Goal: Task Accomplishment & Management: Complete application form

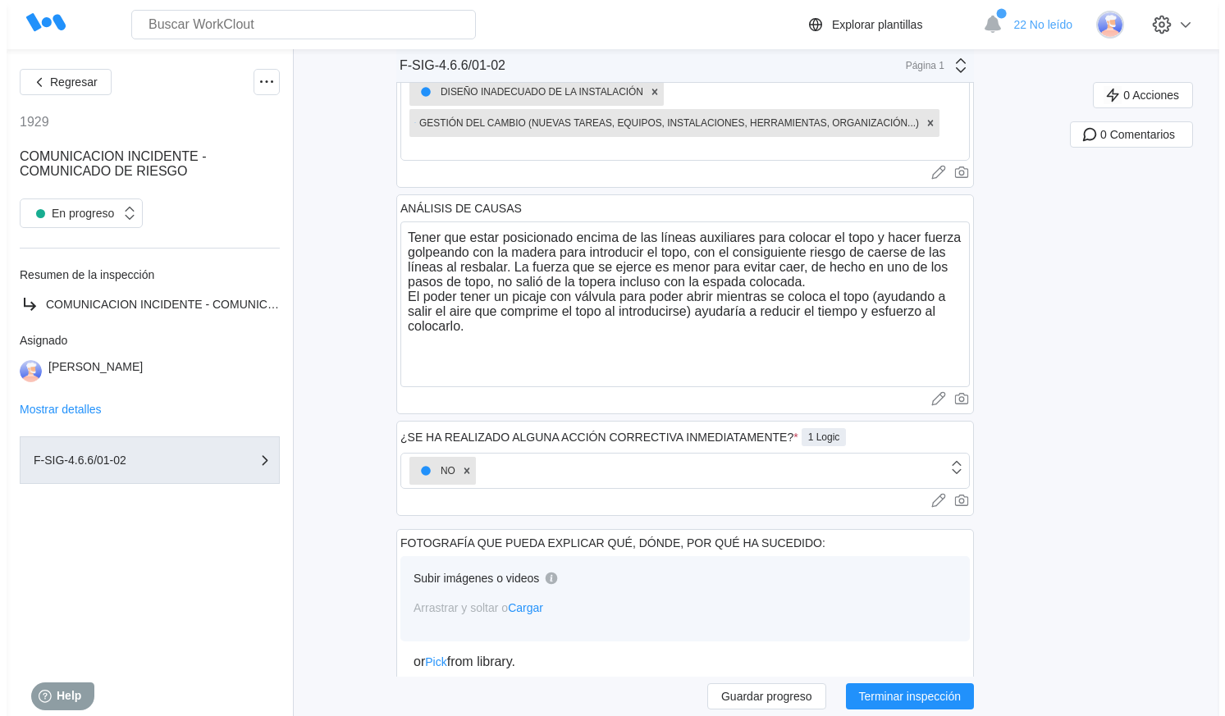
scroll to position [622, 0]
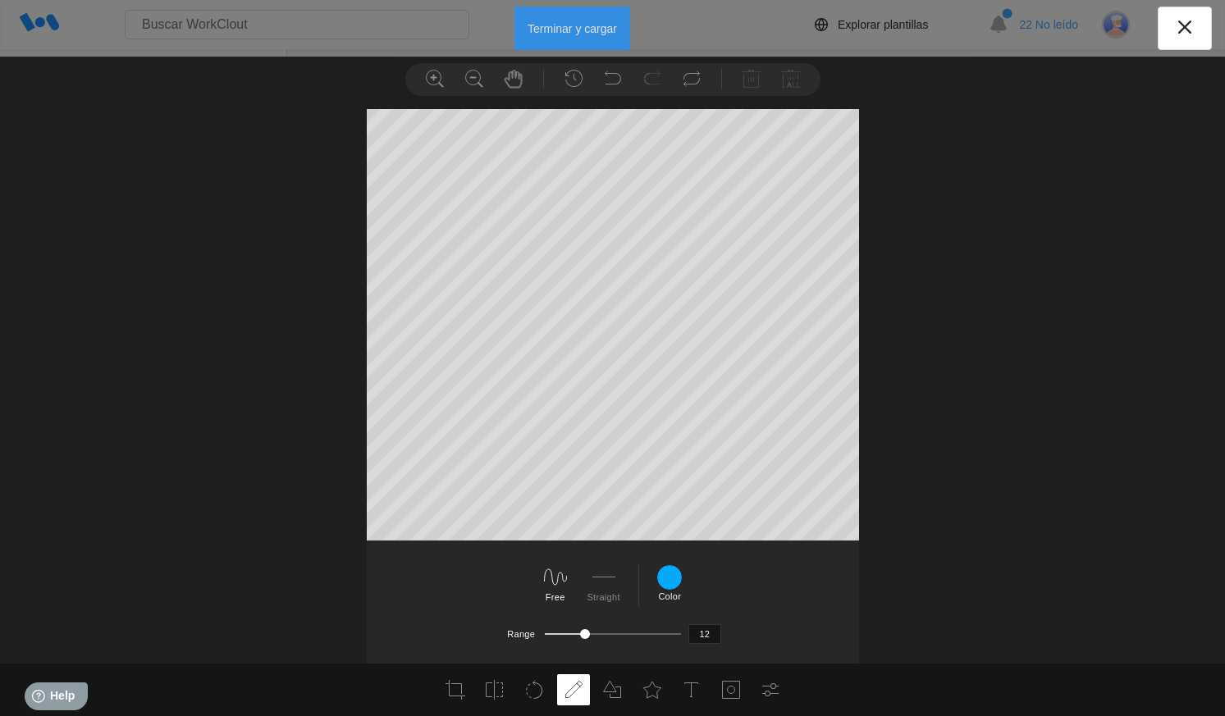
click at [577, 30] on button "Terminar y cargar" at bounding box center [572, 28] width 116 height 43
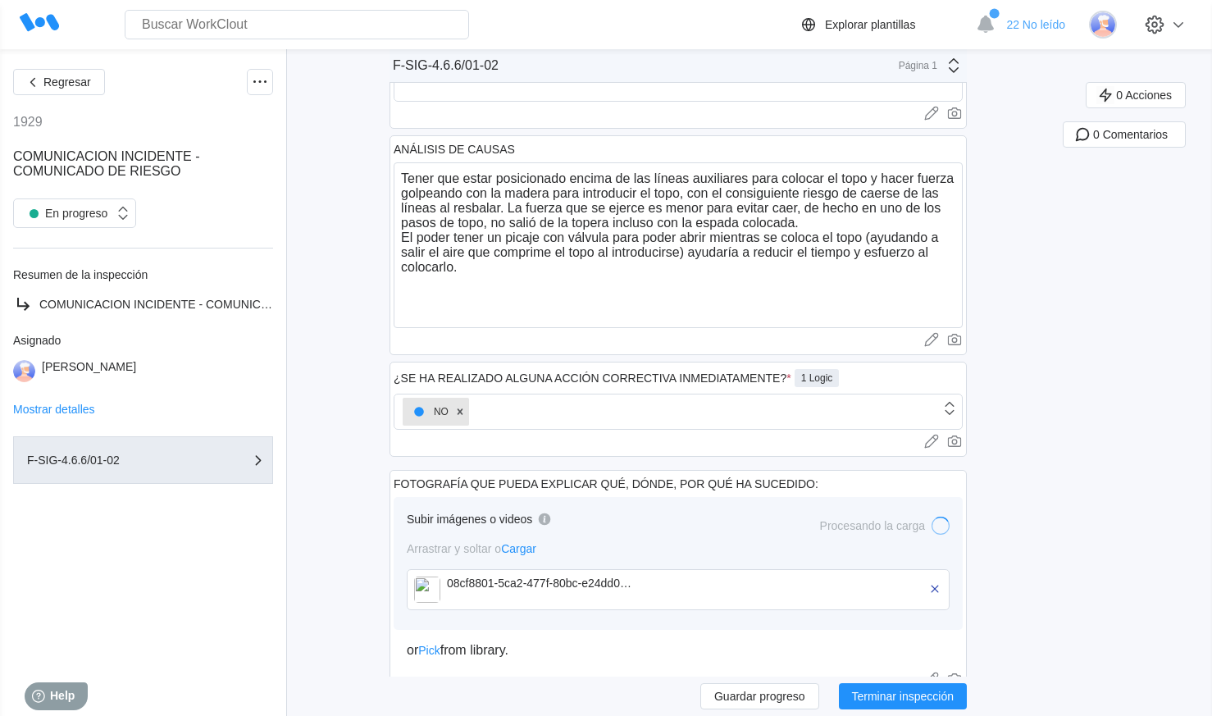
click at [431, 586] on img at bounding box center [427, 590] width 26 height 26
click at [435, 589] on img at bounding box center [427, 590] width 26 height 26
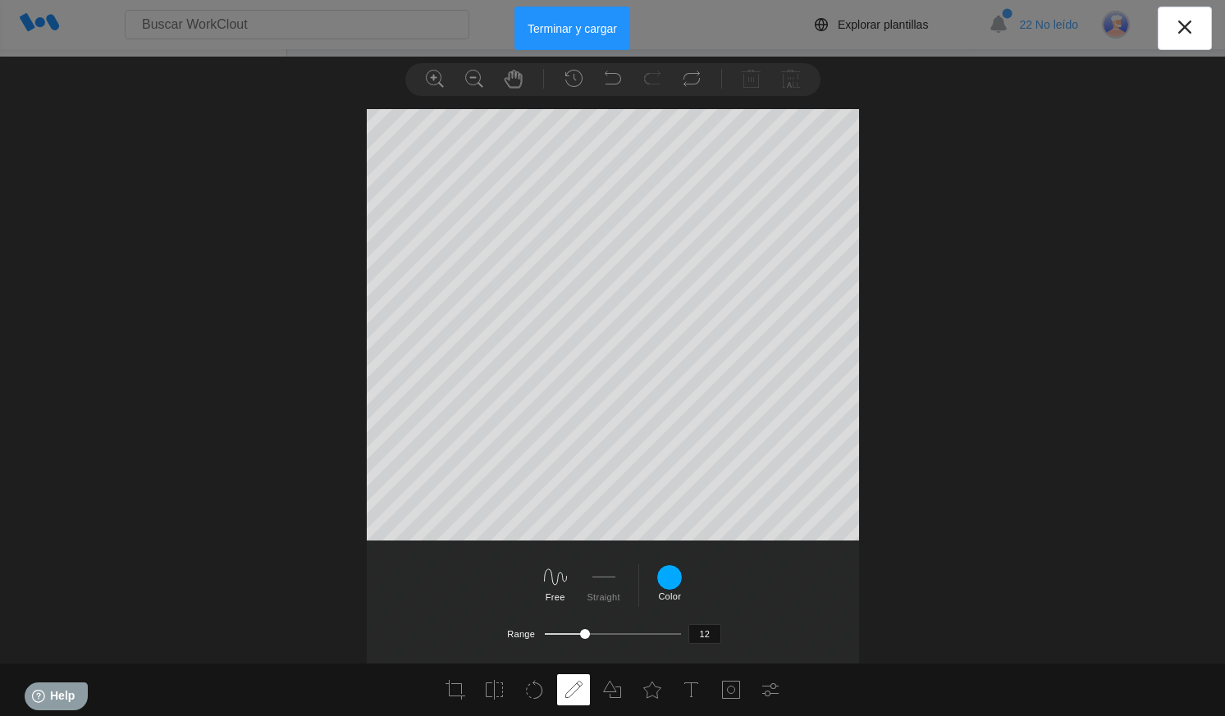
scroll to position [105, 0]
click at [479, 78] on icon at bounding box center [474, 79] width 20 height 20
click at [435, 78] on use at bounding box center [434, 79] width 17 height 17
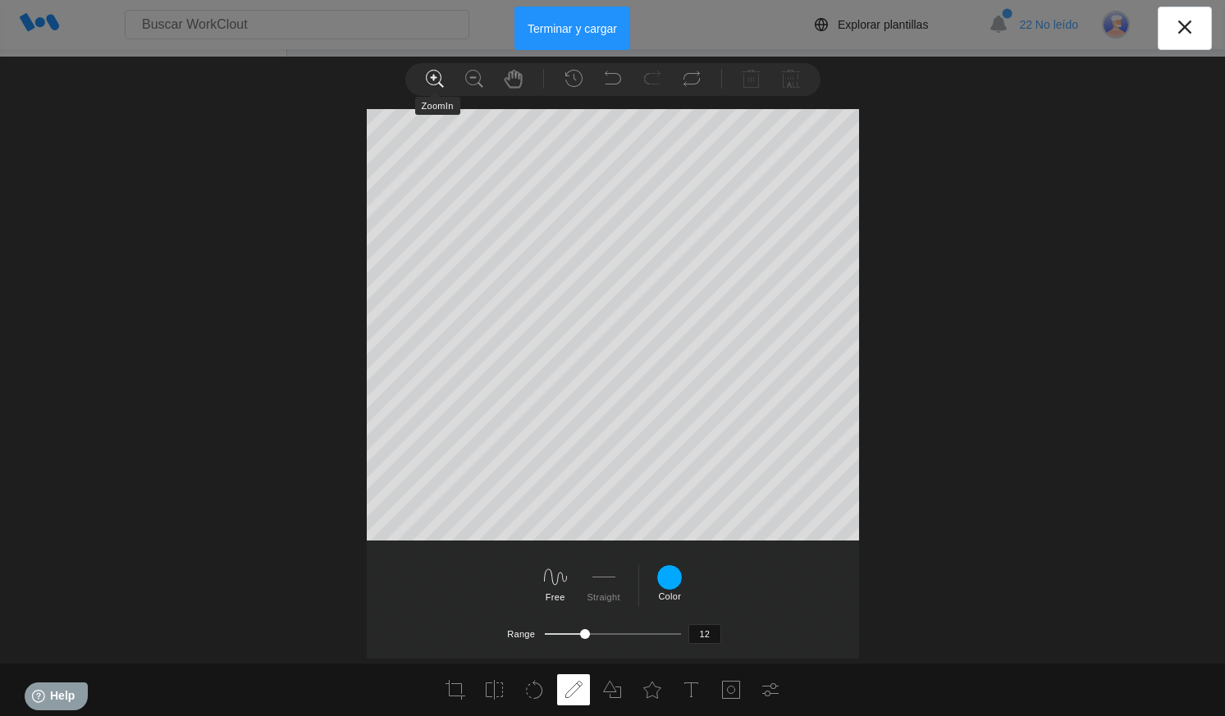
click at [435, 78] on use at bounding box center [434, 79] width 17 height 17
click at [465, 76] on use at bounding box center [473, 79] width 17 height 17
click at [561, 21] on button "Terminar y cargar" at bounding box center [572, 28] width 116 height 43
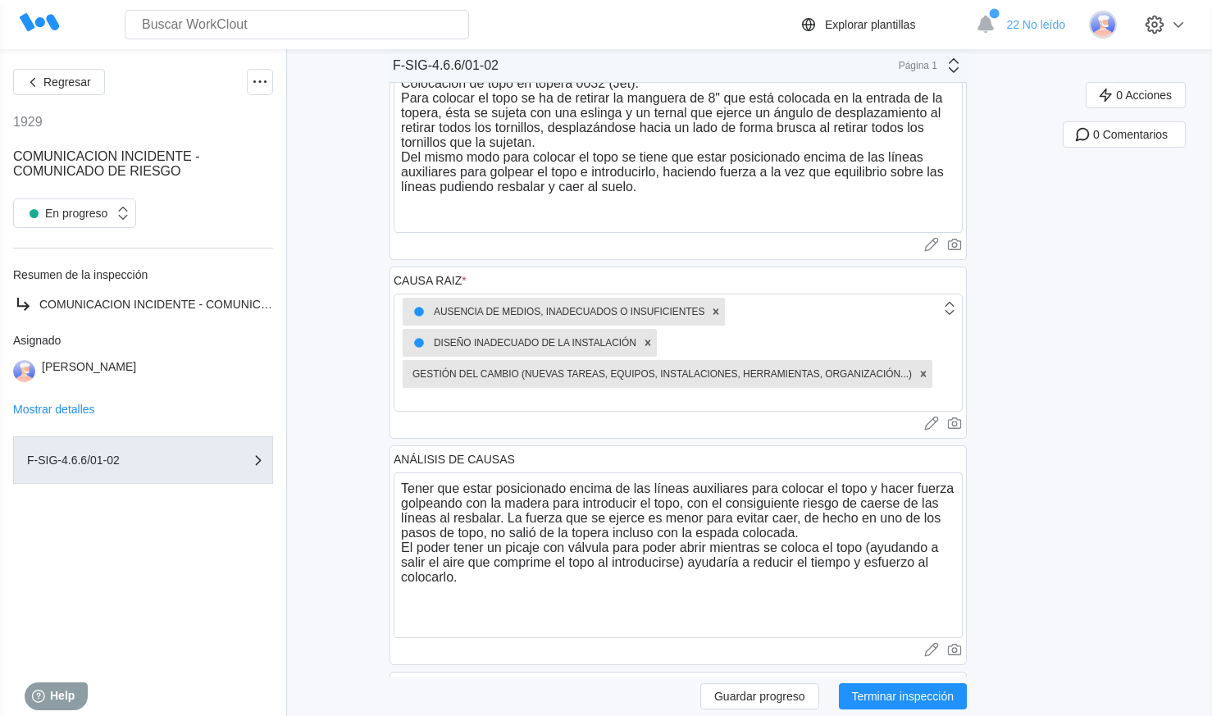
scroll to position [669, 0]
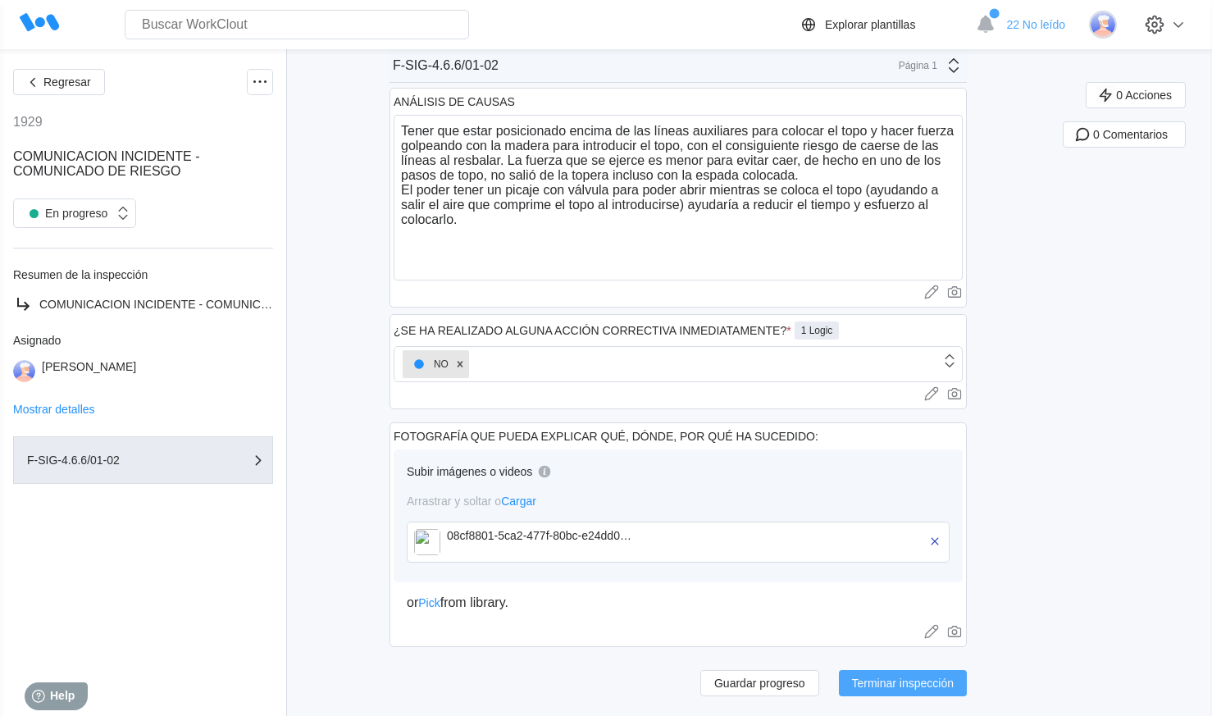
click at [904, 687] on span "Terminar inspección" at bounding box center [903, 682] width 103 height 11
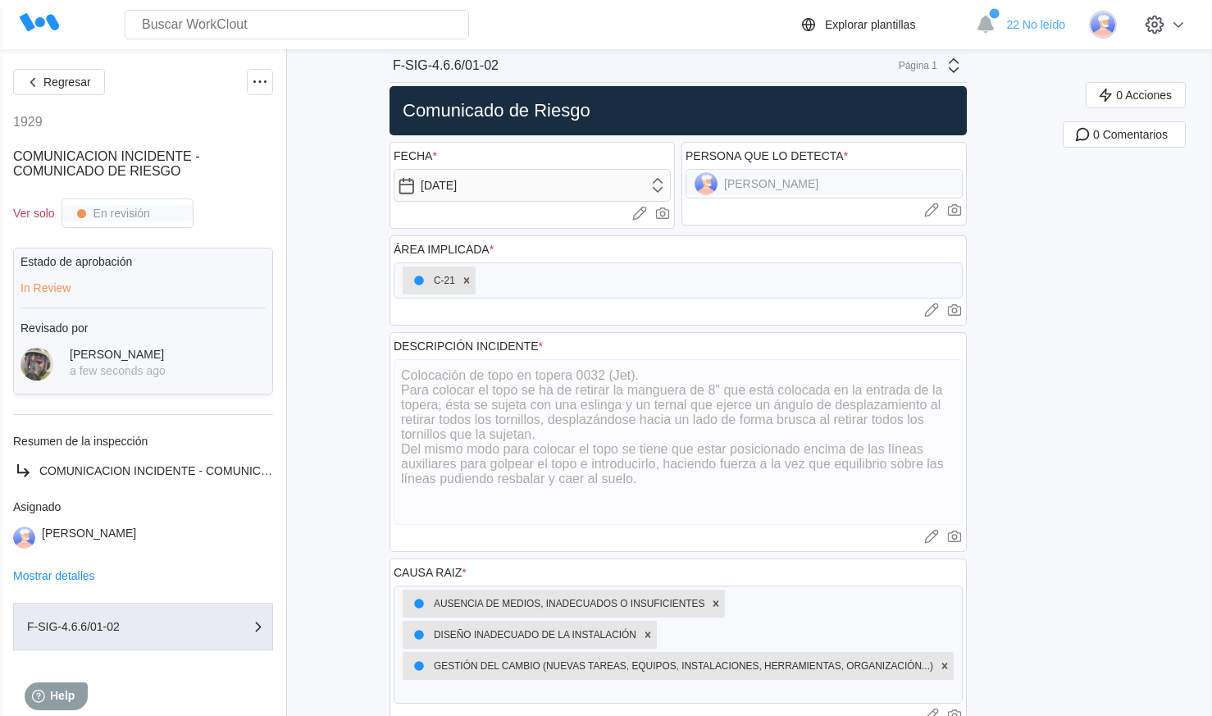
scroll to position [0, 0]
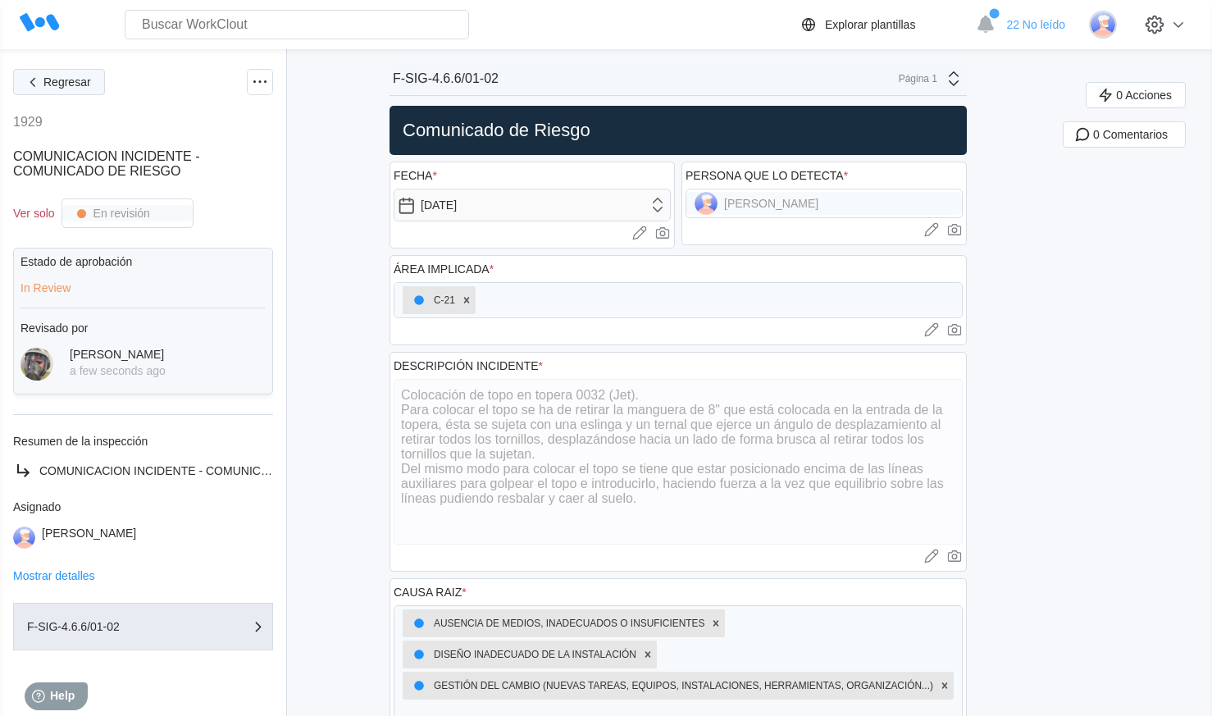
click at [63, 84] on span "Regresar" at bounding box center [67, 81] width 48 height 11
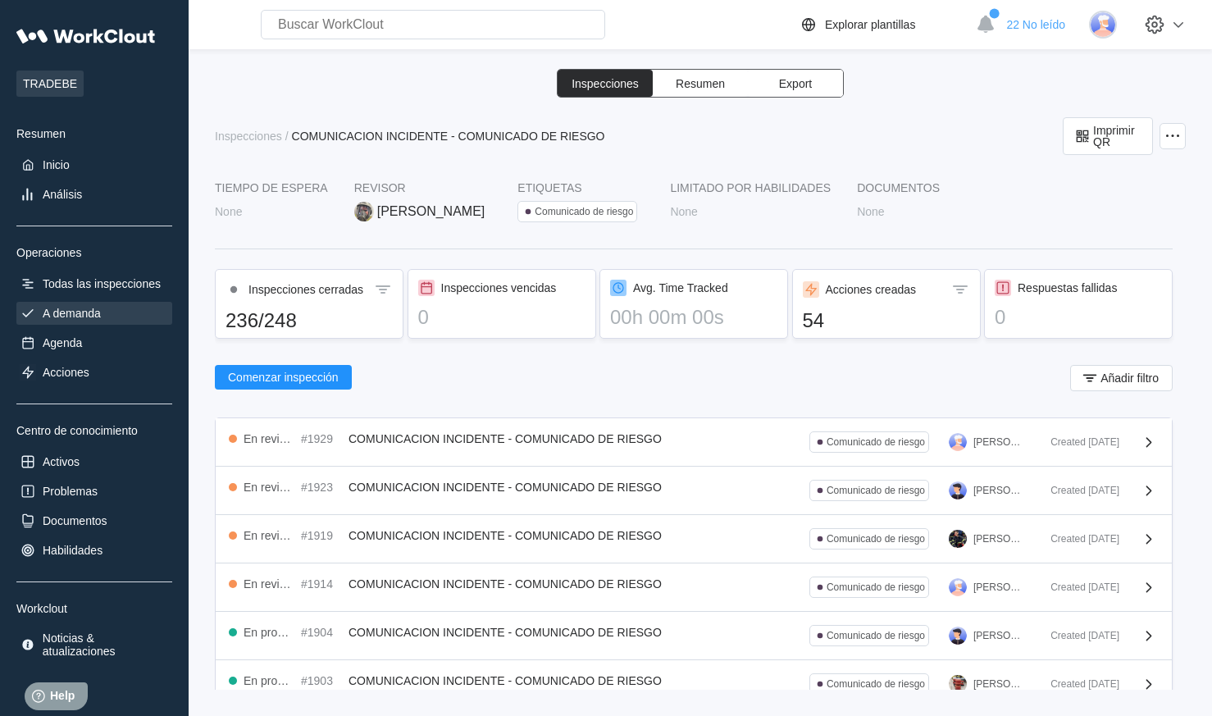
click at [71, 311] on div "A demanda" at bounding box center [72, 313] width 58 height 13
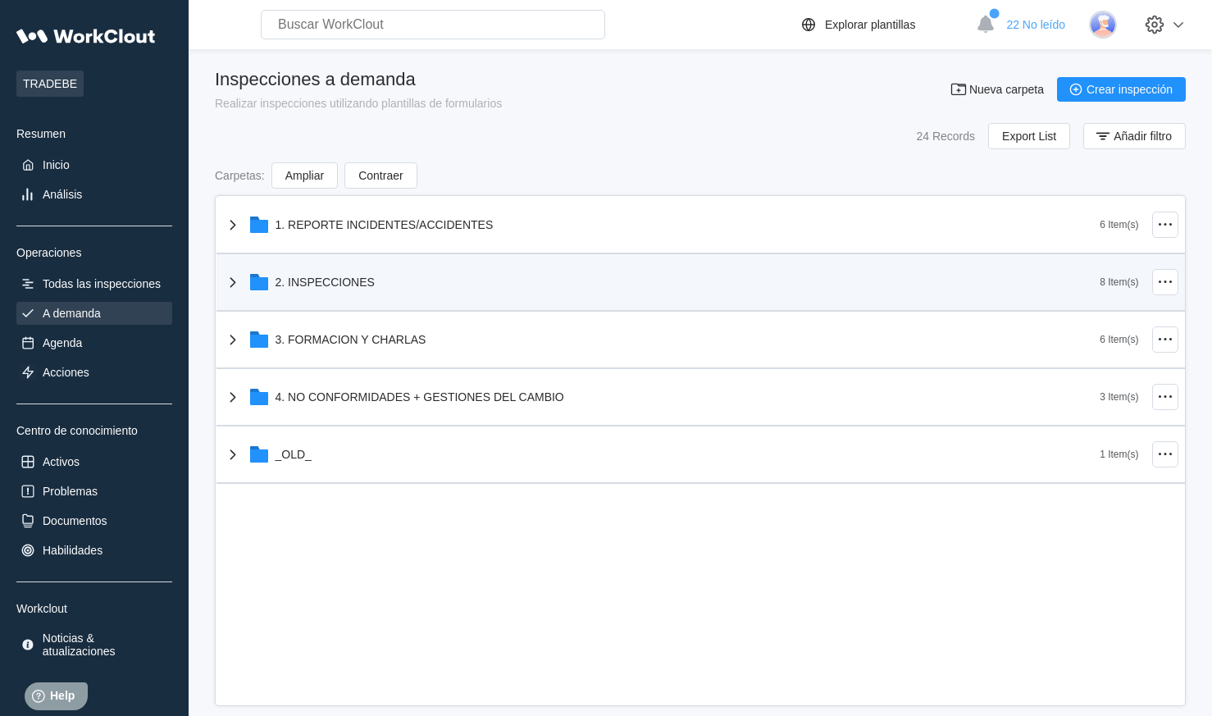
click at [307, 289] on div "2. INSPECCIONES" at bounding box center [662, 282] width 878 height 43
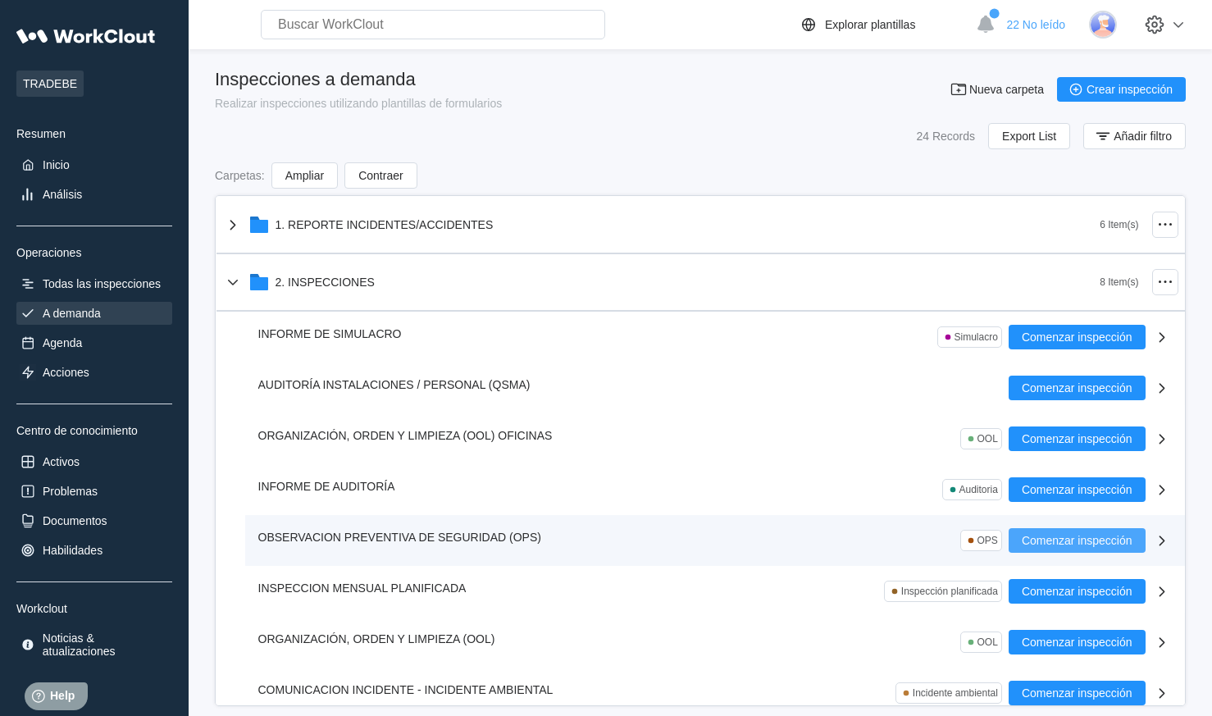
click at [1038, 537] on span "Comenzar inspección" at bounding box center [1077, 540] width 111 height 11
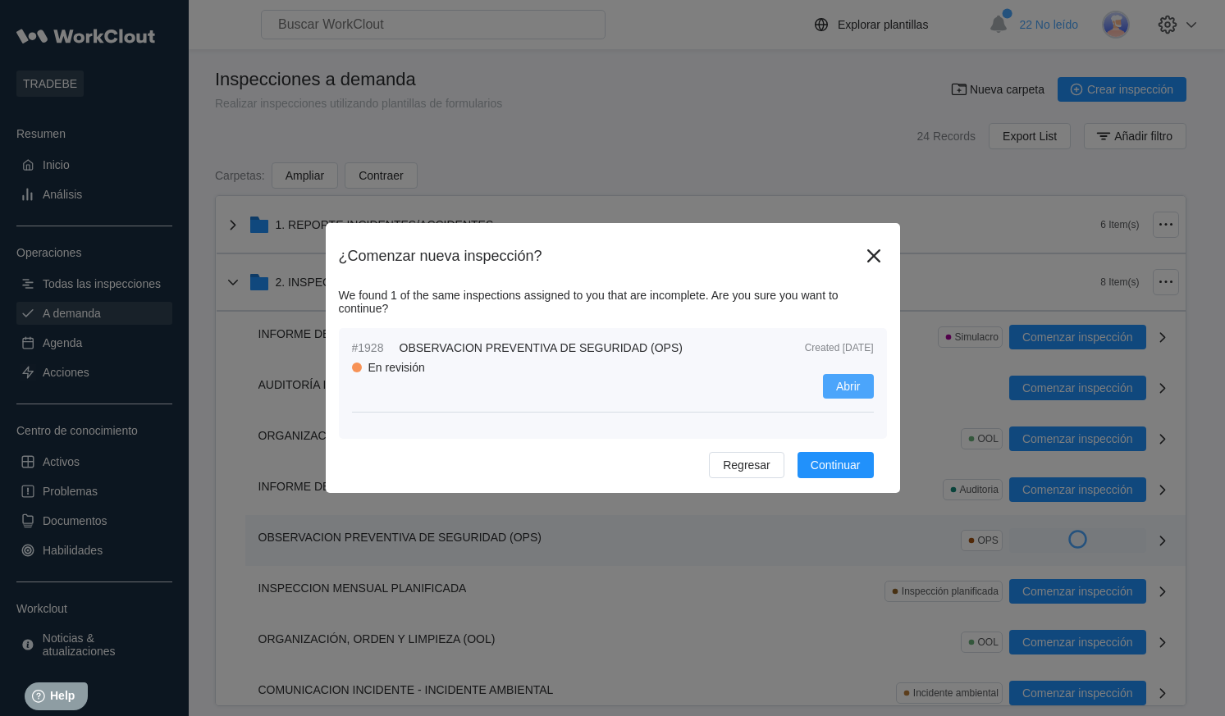
click at [844, 392] on span "Abrir" at bounding box center [848, 386] width 25 height 11
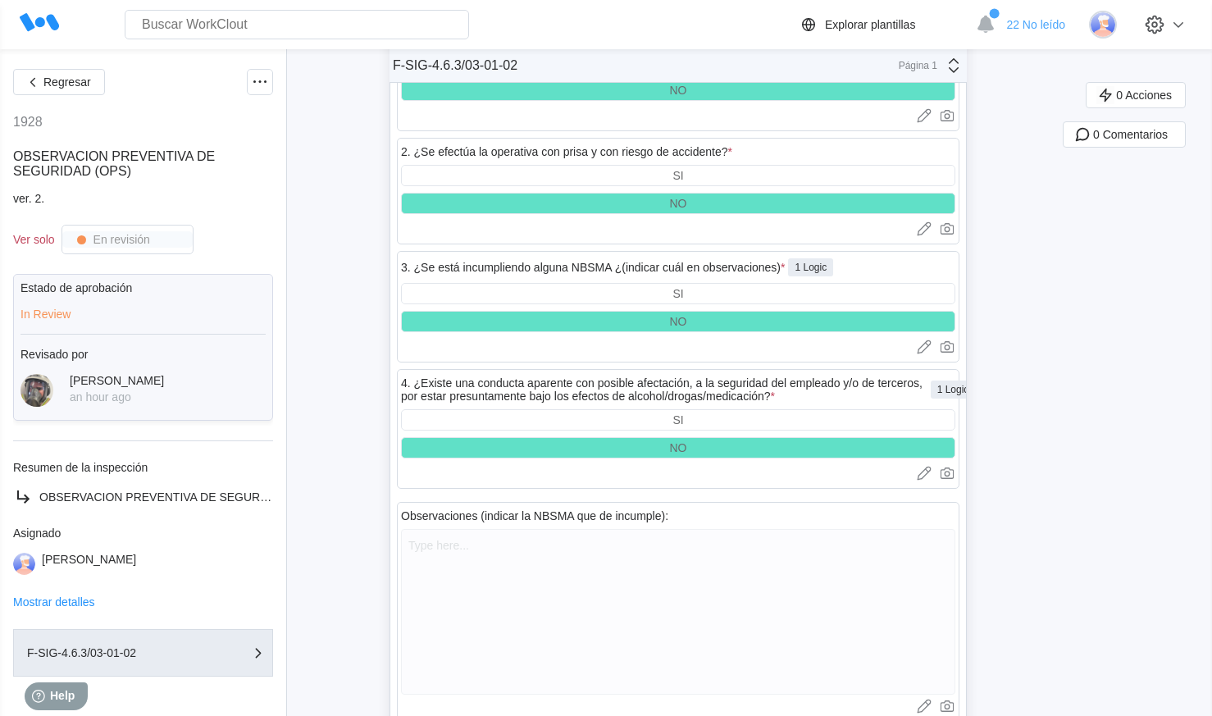
scroll to position [5393, 0]
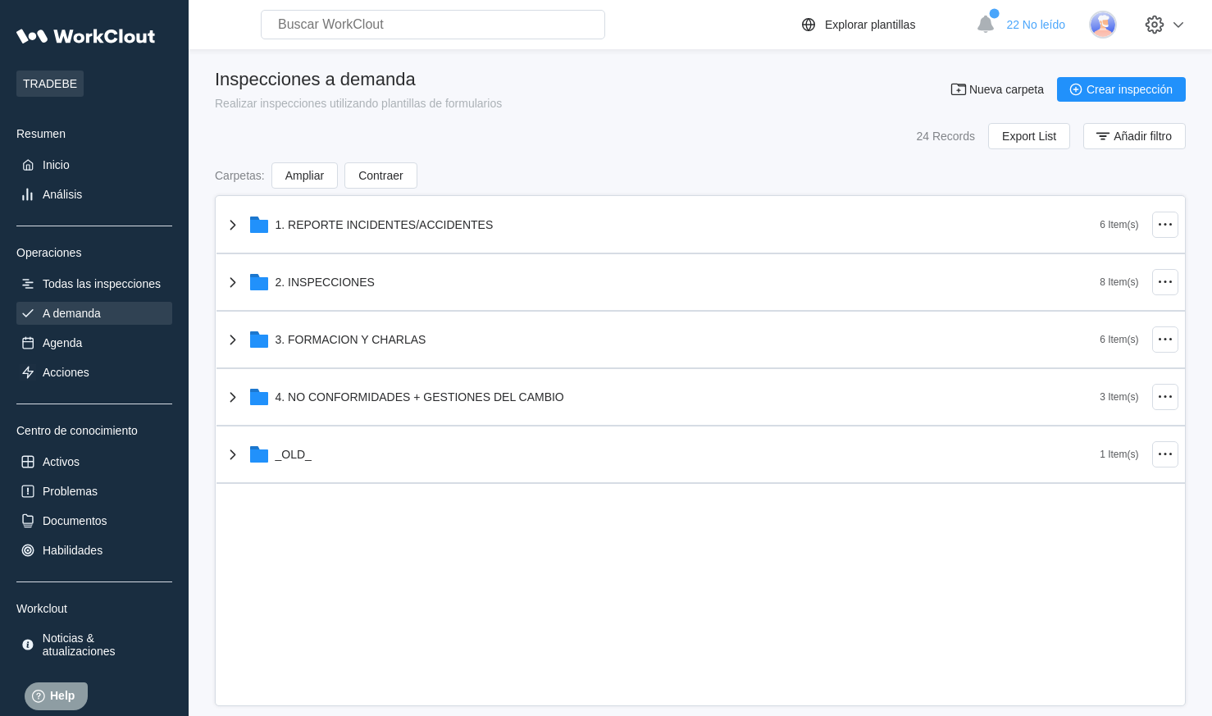
click at [654, 131] on div "24 Records Export List Añadir filtro" at bounding box center [700, 136] width 971 height 26
click at [480, 666] on div "1. REPORTE INCIDENTES/ACCIDENTES 6 Item(s) 2. INSPECCIONES 8 Item(s) 3. FORMACI…" at bounding box center [700, 450] width 971 height 511
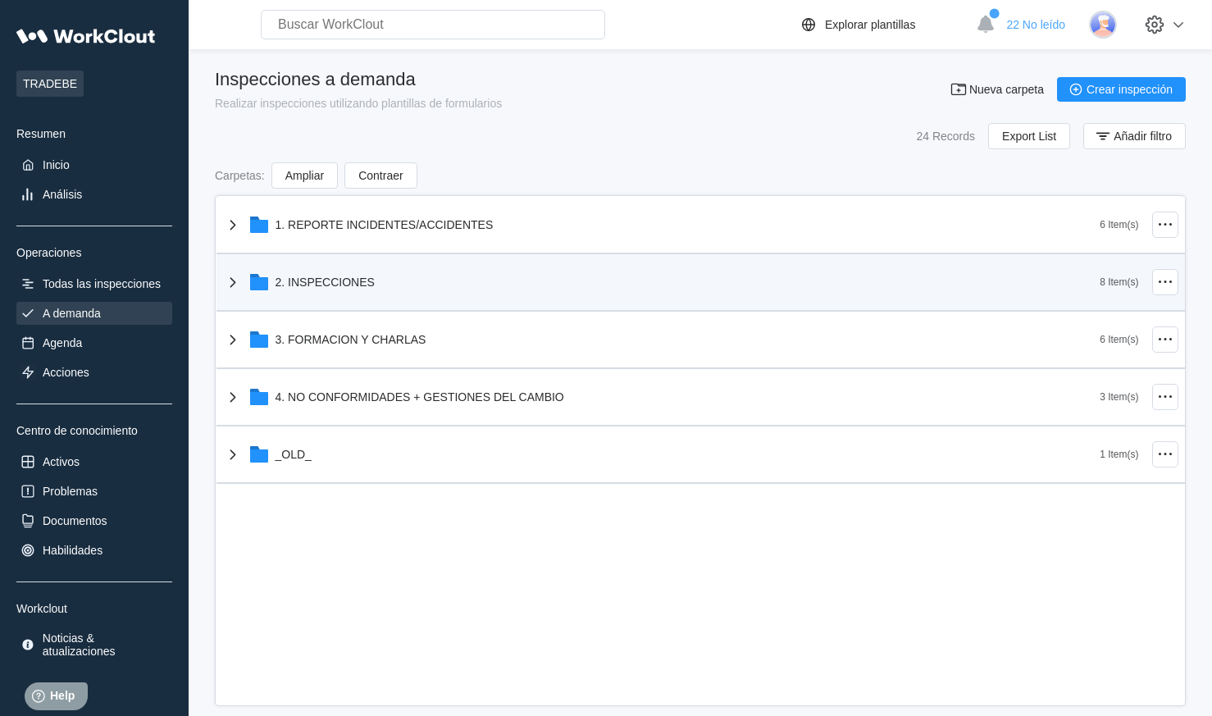
click at [358, 283] on div "2. INSPECCIONES" at bounding box center [325, 282] width 99 height 13
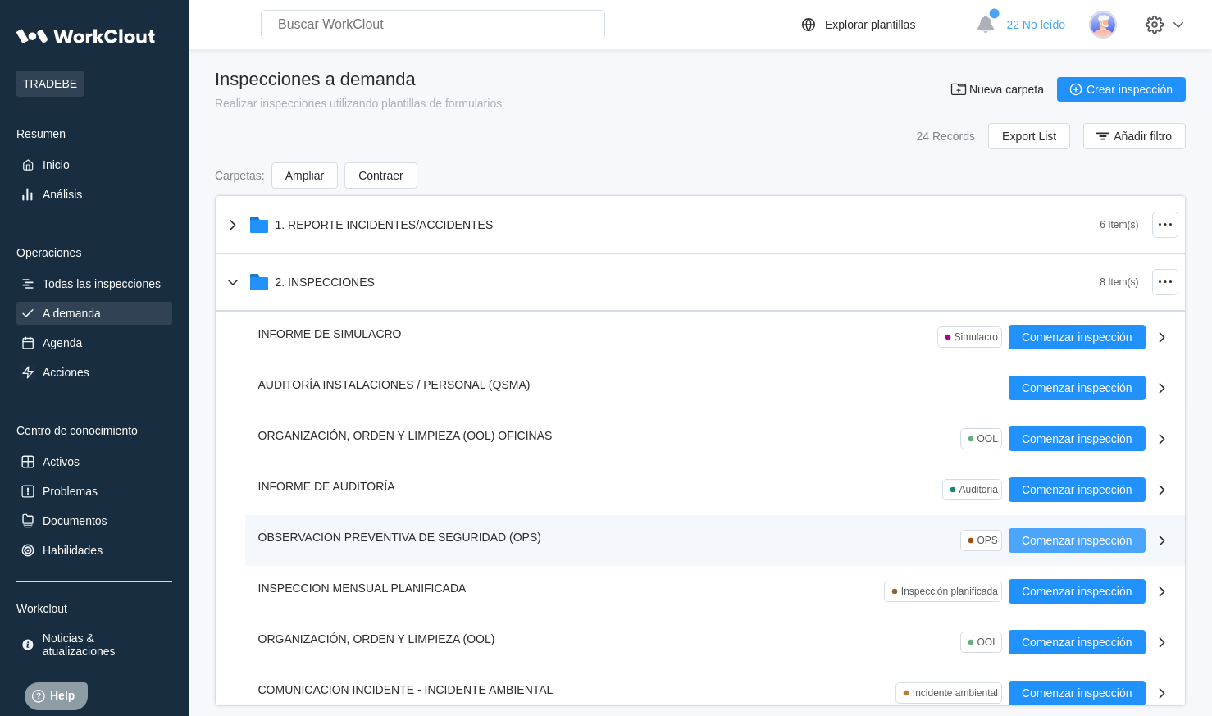
click at [1028, 539] on span "Comenzar inspección" at bounding box center [1077, 540] width 111 height 11
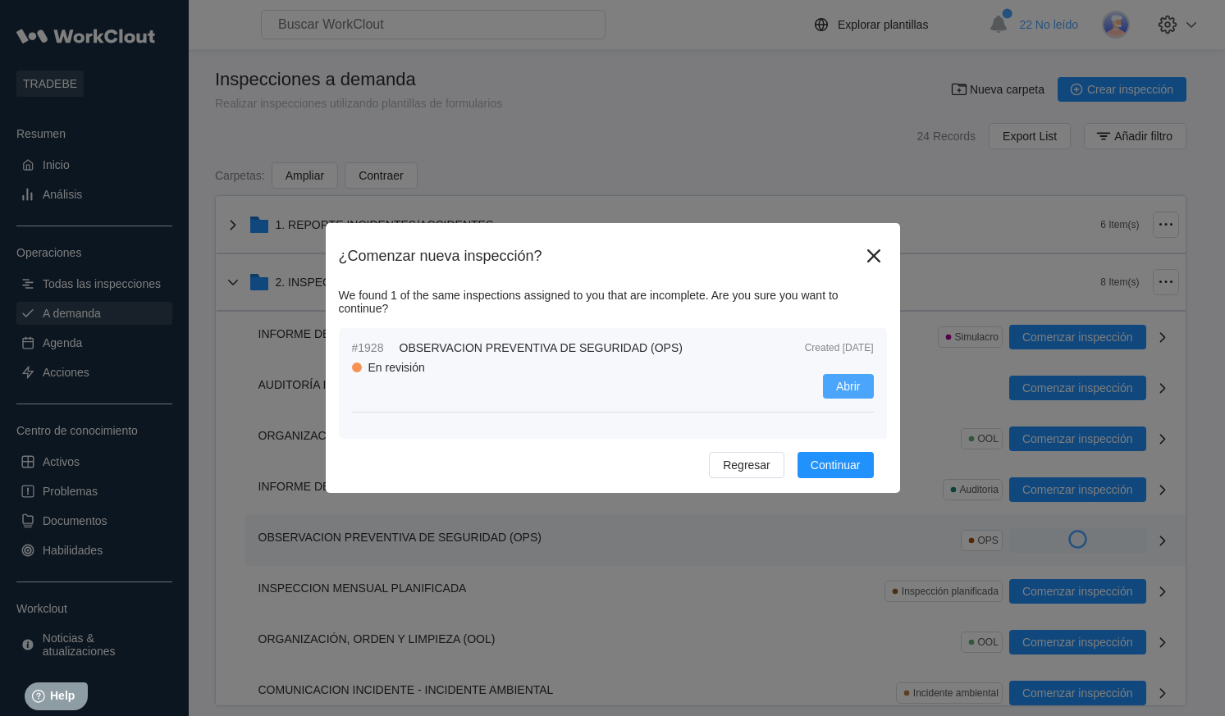
click at [838, 386] on span "Abrir" at bounding box center [848, 386] width 25 height 11
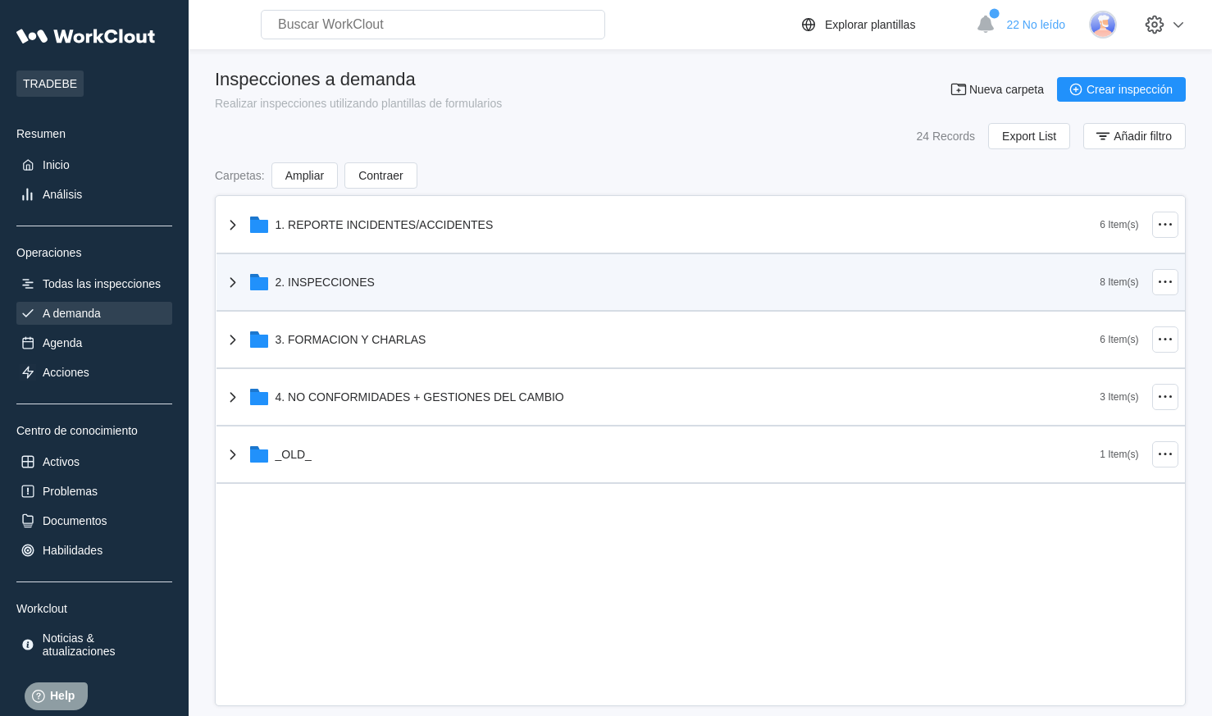
click at [279, 285] on div "2. INSPECCIONES" at bounding box center [325, 282] width 99 height 13
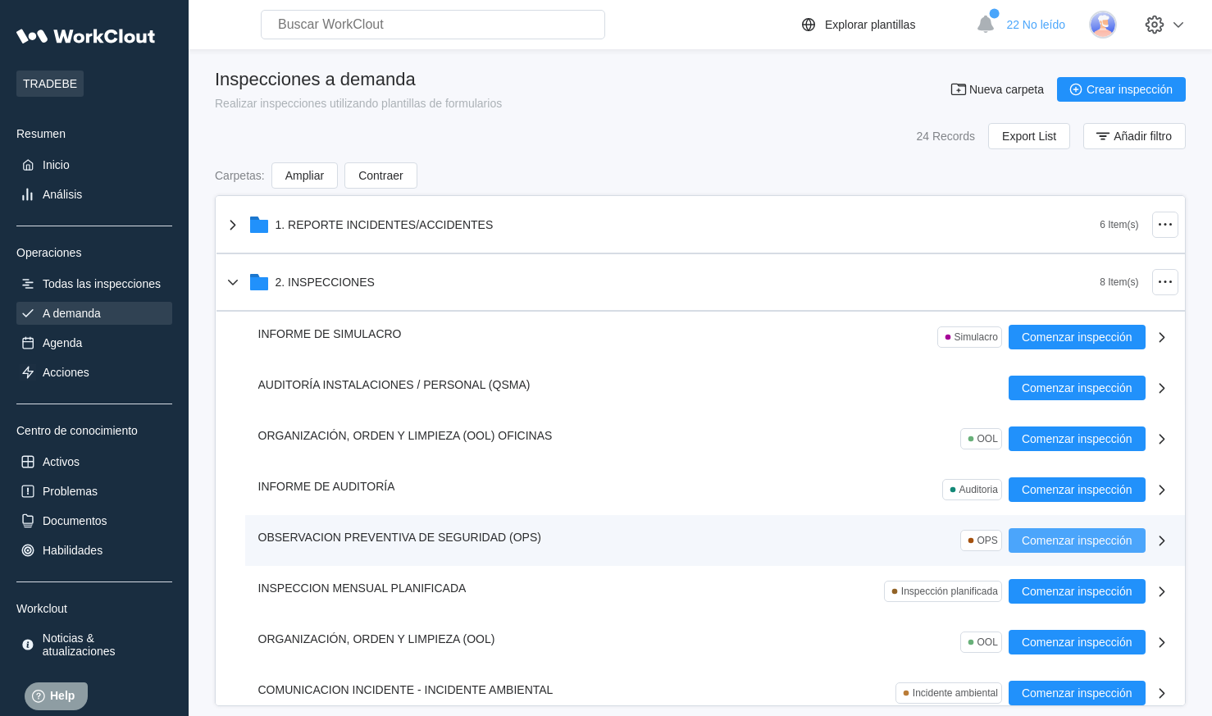
click at [1103, 543] on span "Comenzar inspección" at bounding box center [1077, 540] width 111 height 11
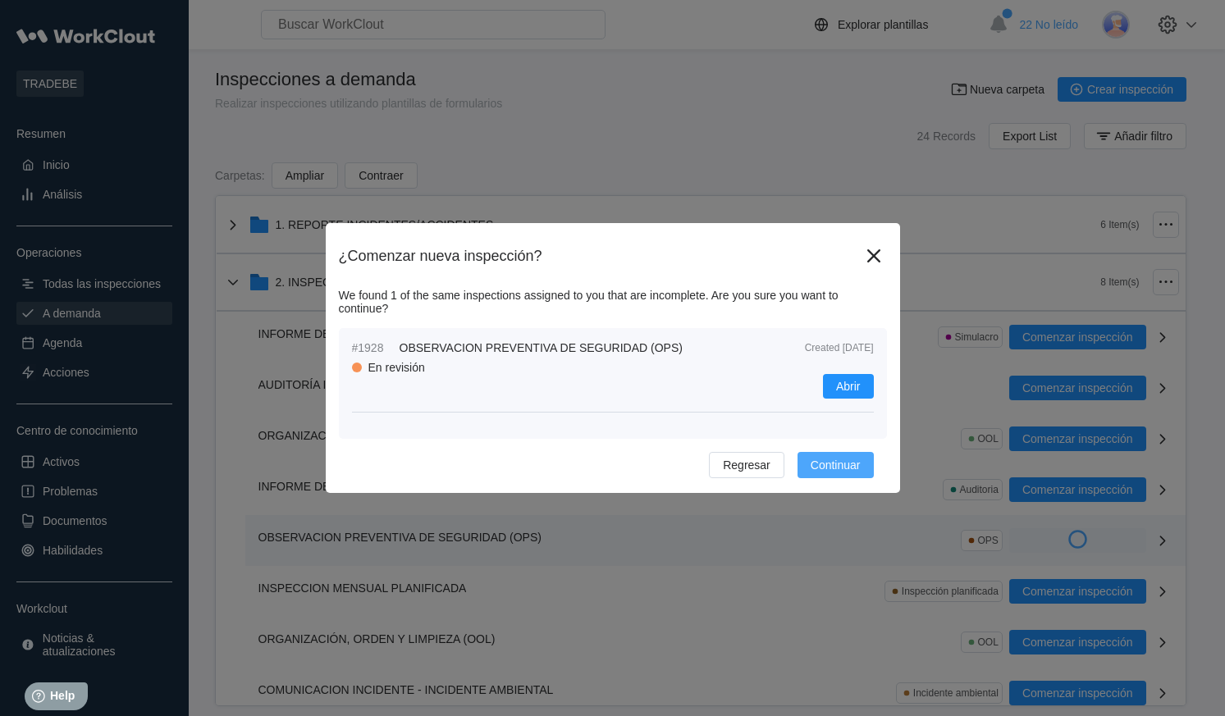
click at [828, 463] on span "Continuar" at bounding box center [835, 464] width 50 height 11
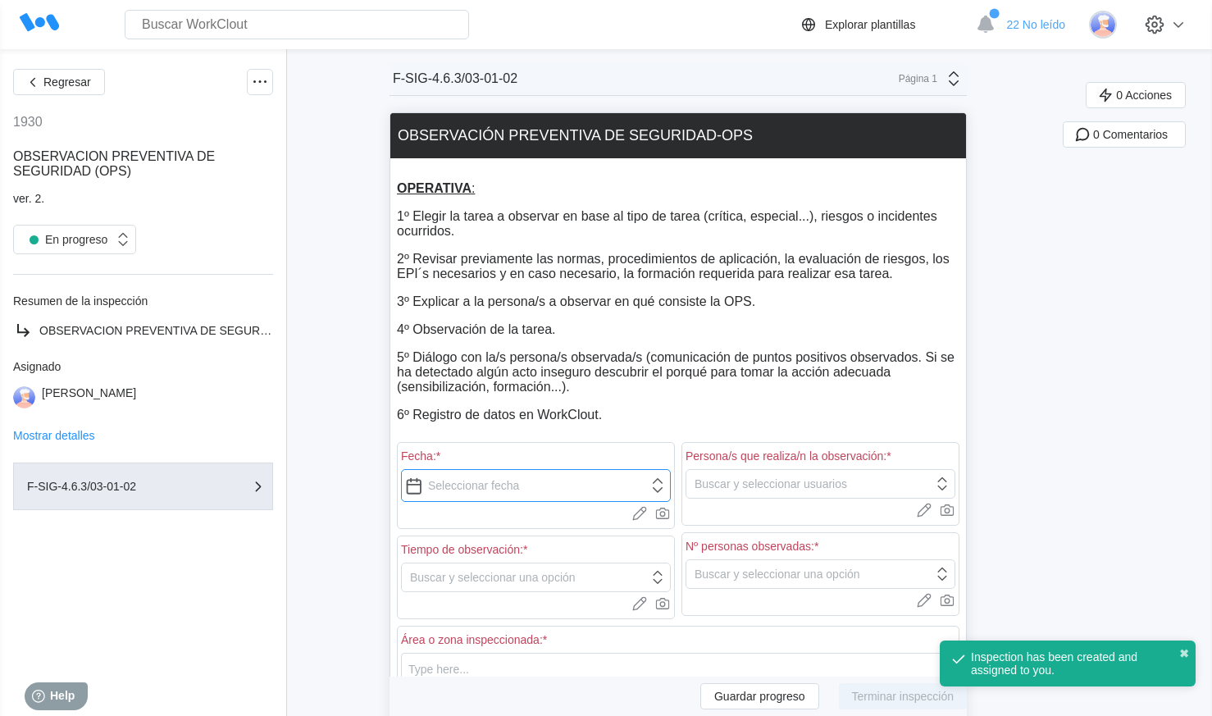
click at [555, 489] on input "text" at bounding box center [536, 485] width 270 height 33
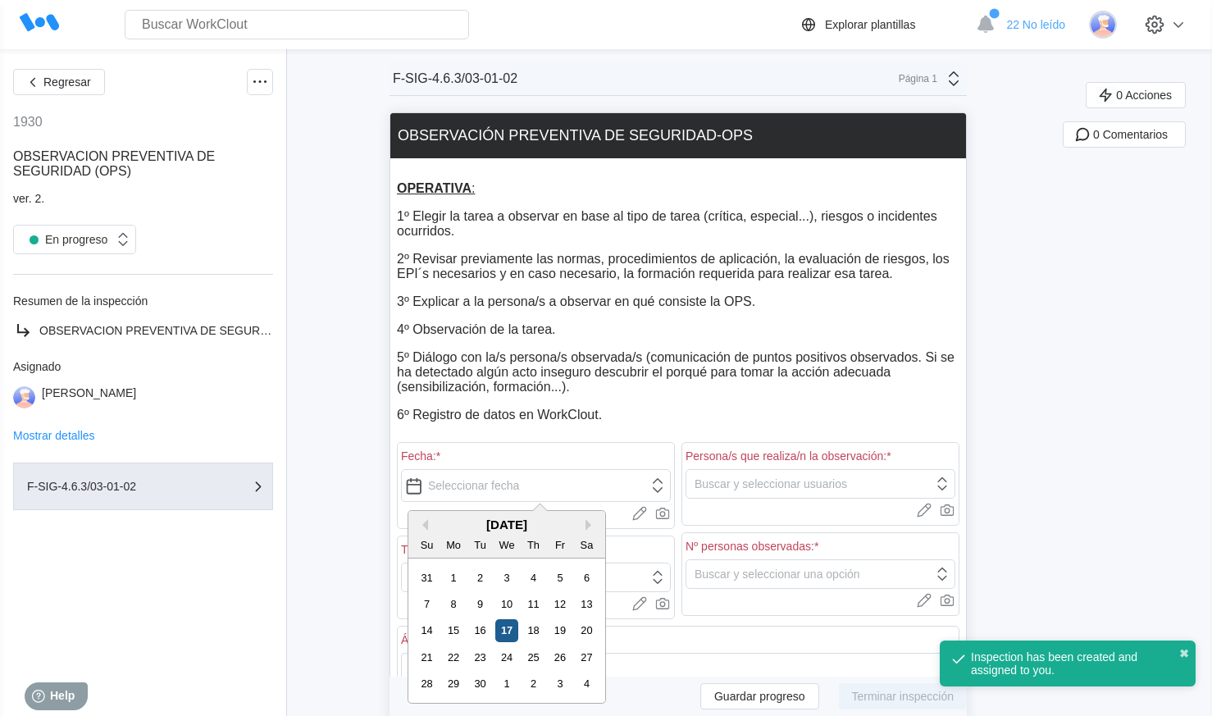
click at [510, 633] on div "17" at bounding box center [506, 630] width 22 height 22
type input "[DATE]"
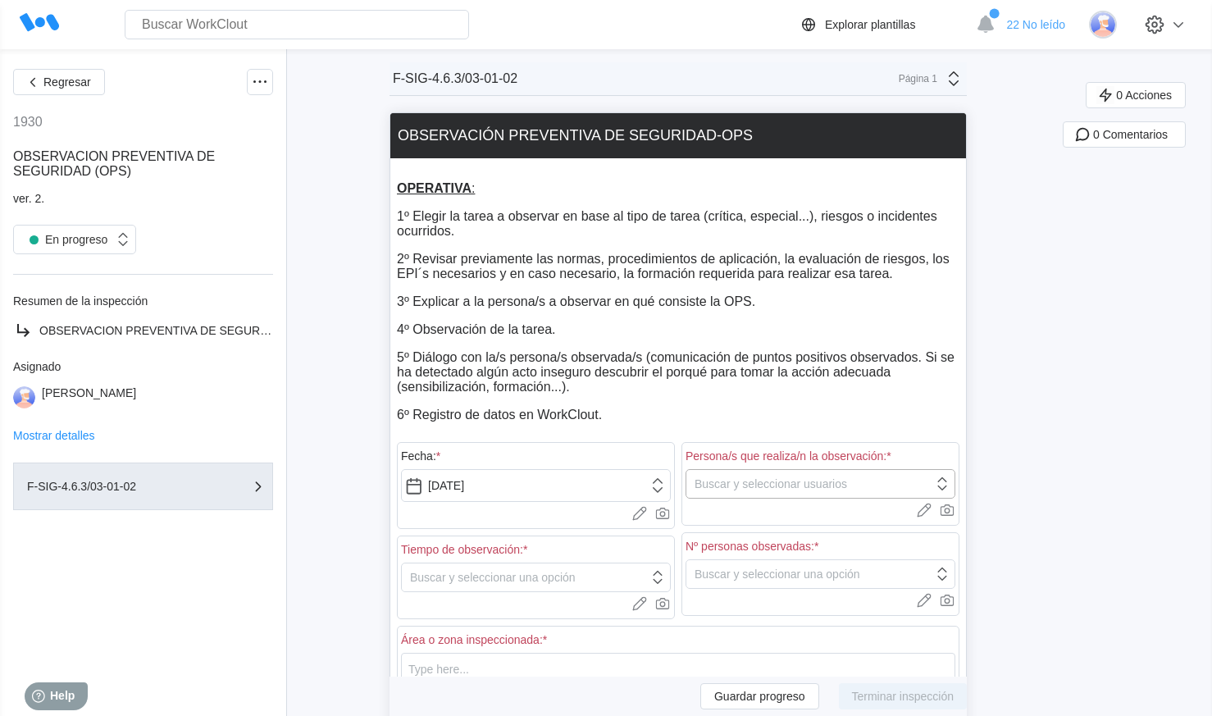
click at [787, 483] on div "Persona/s que realiza/n la observación: * Buscar y seleccionar usuarios Cargar …" at bounding box center [821, 484] width 278 height 84
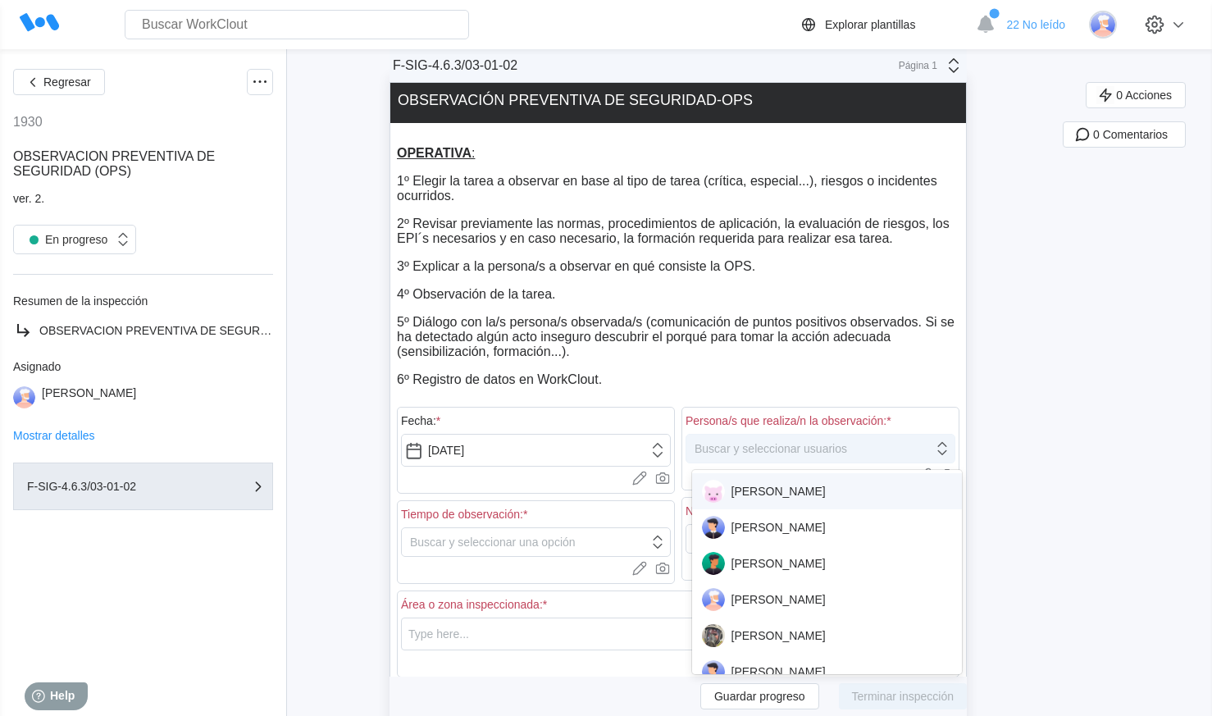
scroll to position [42, 0]
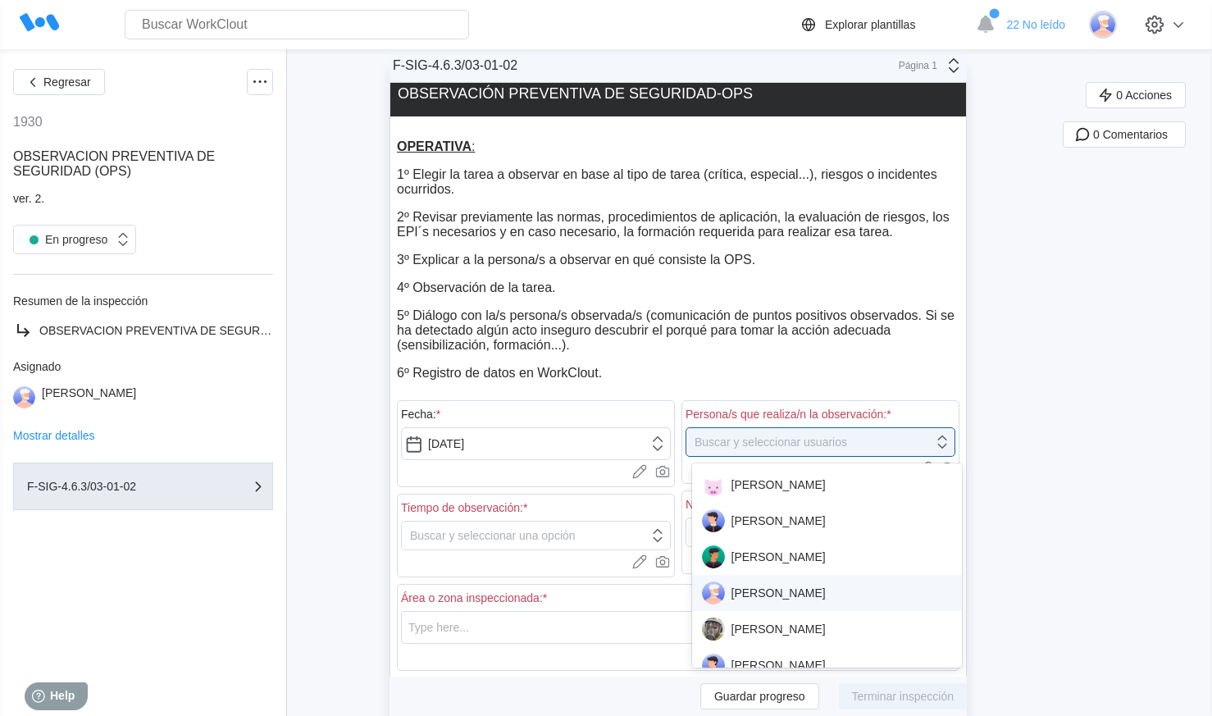
click at [770, 605] on div "[PERSON_NAME]" at bounding box center [827, 593] width 270 height 36
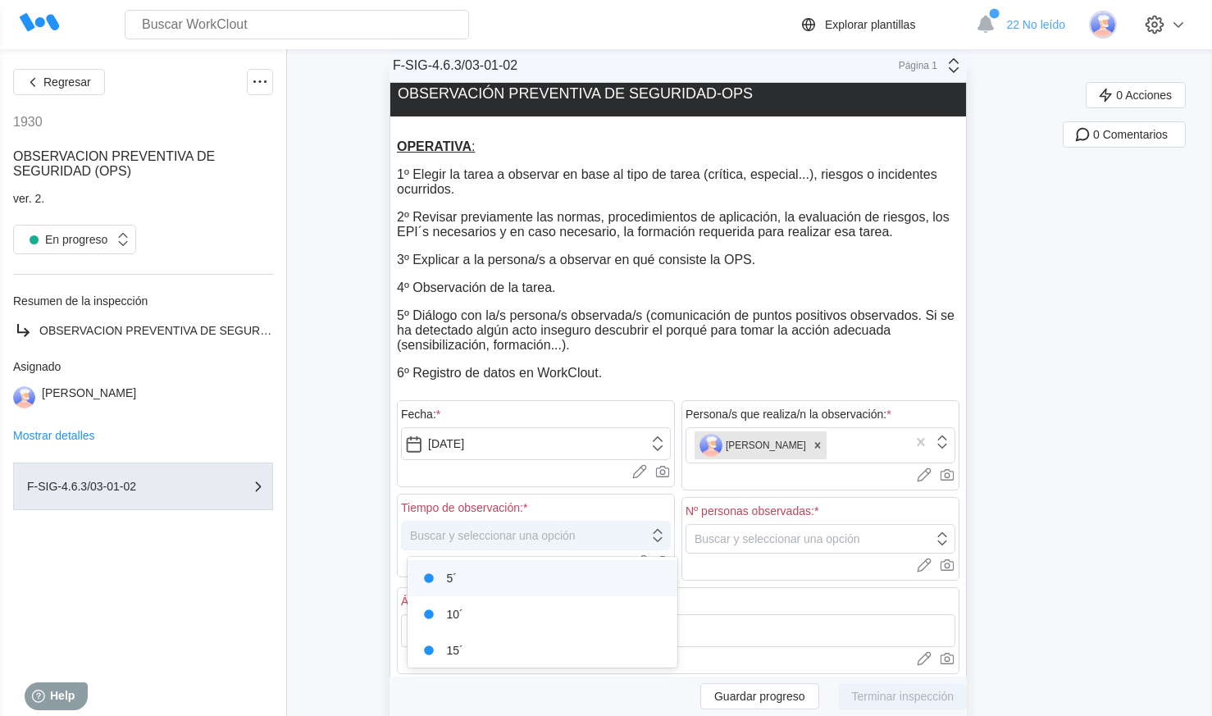
click at [520, 531] on div "Buscar y seleccionar una opción" at bounding box center [536, 536] width 270 height 30
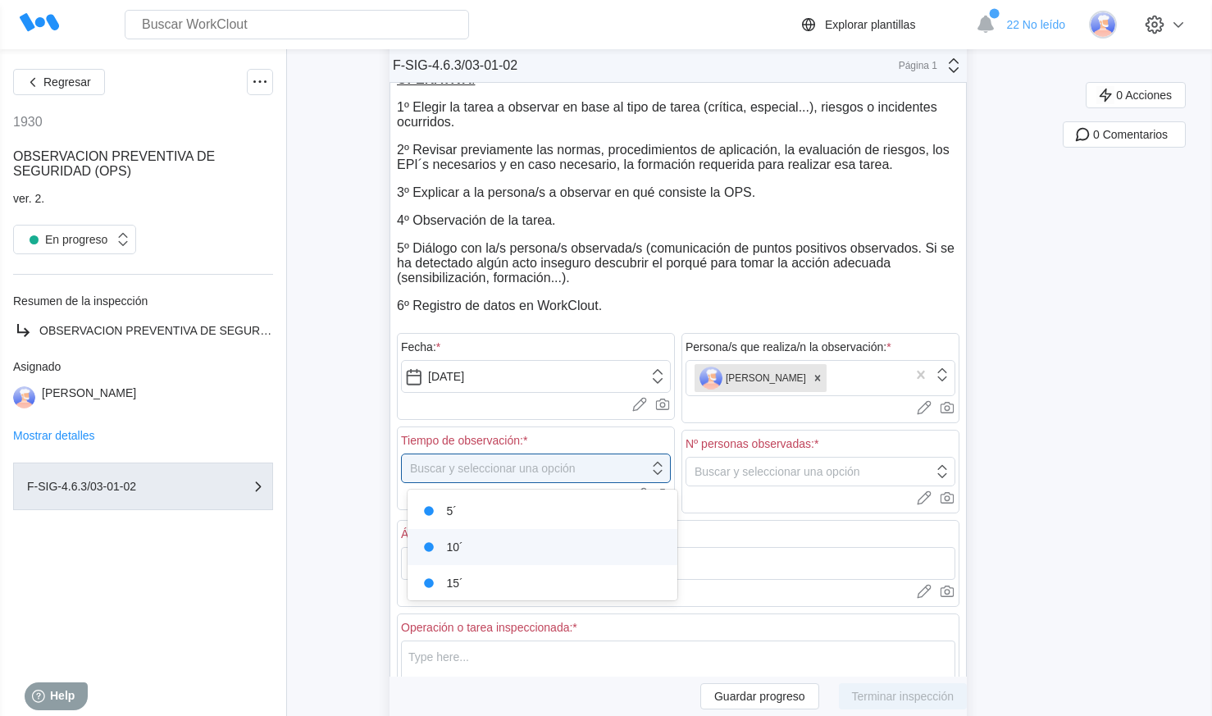
scroll to position [112, 0]
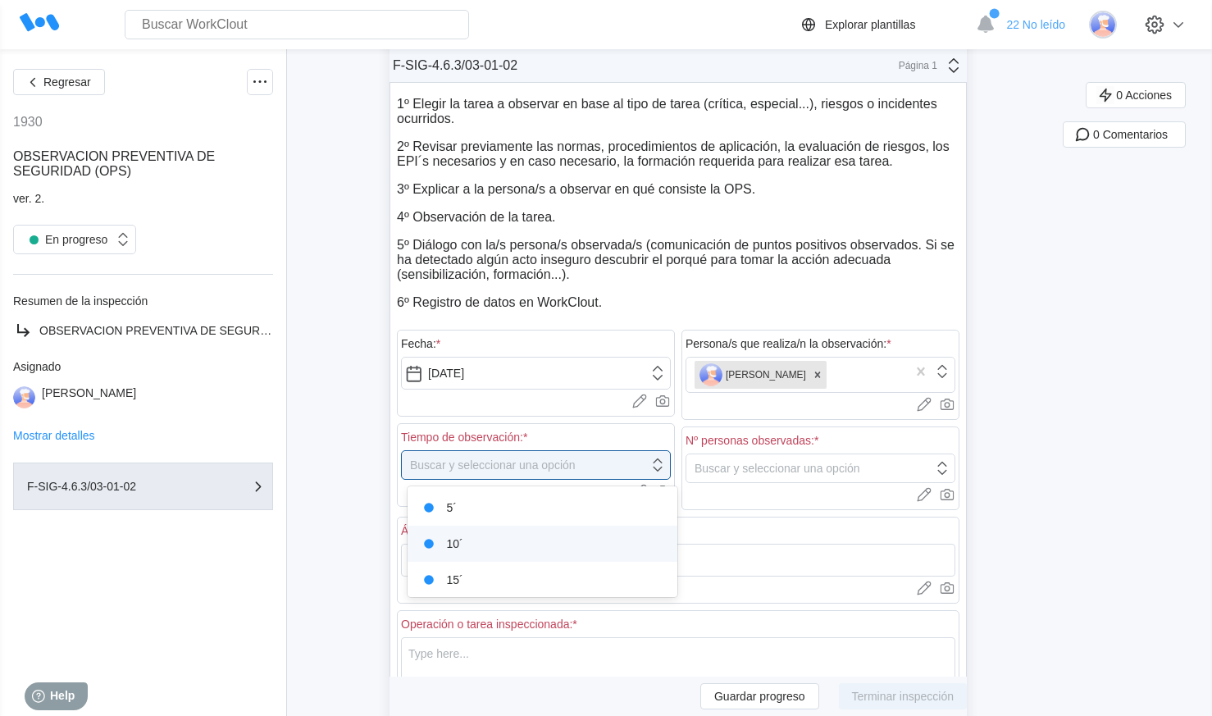
click at [522, 536] on div "10´" at bounding box center [542, 543] width 250 height 23
click at [795, 472] on div "Buscar y seleccionar una opción" at bounding box center [778, 468] width 166 height 13
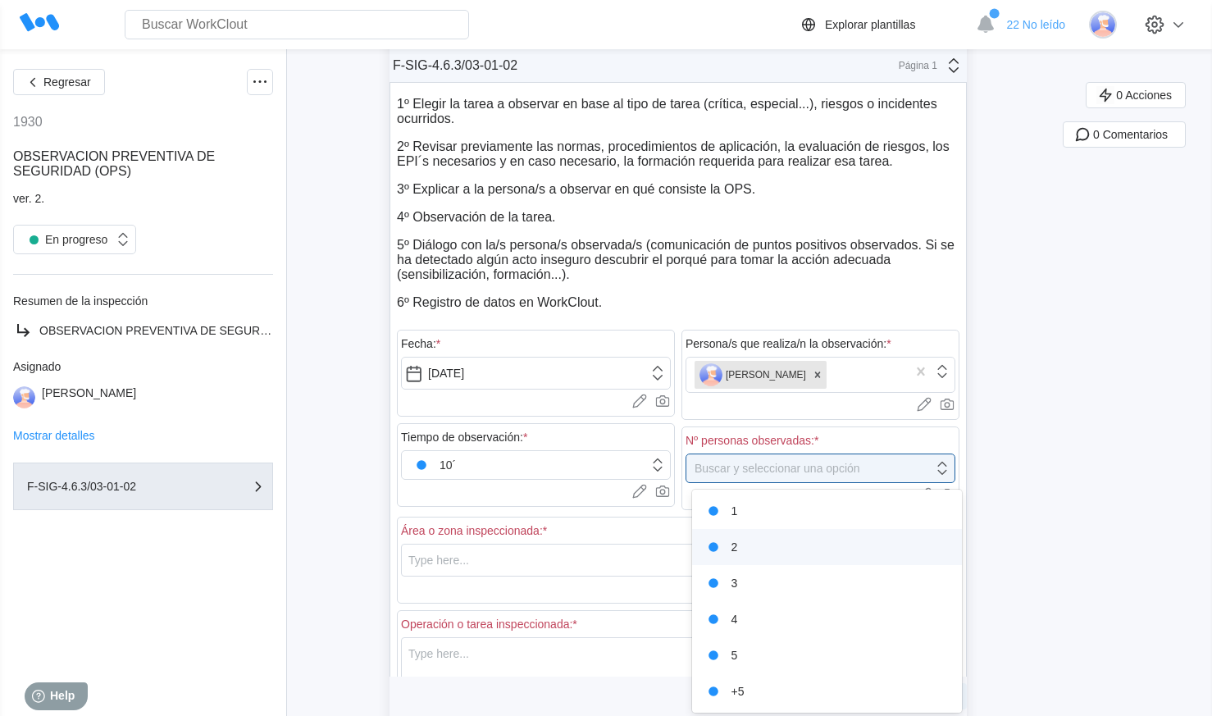
click at [742, 548] on div "2" at bounding box center [827, 547] width 250 height 23
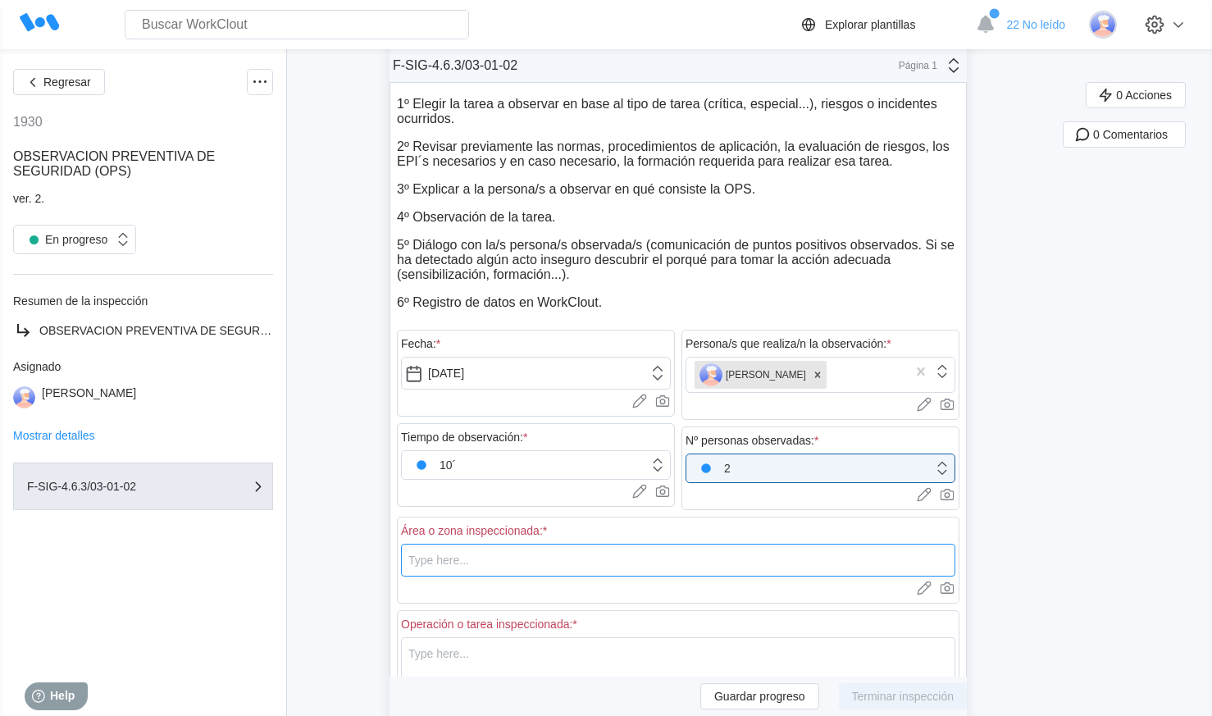
click at [538, 563] on input "text" at bounding box center [678, 560] width 554 height 33
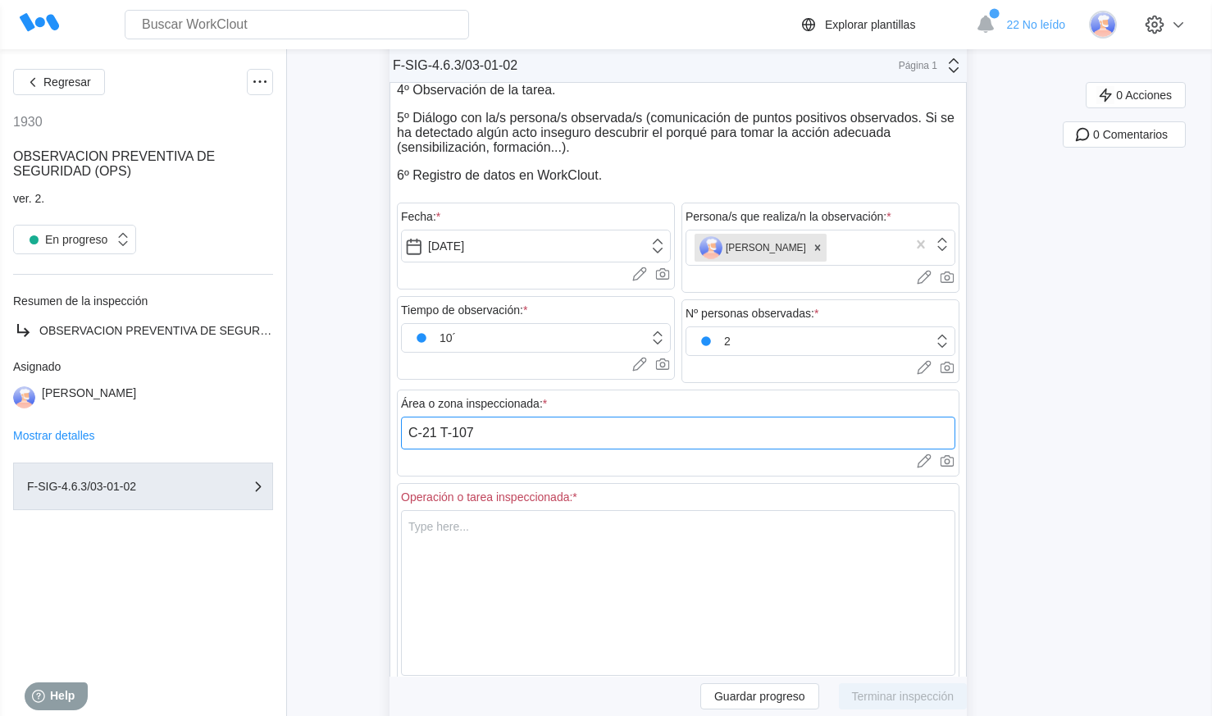
scroll to position [276, 0]
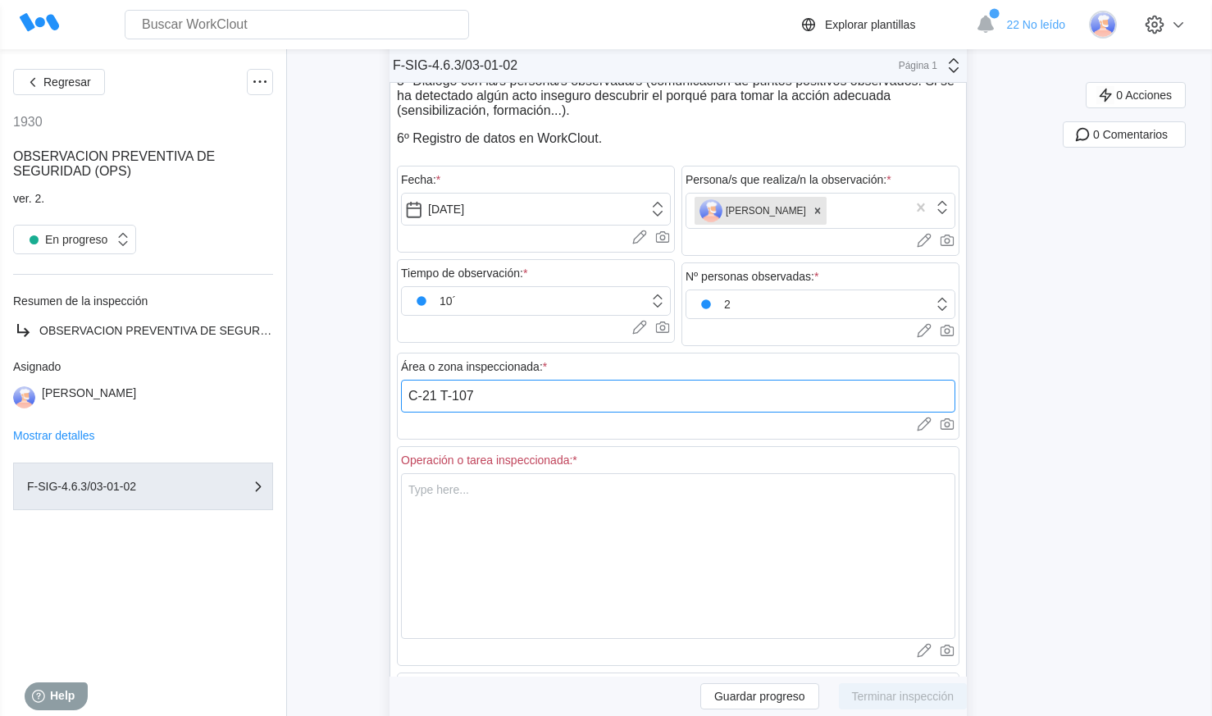
type input "C-21 T-107"
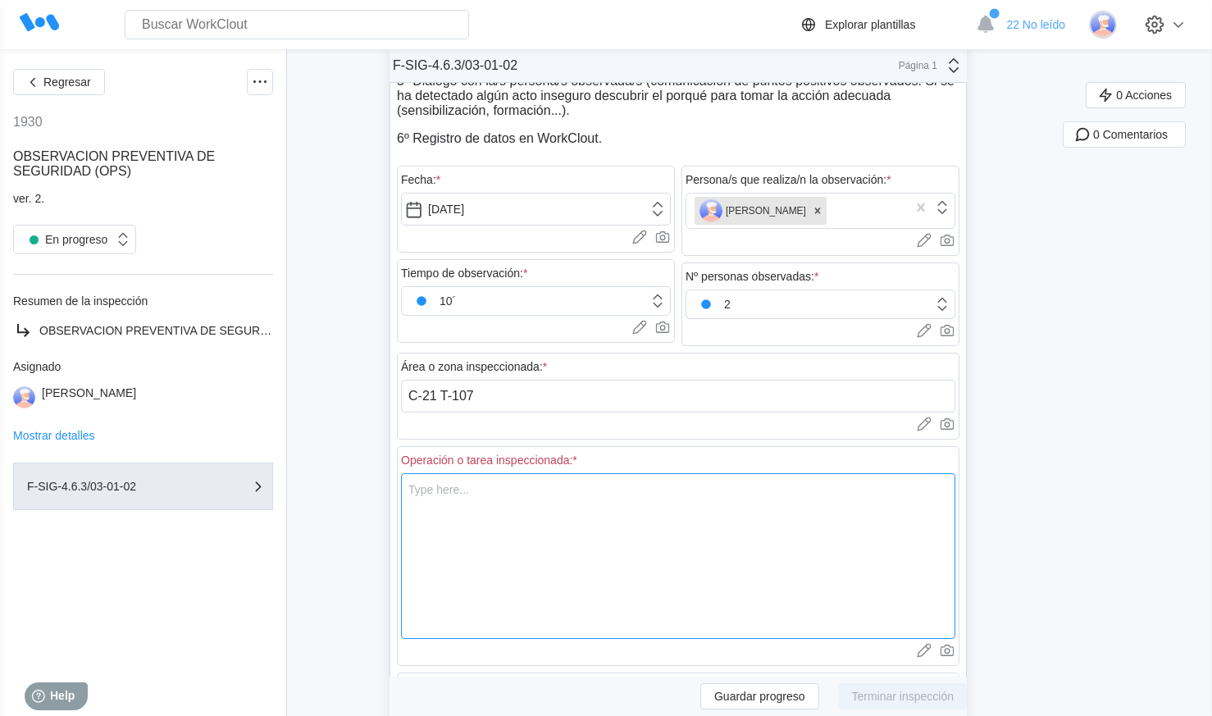
click at [537, 497] on textarea at bounding box center [678, 556] width 554 height 166
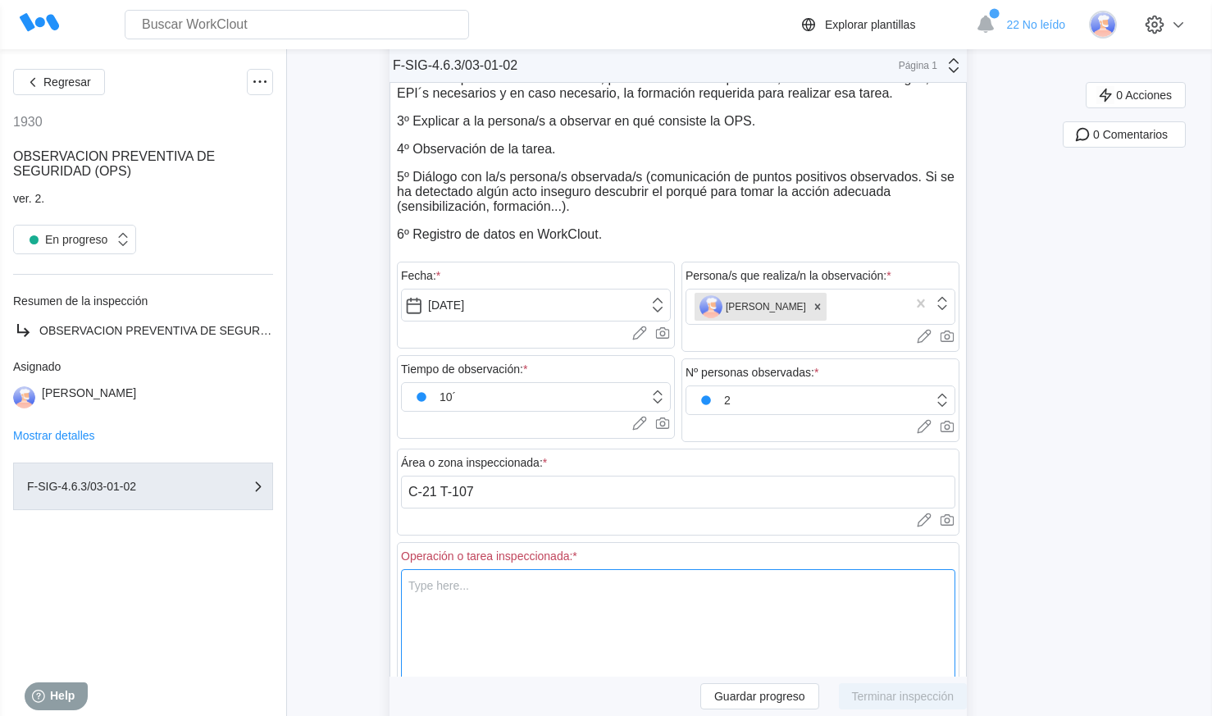
scroll to position [246, 0]
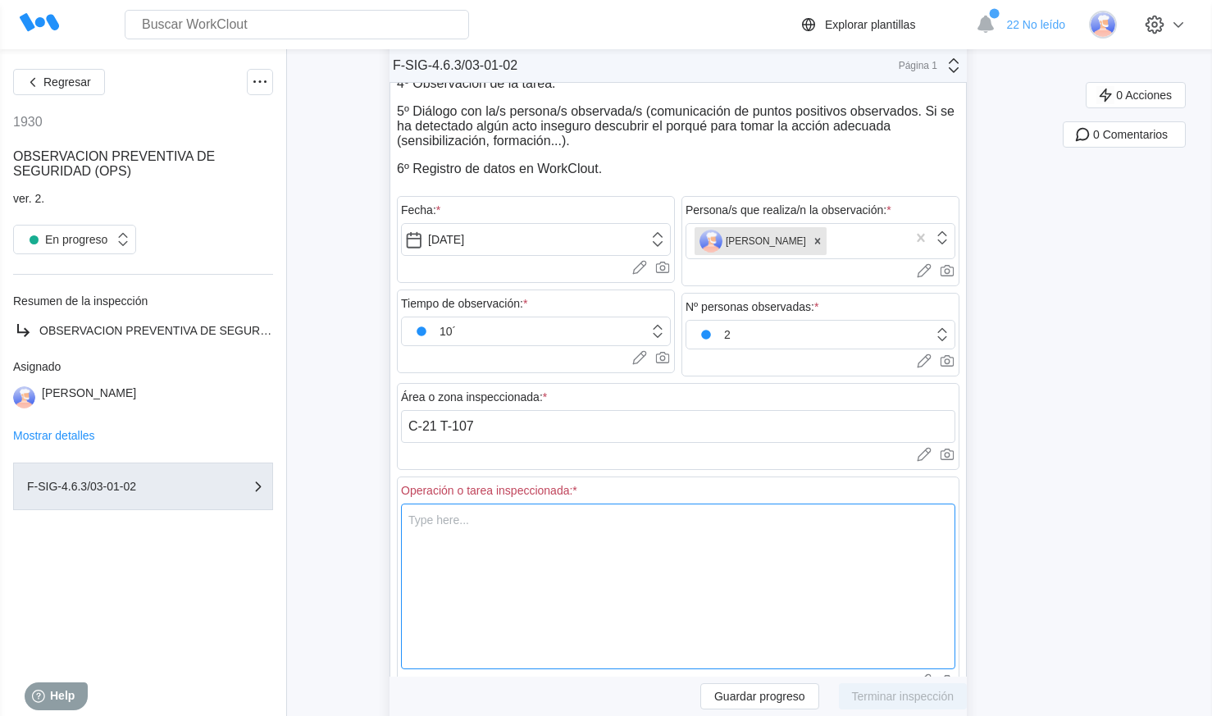
click at [573, 526] on textarea at bounding box center [678, 587] width 554 height 166
type textarea "C"
type textarea "x"
type textarea "Co"
type textarea "x"
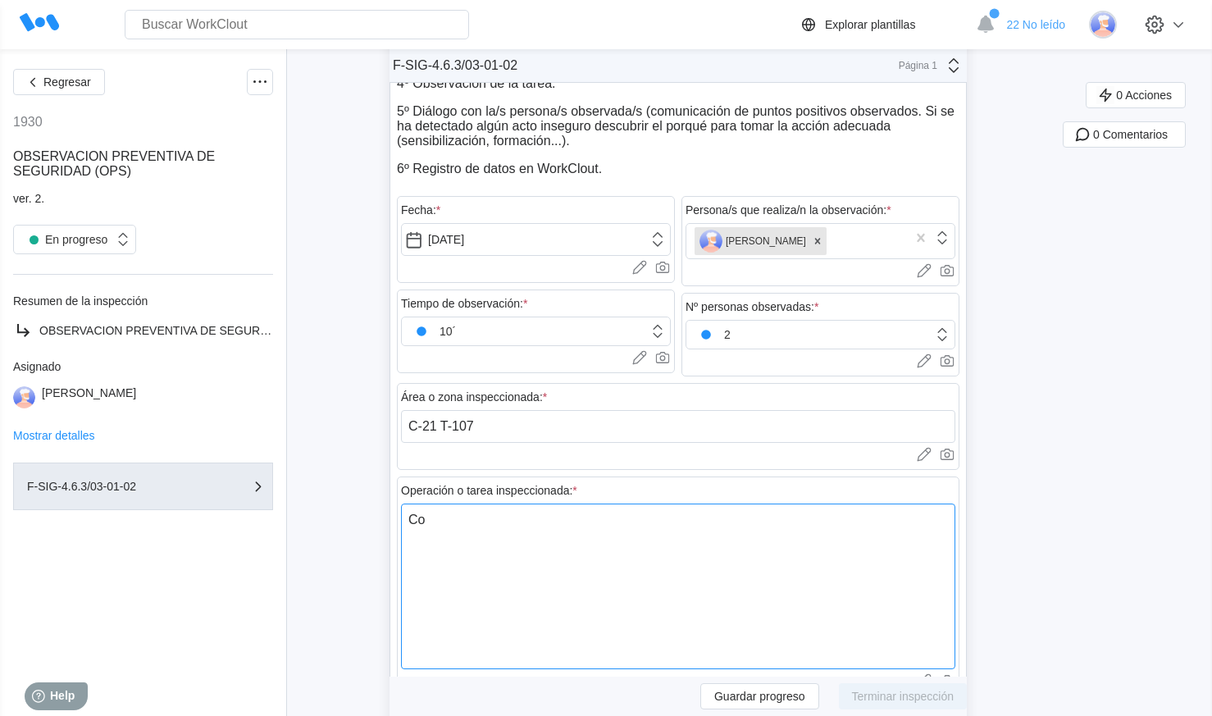
type textarea "Col"
type textarea "x"
type textarea "Colo"
type textarea "x"
type textarea "Coloc"
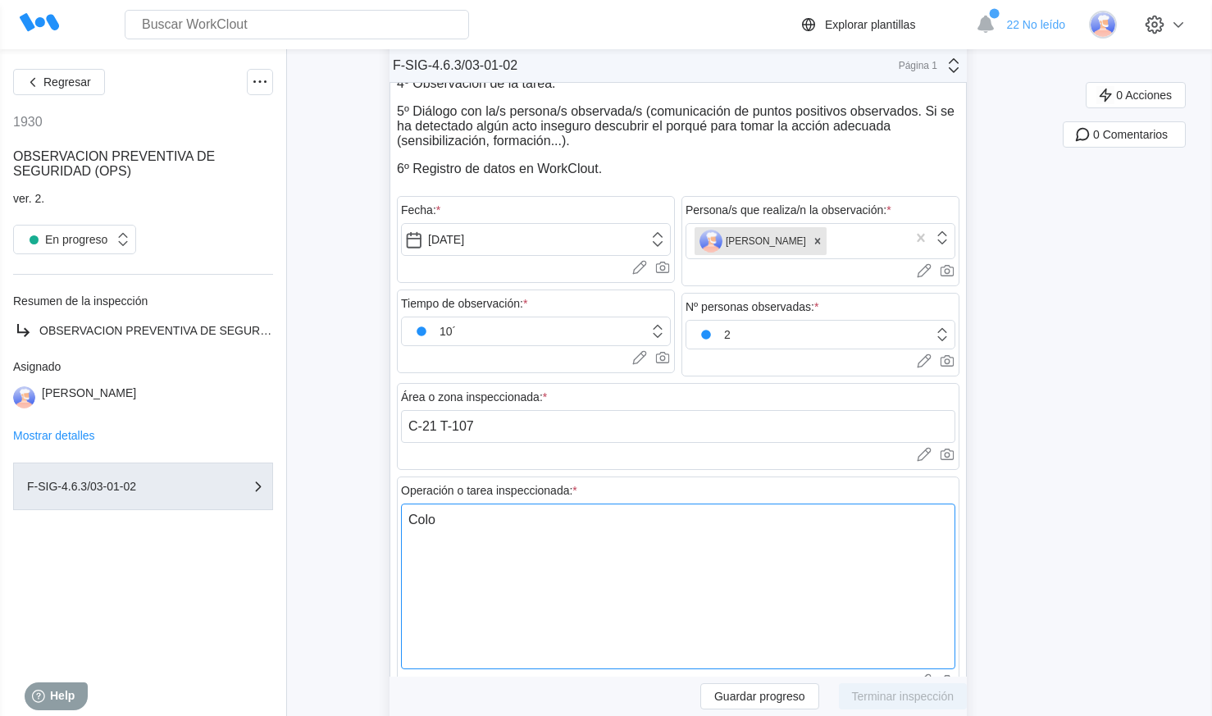
type textarea "x"
type textarea "Coloca"
type textarea "x"
type textarea "Colocac"
type textarea "x"
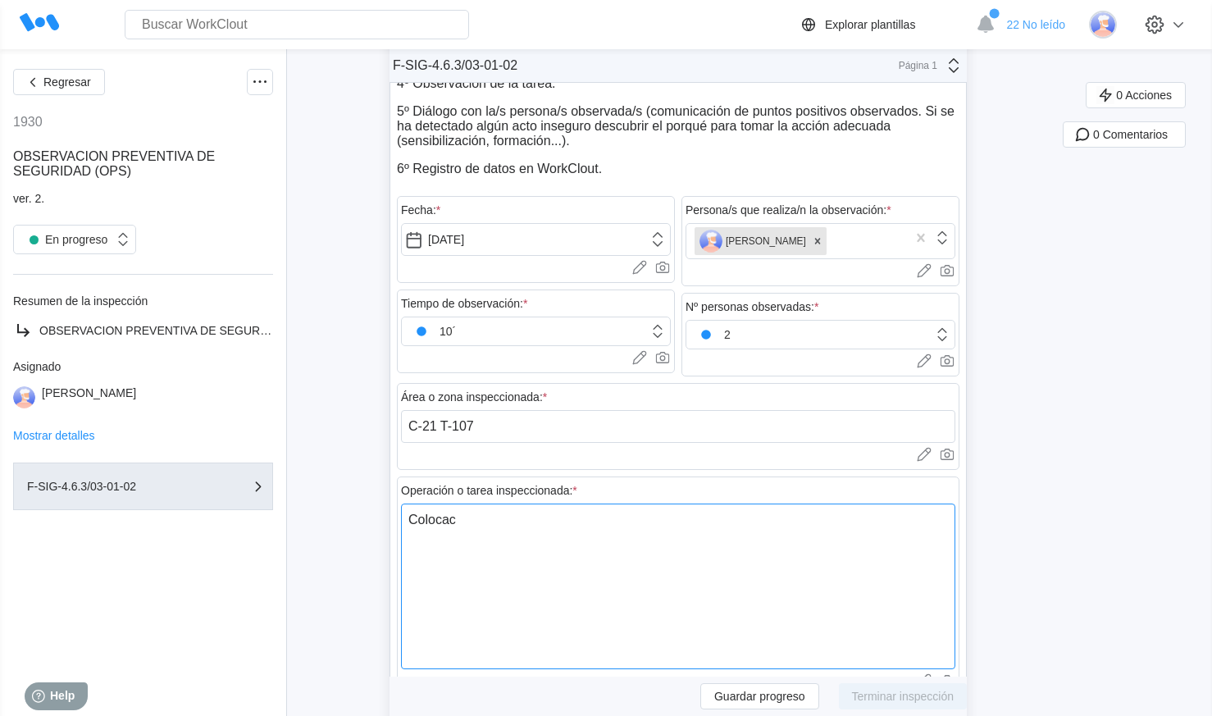
type textarea "Colocaci"
type textarea "x"
type textarea "Colocacio"
type textarea "x"
type textarea "Colocacion"
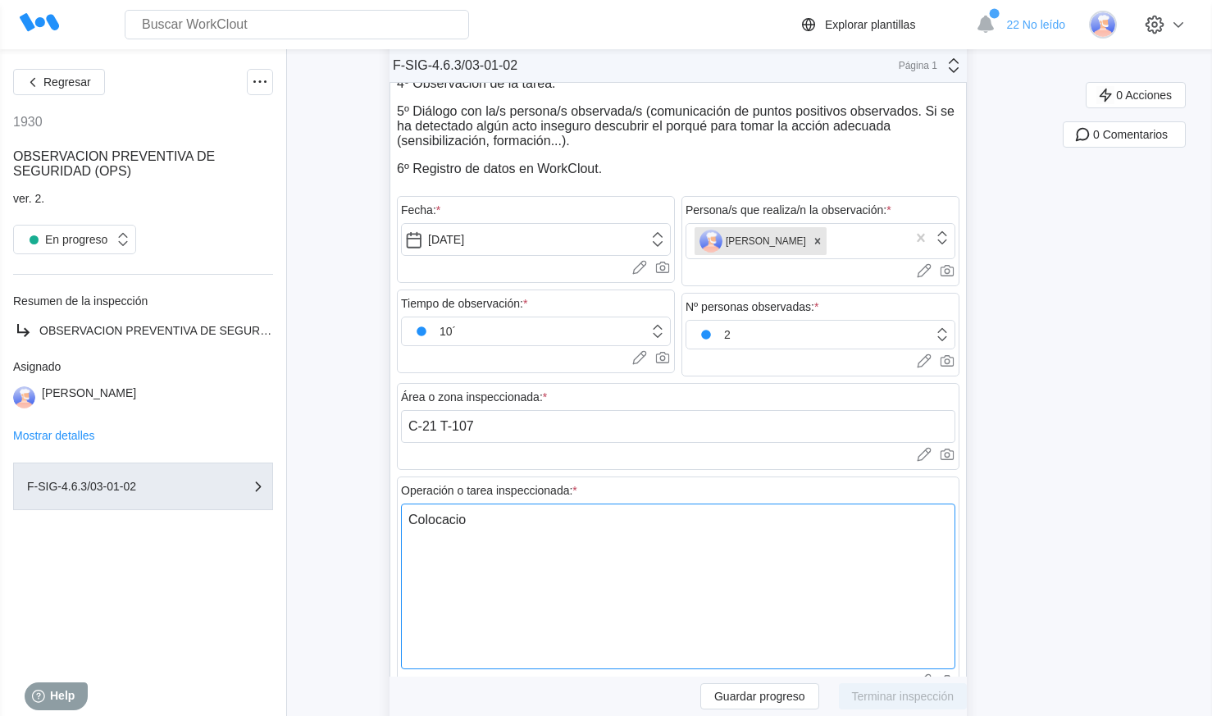
type textarea "x"
type textarea "Colocacion"
type textarea "x"
type textarea "Colocacion d"
type textarea "x"
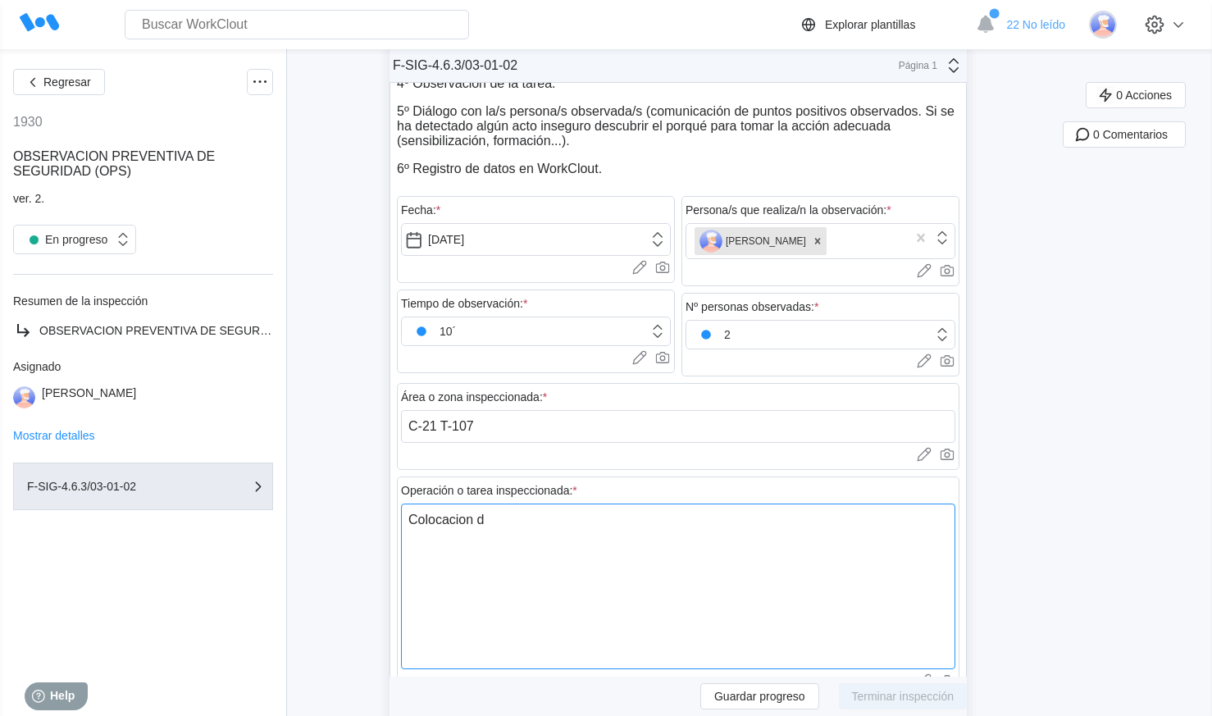
type textarea "Colocacion de"
type textarea "x"
type textarea "Colocacion de"
type textarea "x"
type textarea "Colocacion de b"
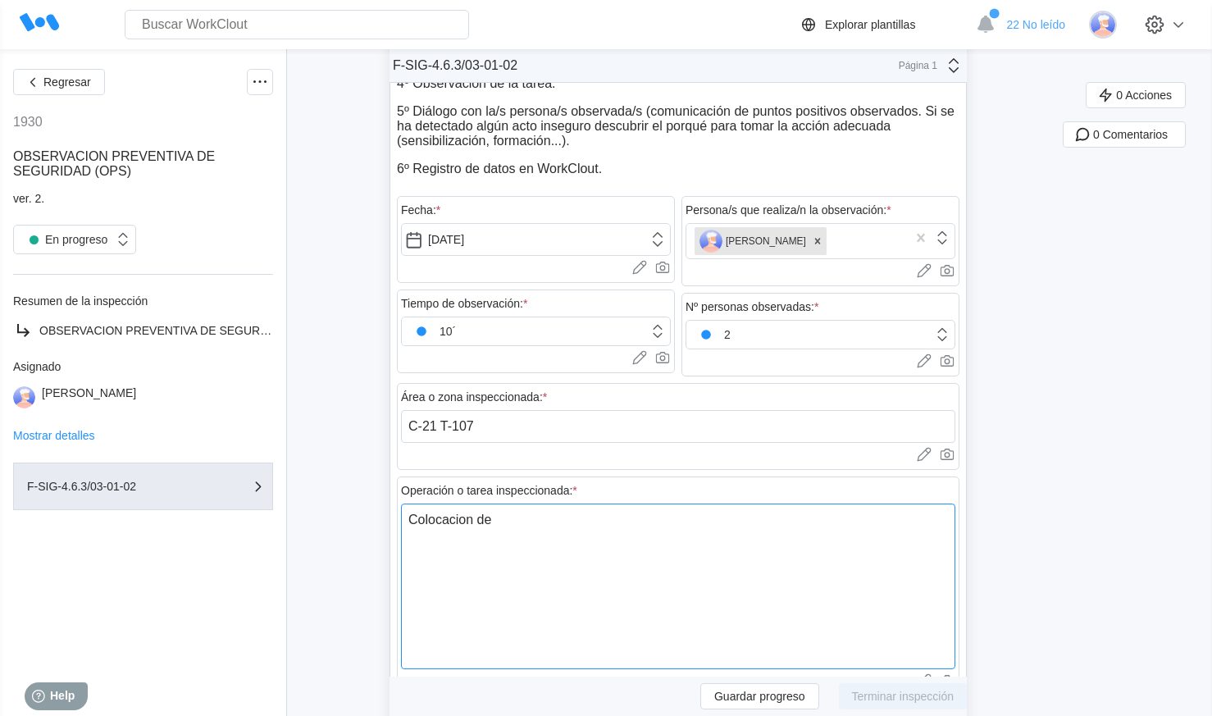
type textarea "x"
type textarea "Colocacion de ba"
type textarea "x"
type textarea "Colocacion de ban"
type textarea "x"
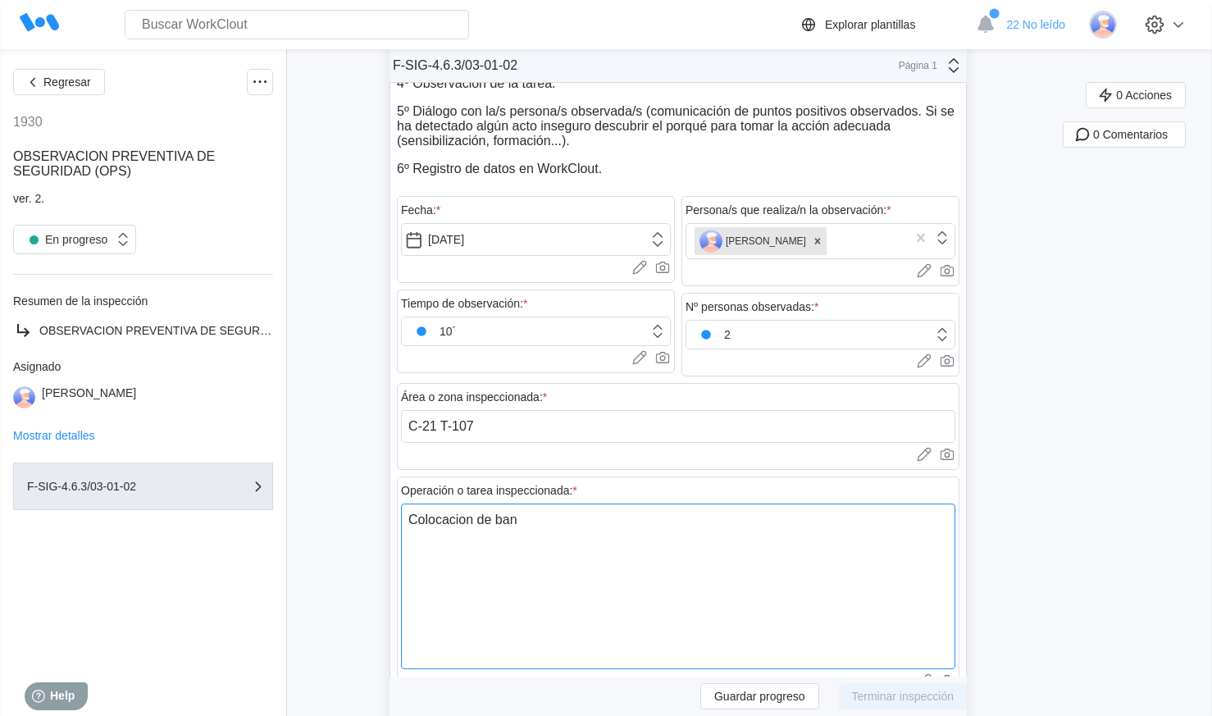
type textarea "Colocacion de band"
type textarea "x"
type textarea "Colocacion de bande"
type textarea "x"
type textarea "Colocacion de bandej"
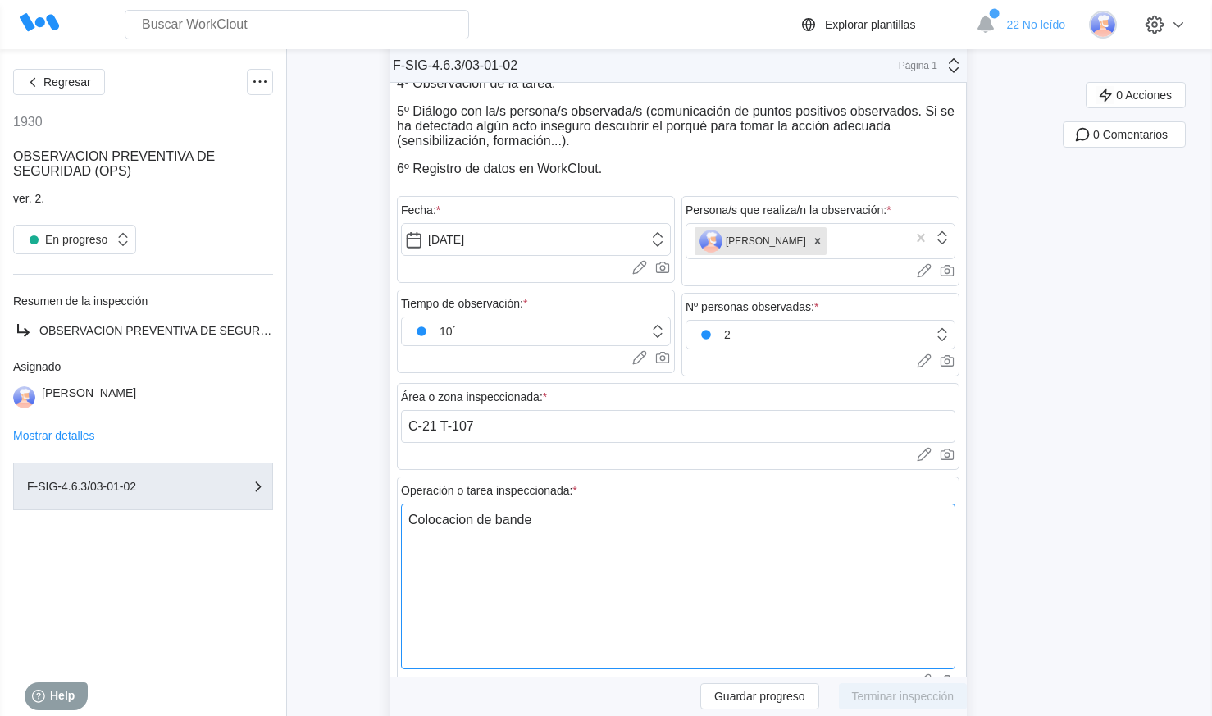
type textarea "x"
type textarea "Colocacion de bandeja"
type textarea "x"
type textarea "Colocacion de bandejas"
type textarea "x"
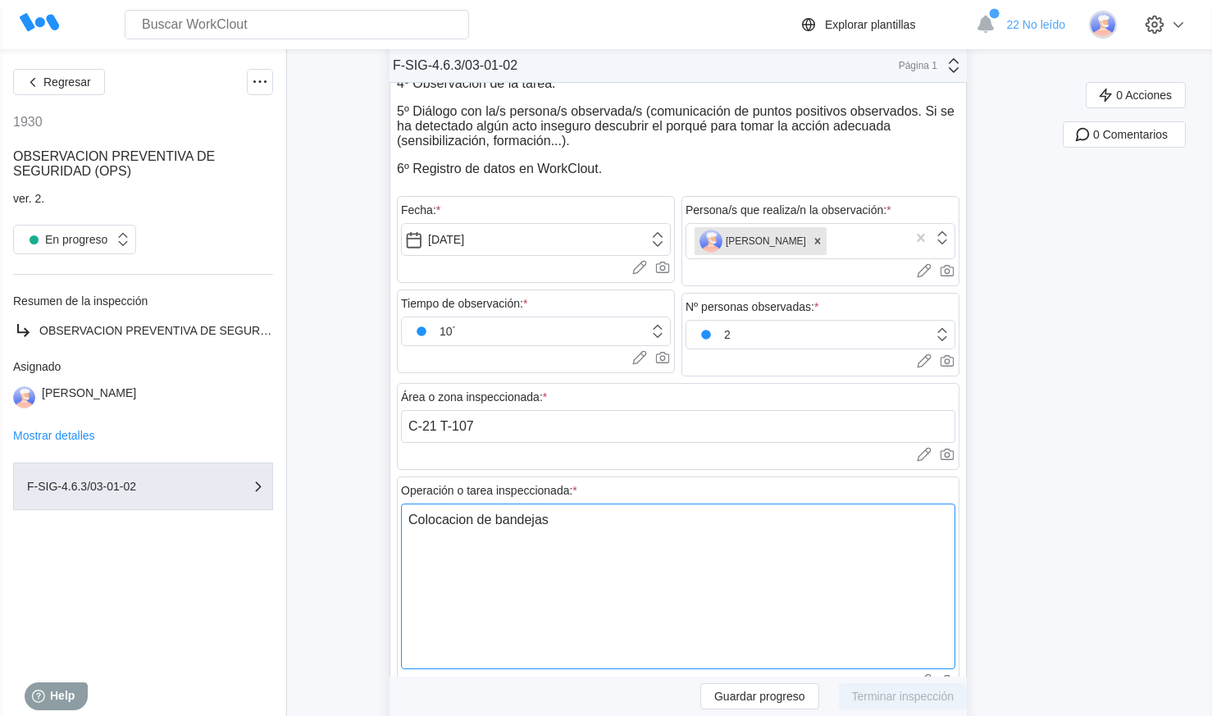
type textarea "Colocacion de bandejas"
type textarea "x"
type textarea "Colocacion de bandejas R"
type textarea "x"
type textarea "Colocacion de bandejas"
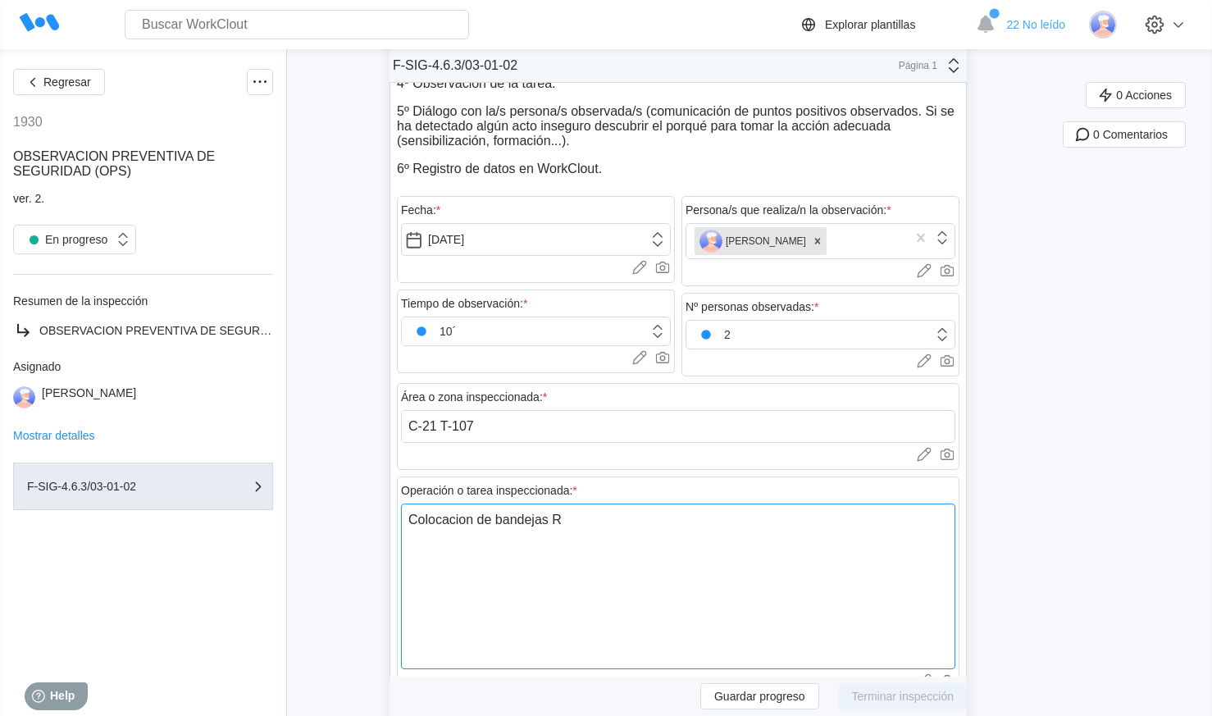
type textarea "x"
type textarea "Colocacion de bandejas r"
type textarea "x"
type textarea "Colocacion de bandejas re"
type textarea "x"
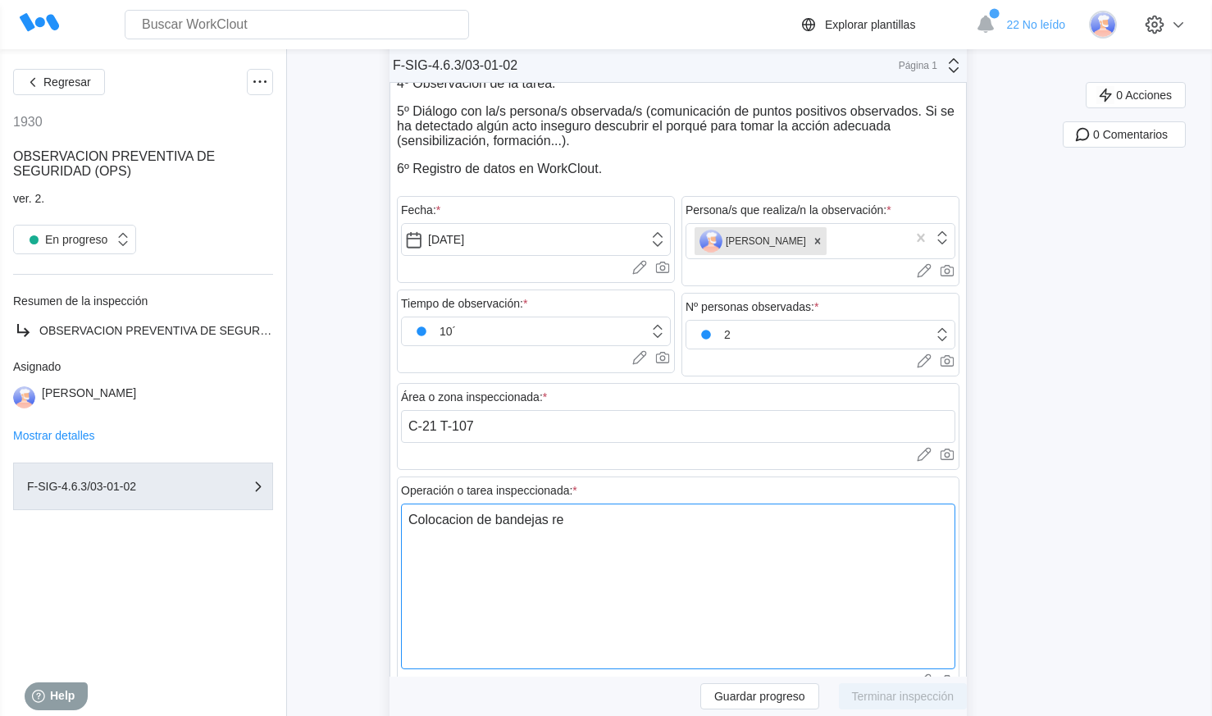
type textarea "Colocacion de bandejas rej"
type textarea "x"
type textarea "Colocacion de [PERSON_NAME]"
type textarea "x"
type textarea "Colocacion de bandejas rejib"
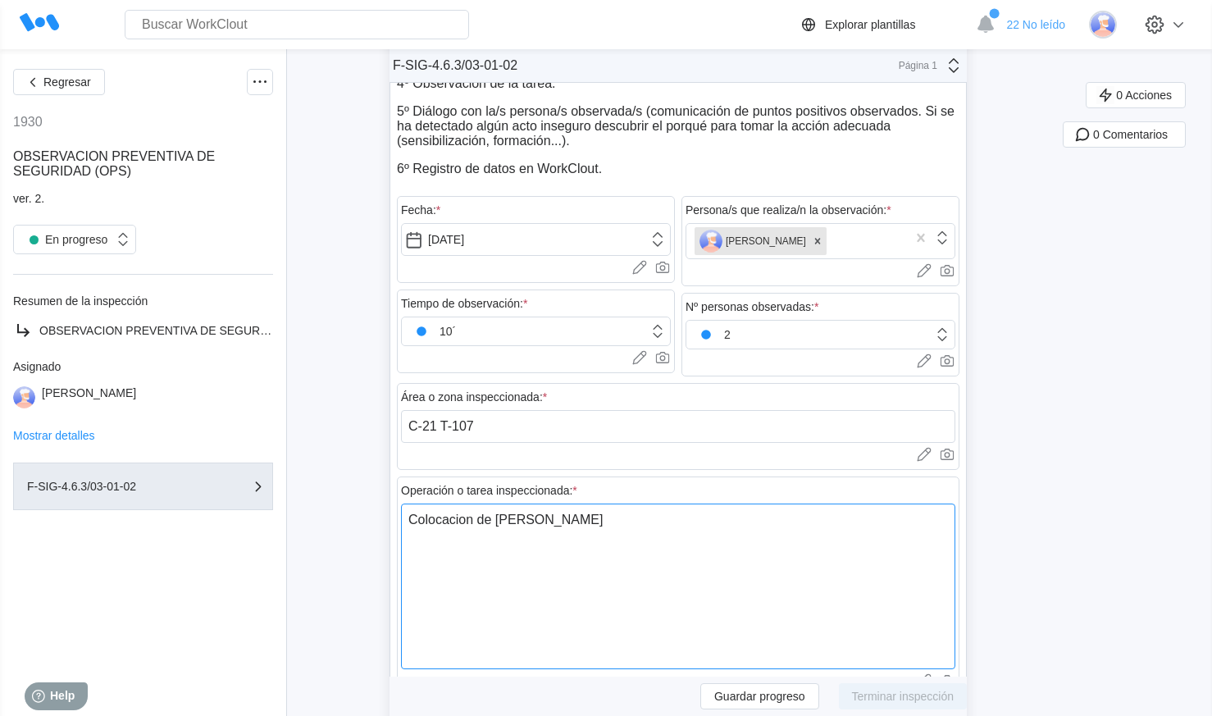
type textarea "x"
type textarea "Colocacion de bandejas rejiba"
type textarea "x"
type textarea "Colocacion de bandejas rejiban"
type textarea "x"
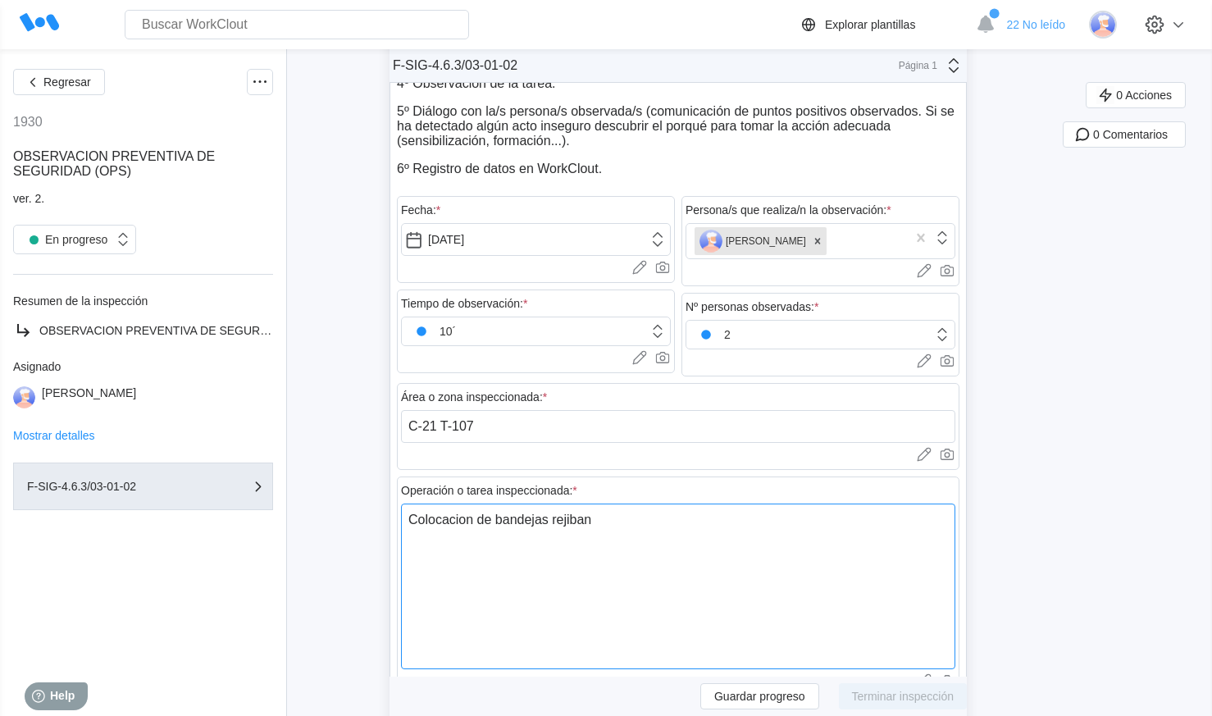
type textarea "Colocacion de bandejas rejiban"
type textarea "x"
type textarea "Colocacion de bandejas rejiban s"
type textarea "x"
type textarea "Colocacion de bandejas rejiban su"
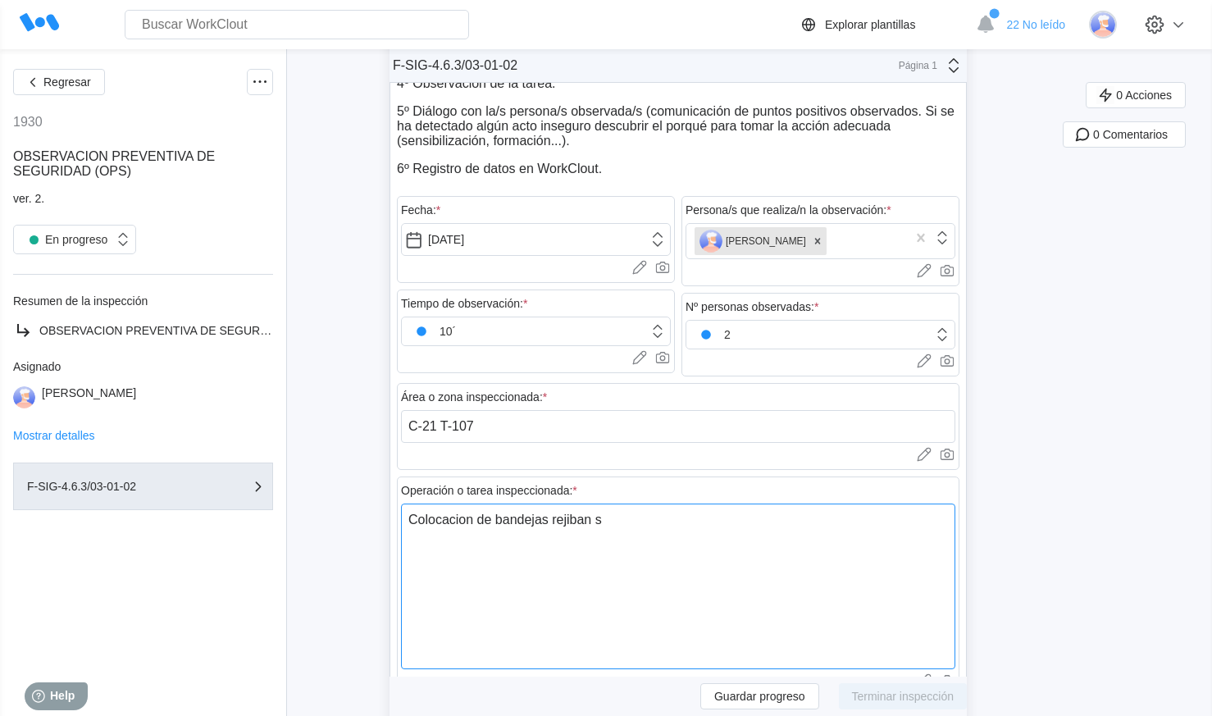
type textarea "x"
type textarea "Colocacion de bandejas rejiban sub"
type textarea "x"
type textarea "Colocacion de bandejas rejiban subc"
type textarea "x"
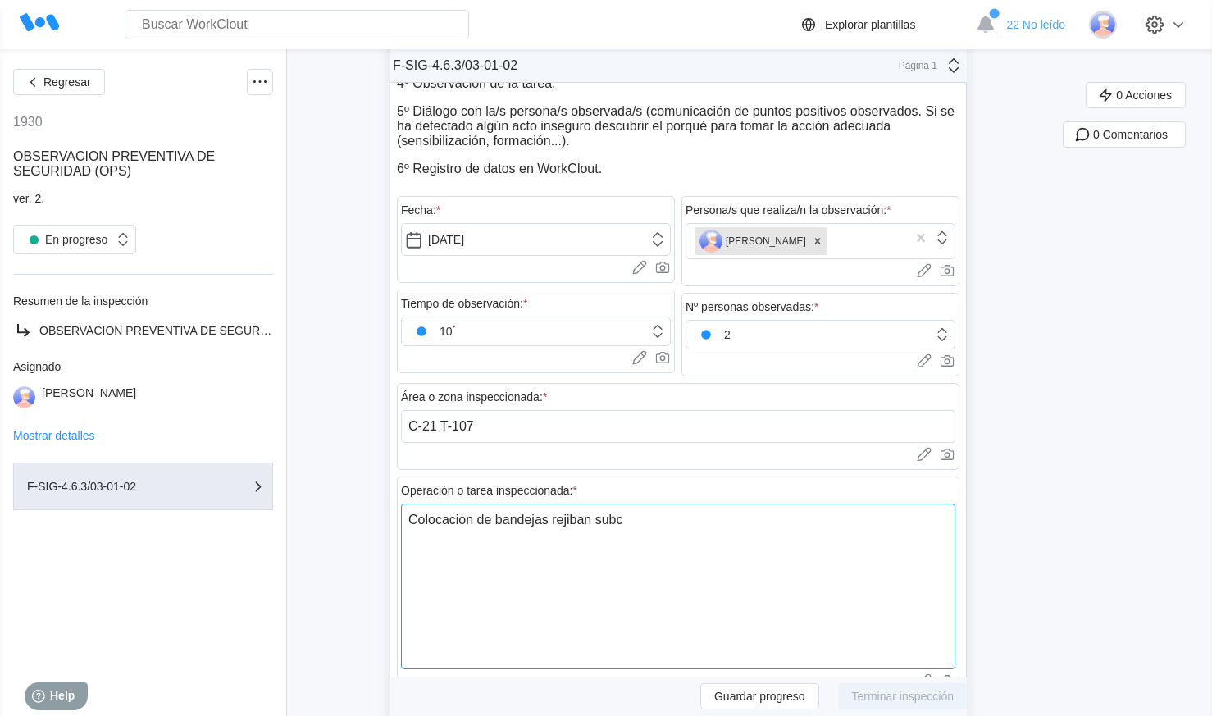
type textarea "Colocacion de bandejas rejiban subcu"
type textarea "x"
type textarea "Colocacion de bandejas rejiban subcub"
type textarea "x"
type textarea "Colocacion de bandejas rejiban subcube"
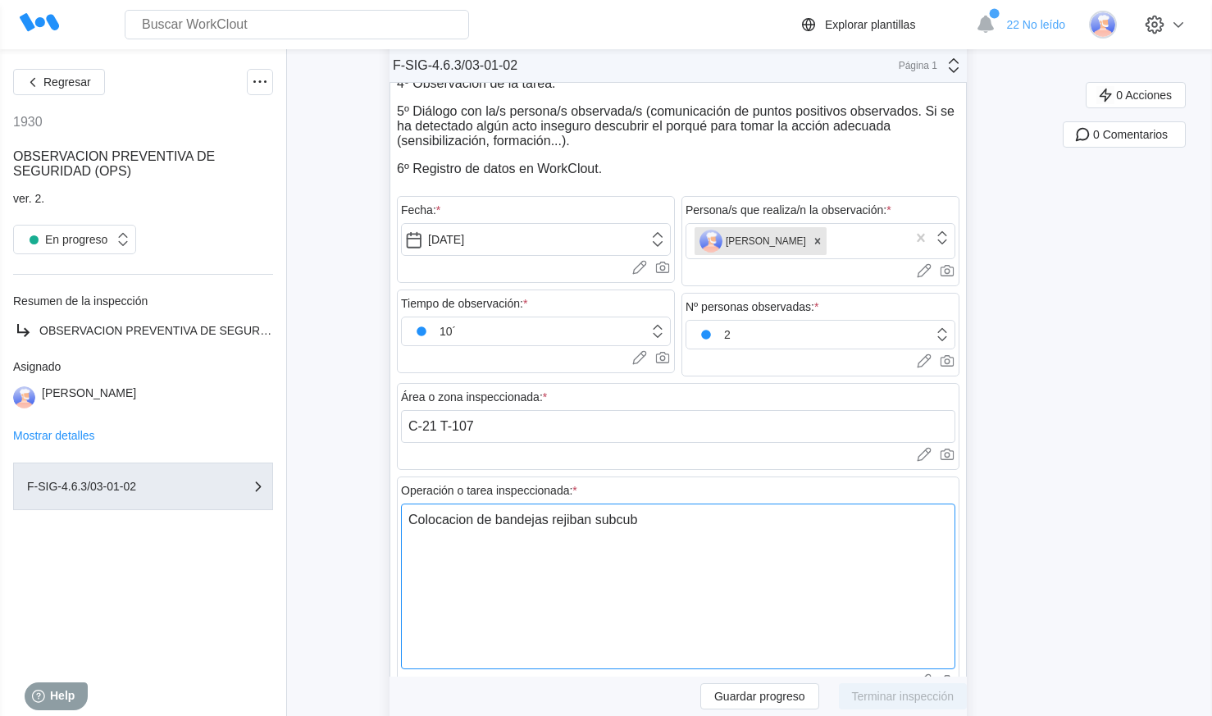
type textarea "x"
type textarea "Colocacion de bandejas rejiban subcubet"
type textarea "x"
type textarea "Colocacion de bandejas rejiban subcubeto"
type textarea "x"
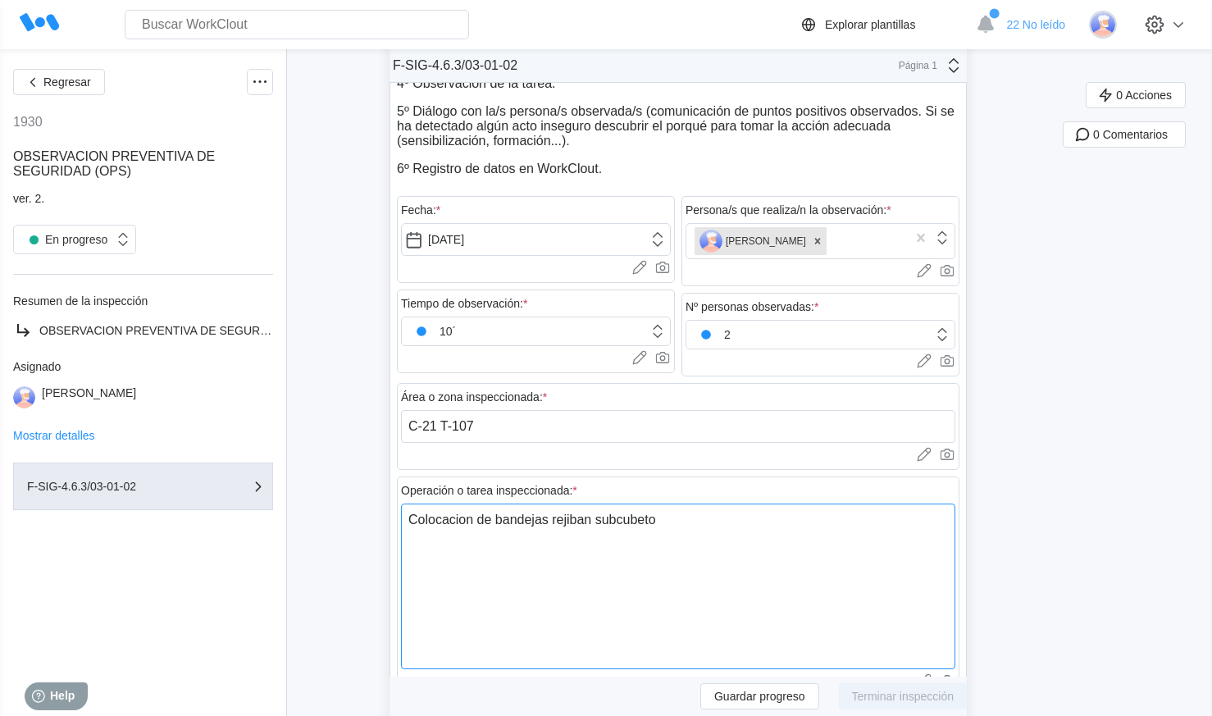
type textarea "Colocacion de bandejas rejiban subcubeto"
type textarea "x"
type textarea "Colocacion de bandejas rejiban subcubeto T"
type textarea "x"
type textarea "Colocacion de bandejas rejiban subcubeto T-"
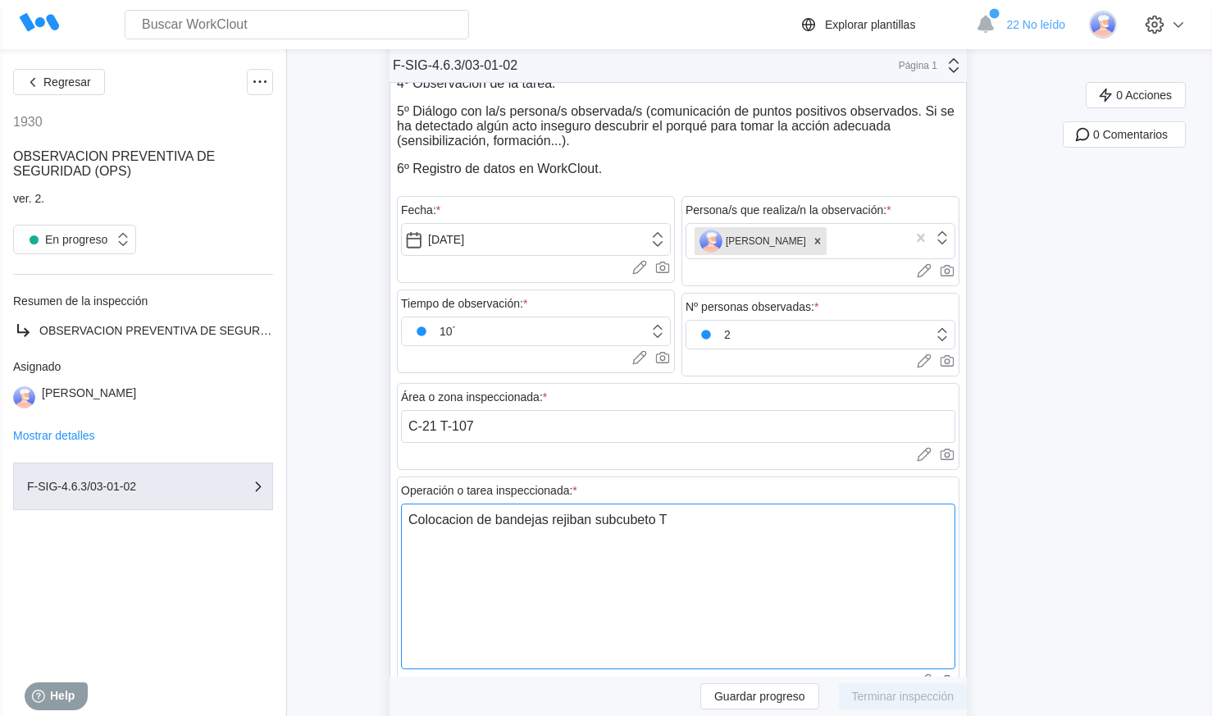
type textarea "x"
type textarea "Colocacion de bandejas rejiban subcubeto T-1"
type textarea "x"
type textarea "Colocacion de bandejas rejiban subcubeto T-10"
type textarea "x"
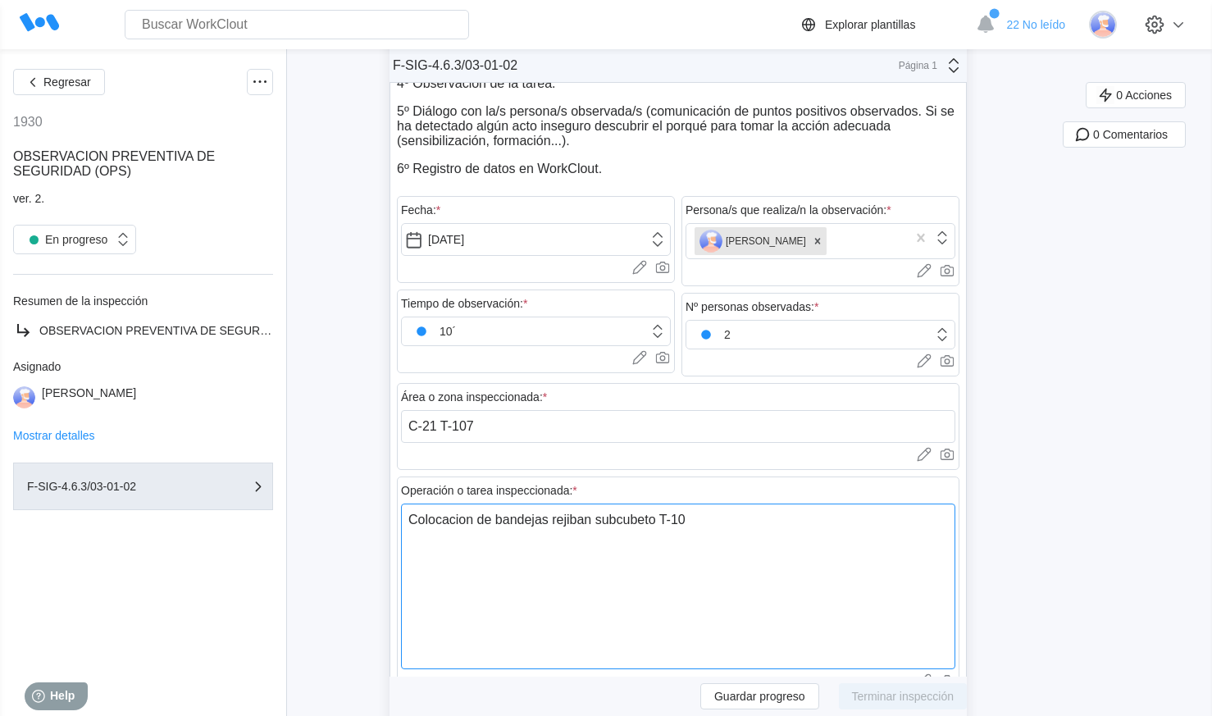
type textarea "Colocacion de bandejas rejiban subcubeto T-107"
type textarea "x"
click at [618, 578] on textarea "Colocacion de bandejas rejiban subcubeto T-107" at bounding box center [678, 587] width 554 height 166
click at [588, 516] on textarea "Colocacion de bandejas rejiban subcubeto T-107" at bounding box center [678, 587] width 554 height 166
drag, startPoint x: 665, startPoint y: 533, endPoint x: 560, endPoint y: 513, distance: 107.0
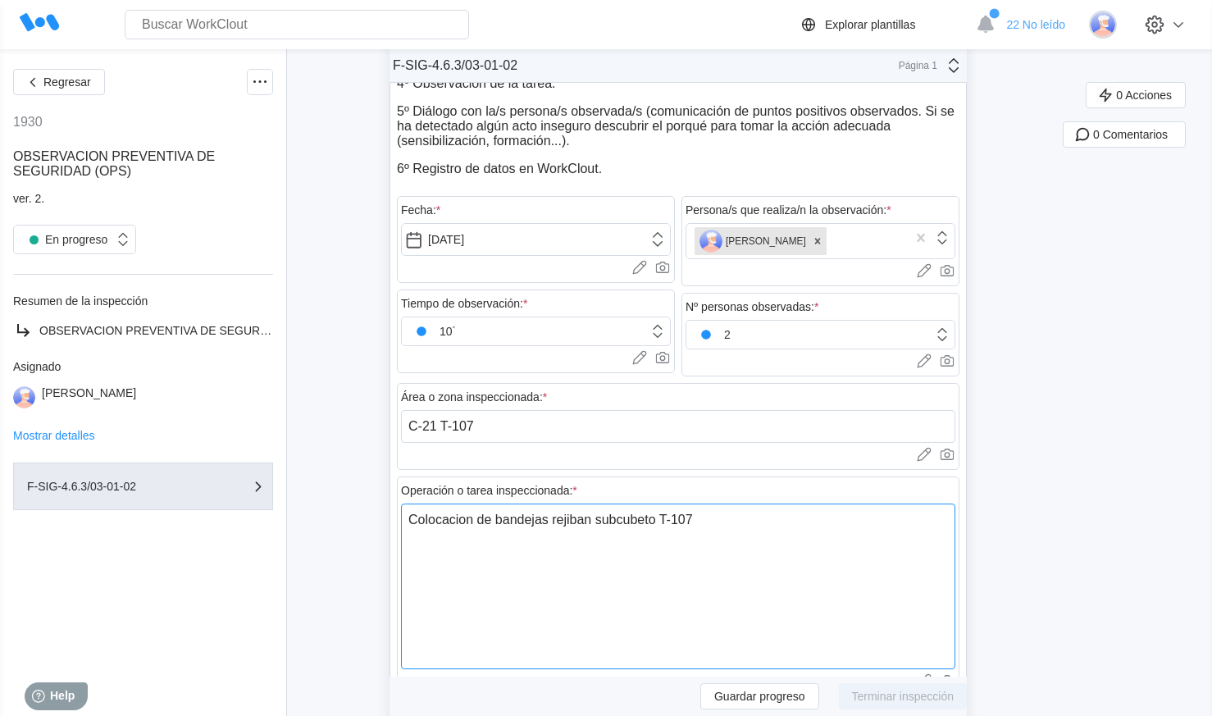
click at [560, 513] on textarea "Colocacion de bandejas rejiban subcubeto T-107" at bounding box center [678, 587] width 554 height 166
drag, startPoint x: 598, startPoint y: 513, endPoint x: 724, endPoint y: 598, distance: 152.4
click at [728, 600] on textarea "Colocacion de bandejas rejiban subcubeto T-107" at bounding box center [678, 587] width 554 height 166
click at [630, 602] on textarea "Colocacion de bandejas rejiban subcubeto T-107" at bounding box center [678, 587] width 554 height 166
click at [718, 523] on textarea "Colocacion de bandejas rejiban subcubeto T-107" at bounding box center [678, 587] width 554 height 166
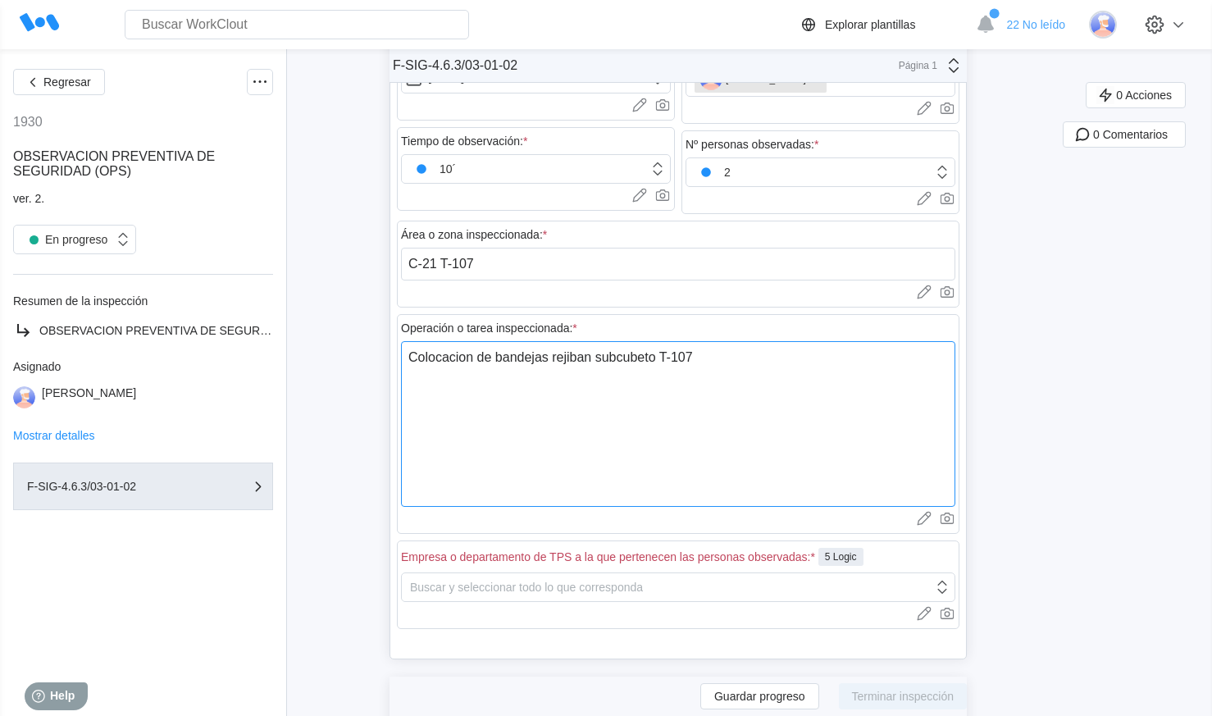
scroll to position [410, 0]
type textarea "Colocacion de bandejas rejiban subcubeto T-107"
click at [643, 580] on div "Buscar y seleccionar todo lo que corresponda" at bounding box center [526, 585] width 233 height 13
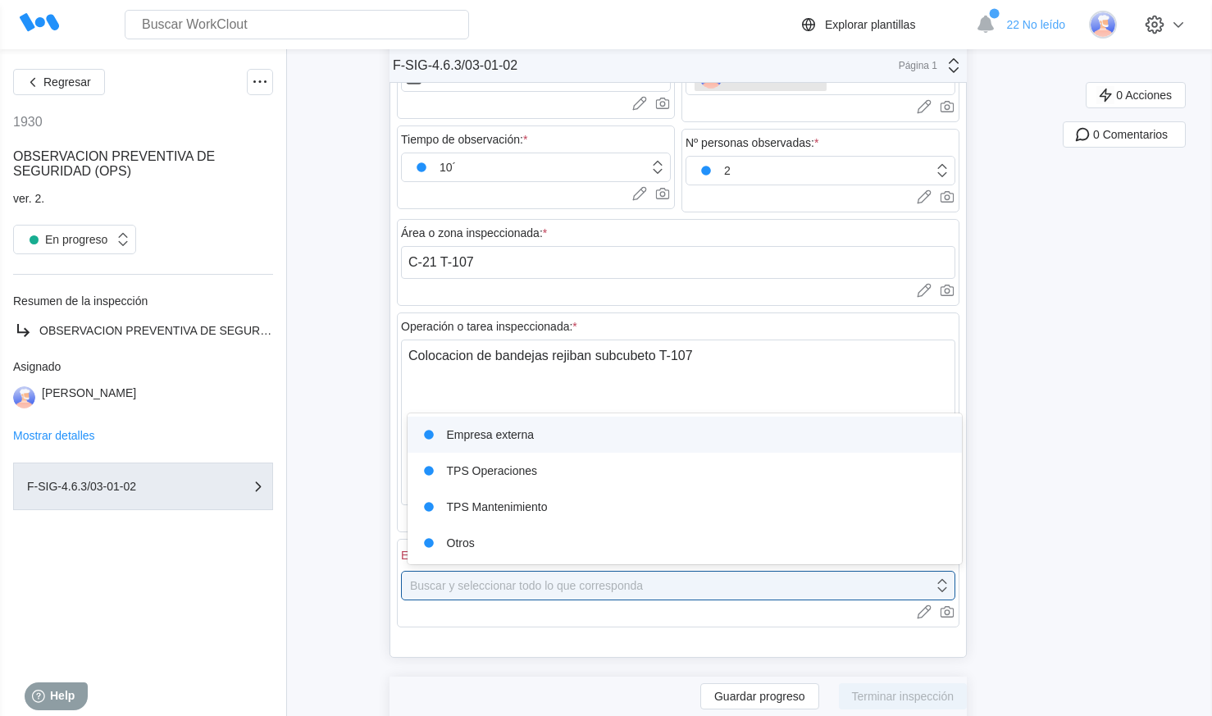
click at [483, 440] on div "Empresa externa" at bounding box center [684, 434] width 535 height 23
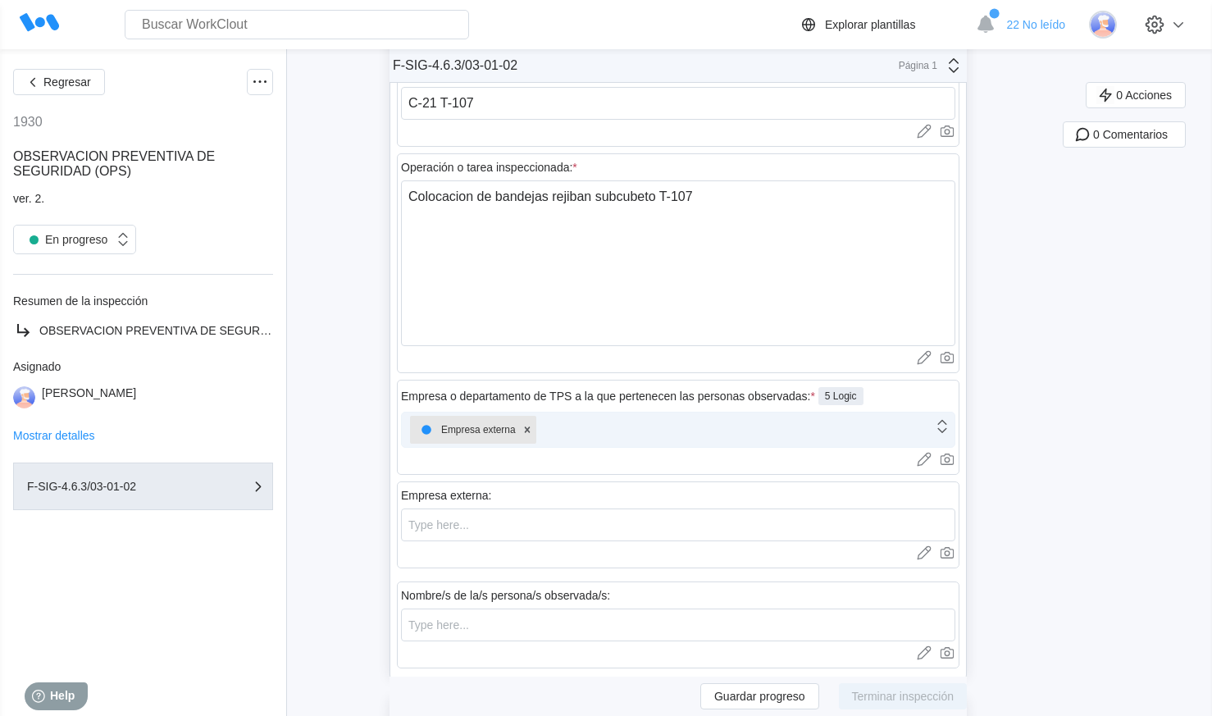
scroll to position [574, 0]
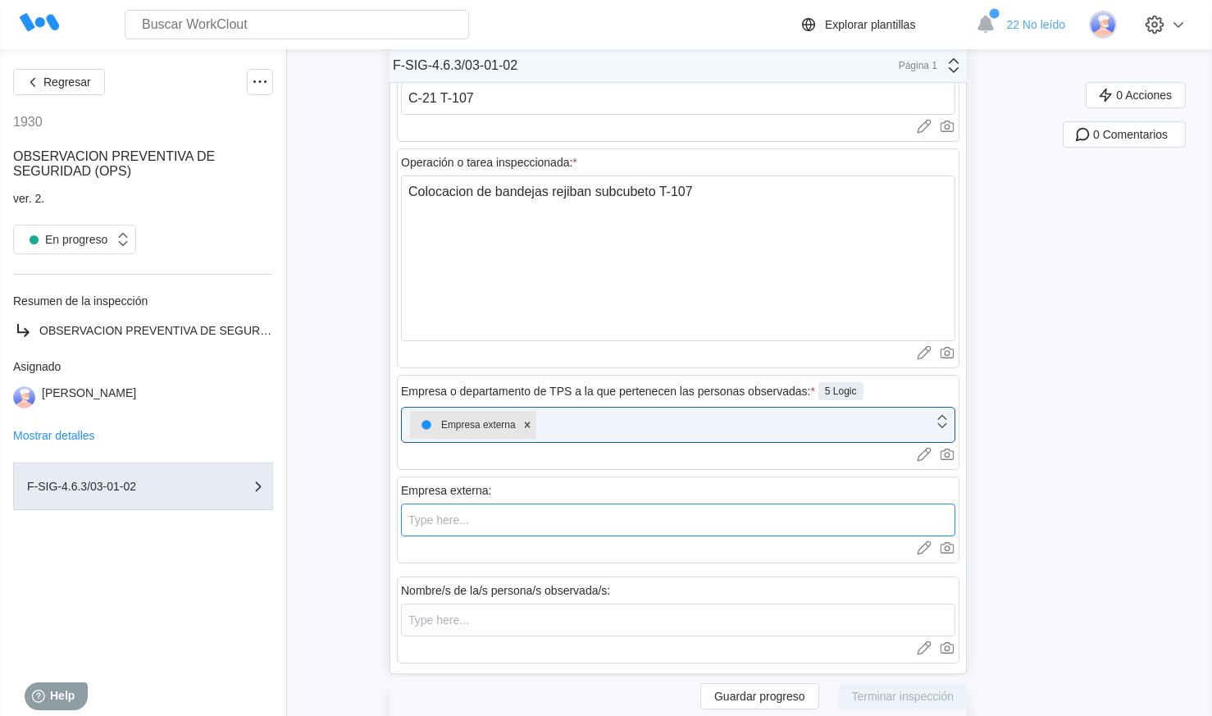
click at [518, 527] on input "text" at bounding box center [678, 520] width 554 height 33
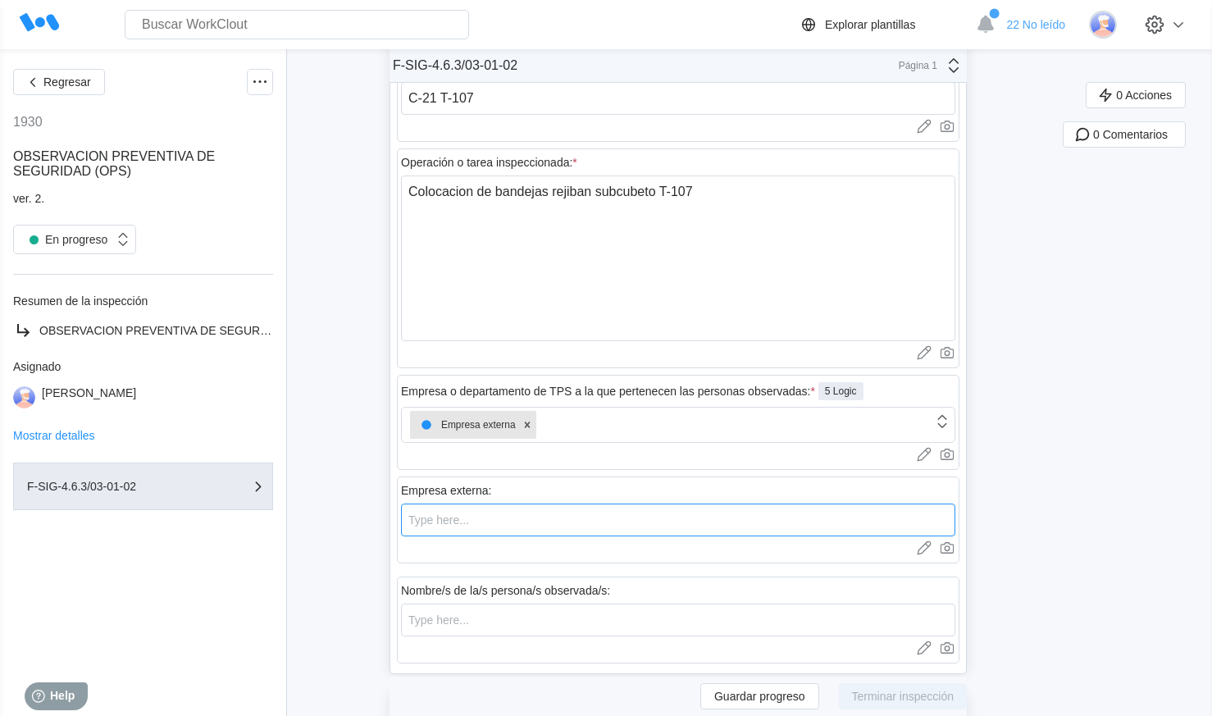
type input "s"
type input "Suris"
click at [601, 329] on textarea "Colocacion de bandejas rejiban subcubeto T-107" at bounding box center [678, 259] width 554 height 166
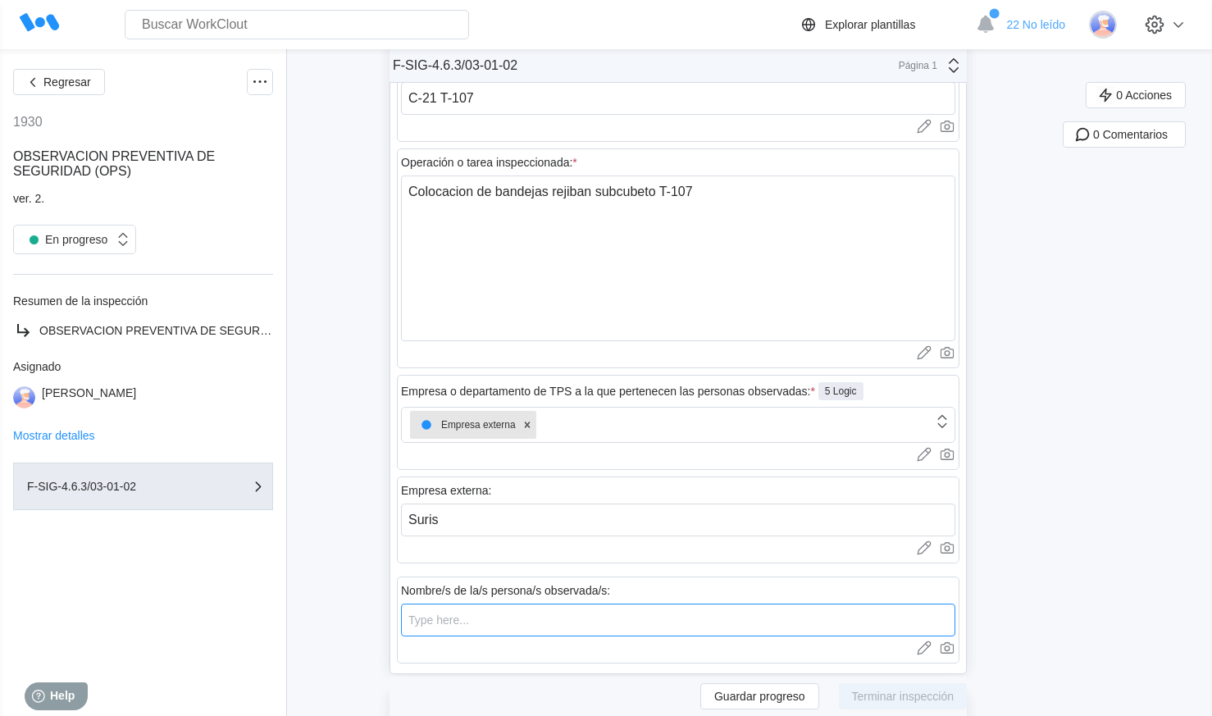
click at [510, 614] on input "text" at bounding box center [678, 620] width 554 height 33
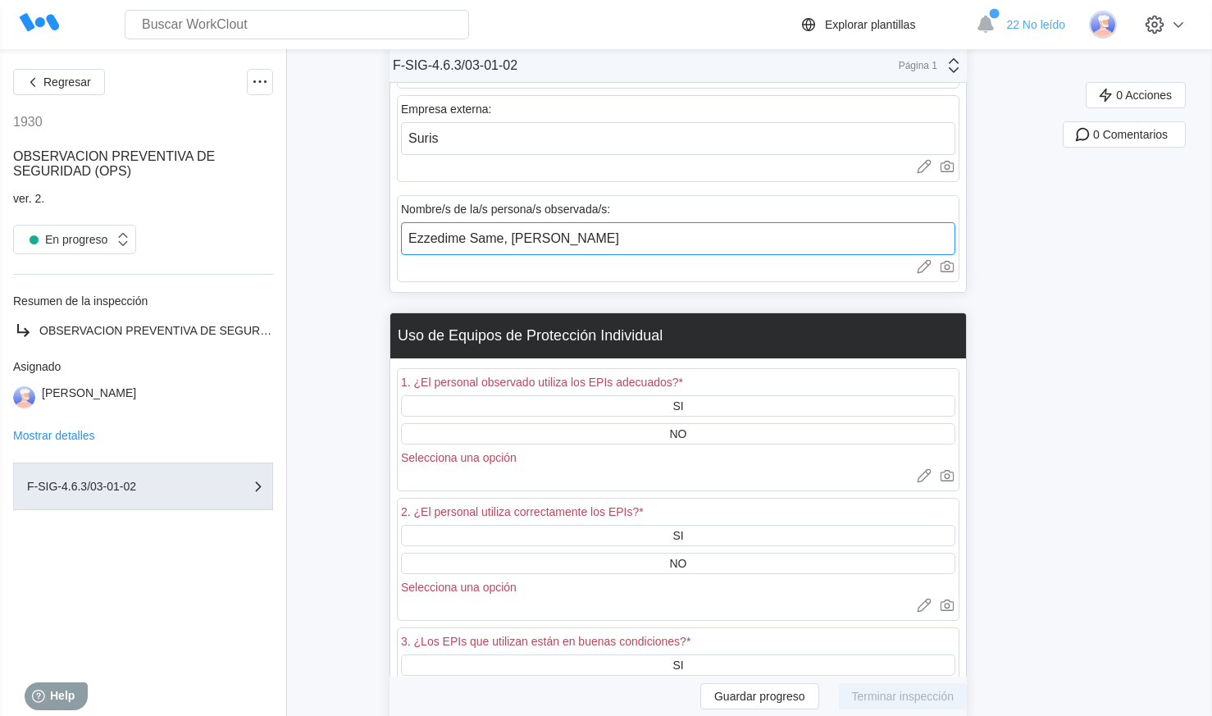
scroll to position [984, 0]
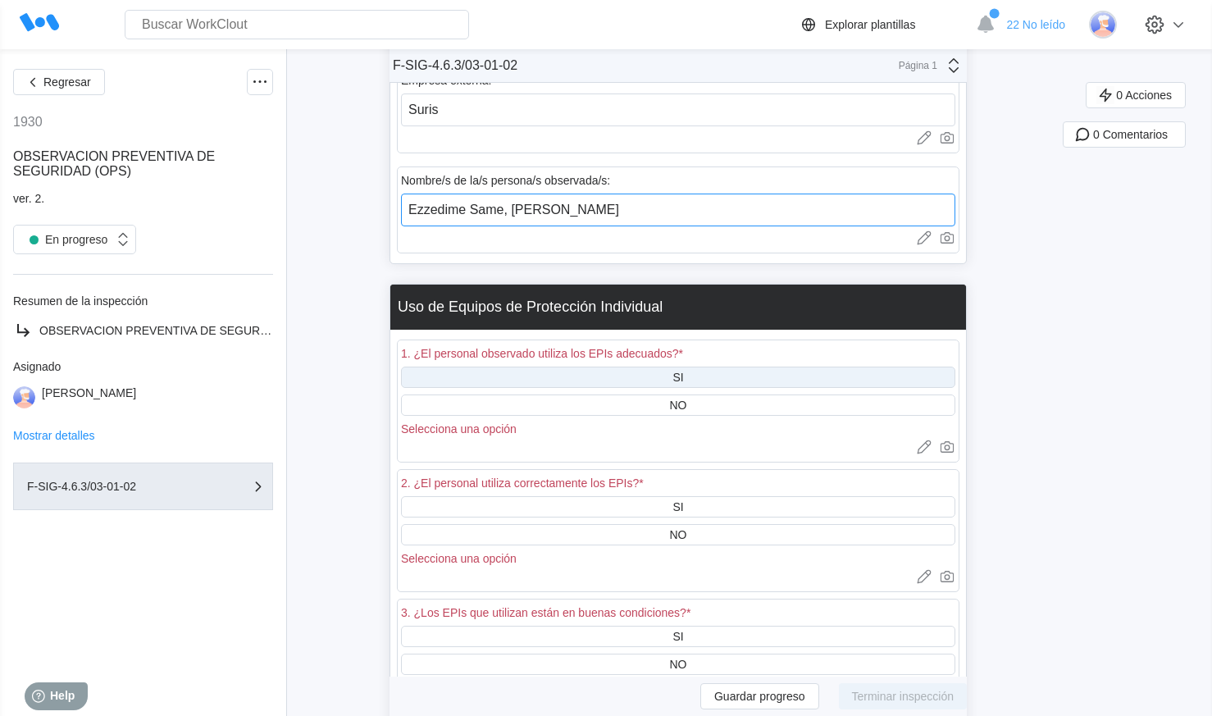
type input "Ezzedime Same, [PERSON_NAME]"
click at [658, 376] on div "SI" at bounding box center [678, 377] width 554 height 21
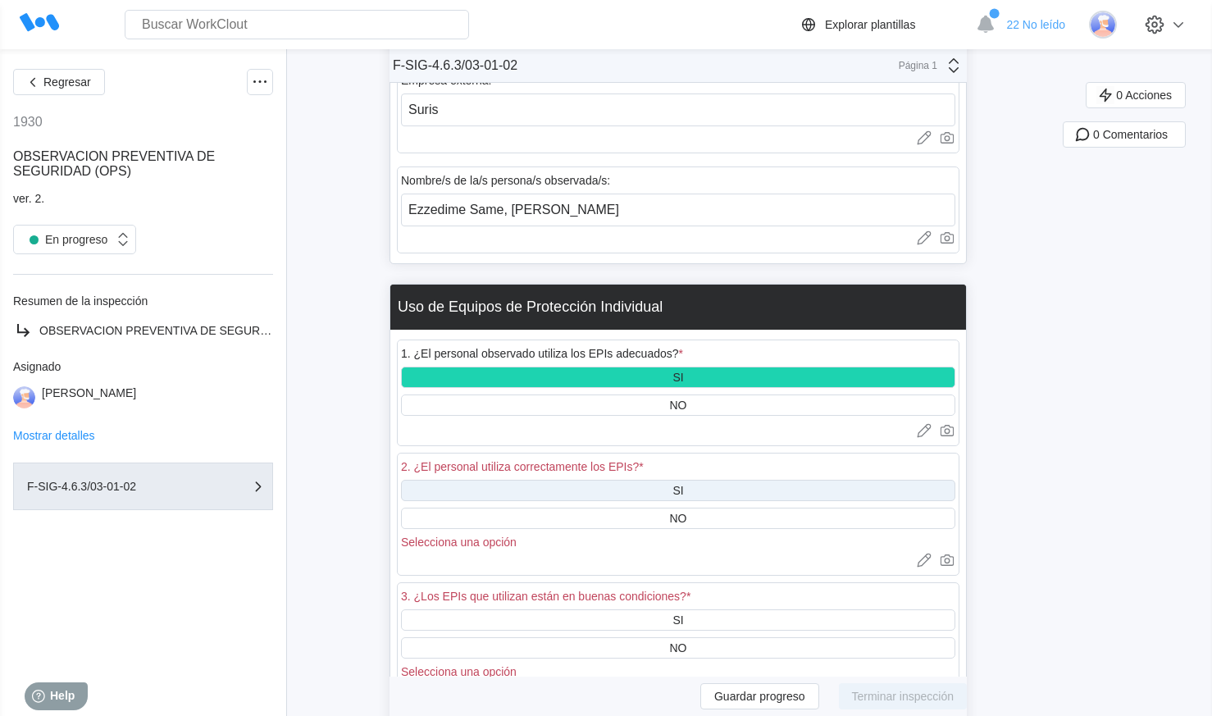
click at [620, 495] on div "SI" at bounding box center [678, 490] width 554 height 21
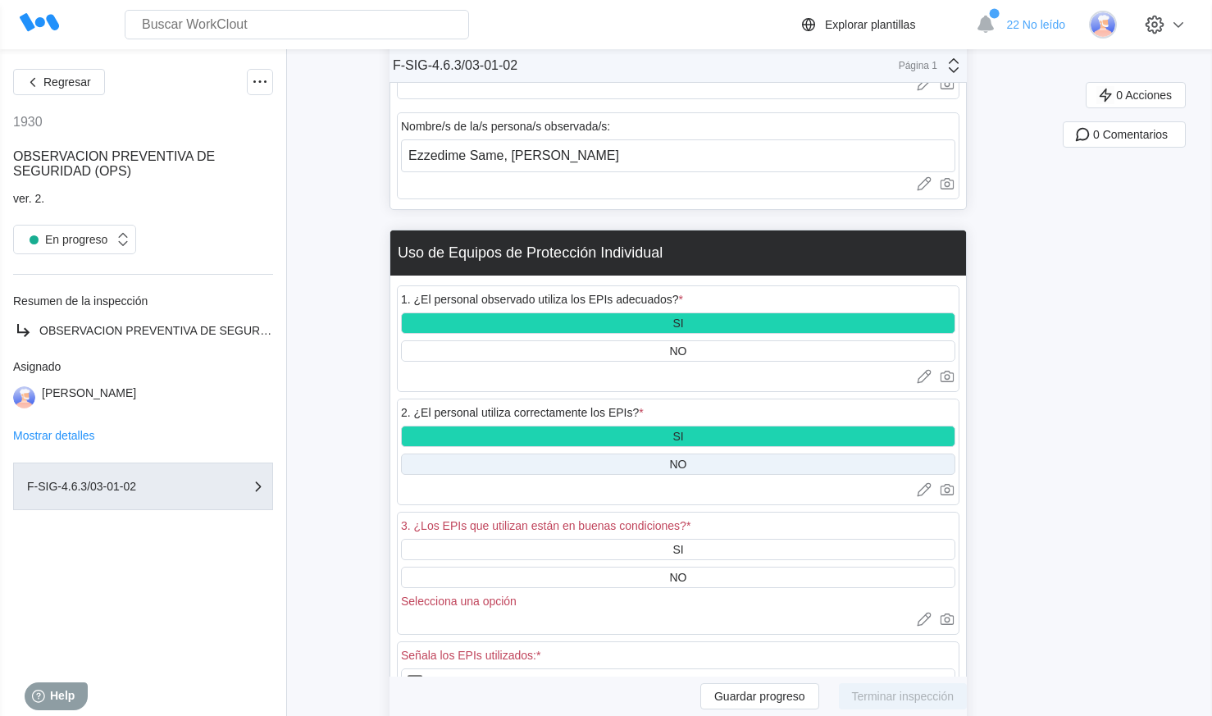
scroll to position [1230, 0]
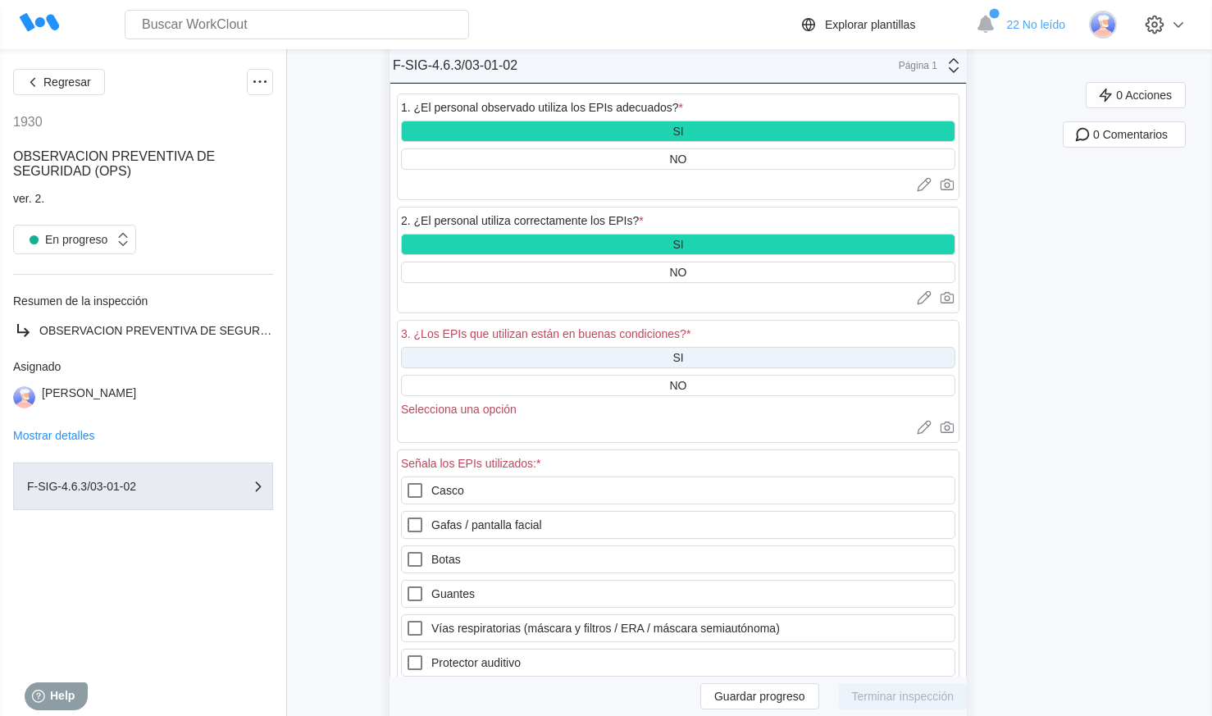
click at [620, 354] on div "SI" at bounding box center [678, 357] width 554 height 21
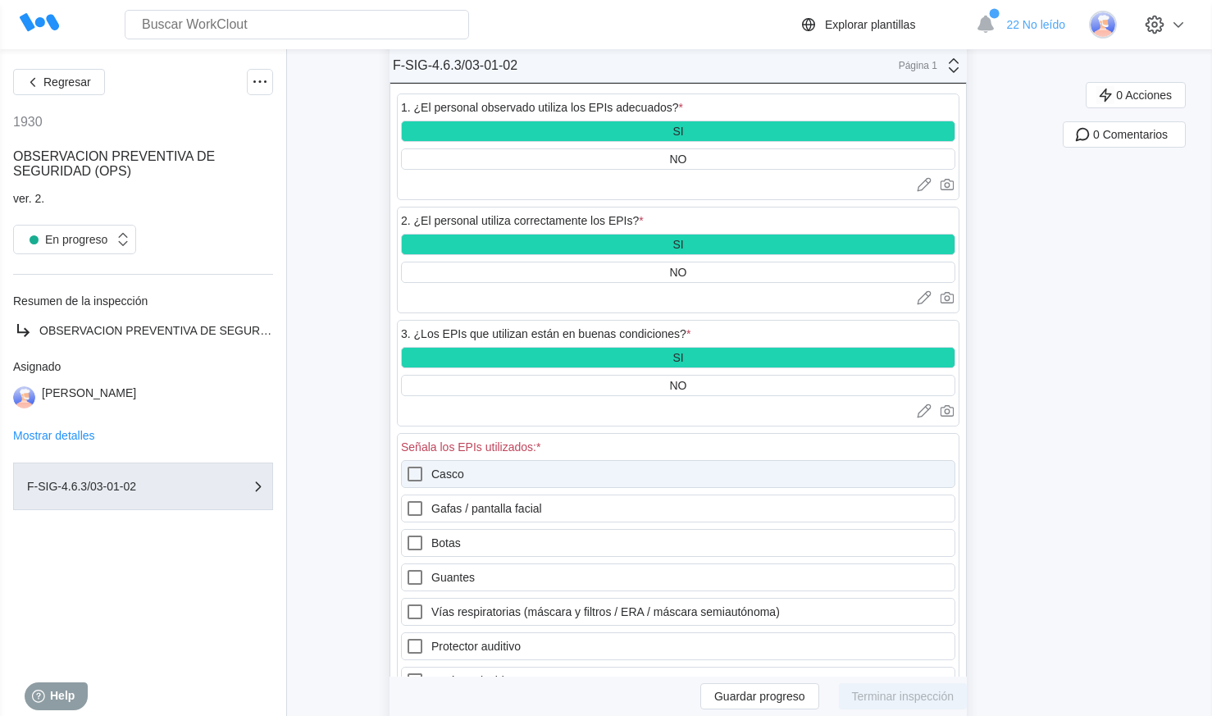
click at [431, 480] on div at bounding box center [418, 474] width 26 height 20
click at [406, 465] on input "Casco" at bounding box center [405, 464] width 1 height 1
checkbox input "true"
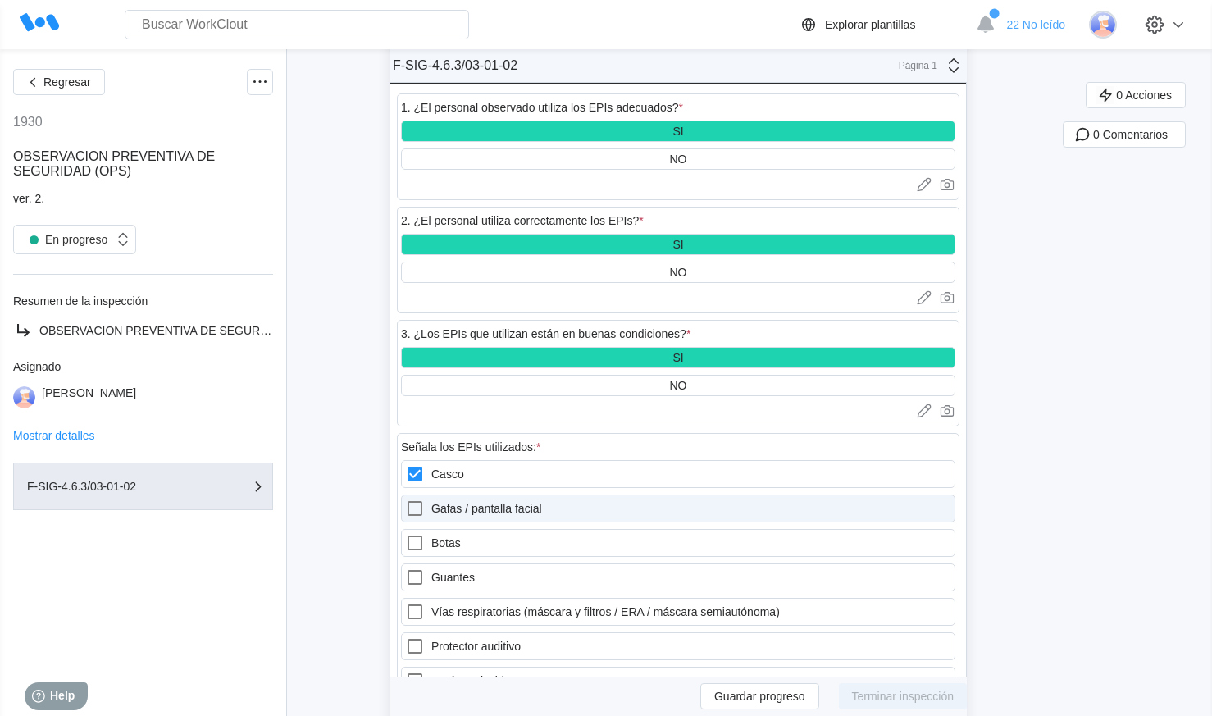
click at [425, 513] on icon at bounding box center [415, 509] width 20 height 20
click at [406, 500] on facial "Gafas / pantalla facial" at bounding box center [405, 499] width 1 height 1
checkbox facial "true"
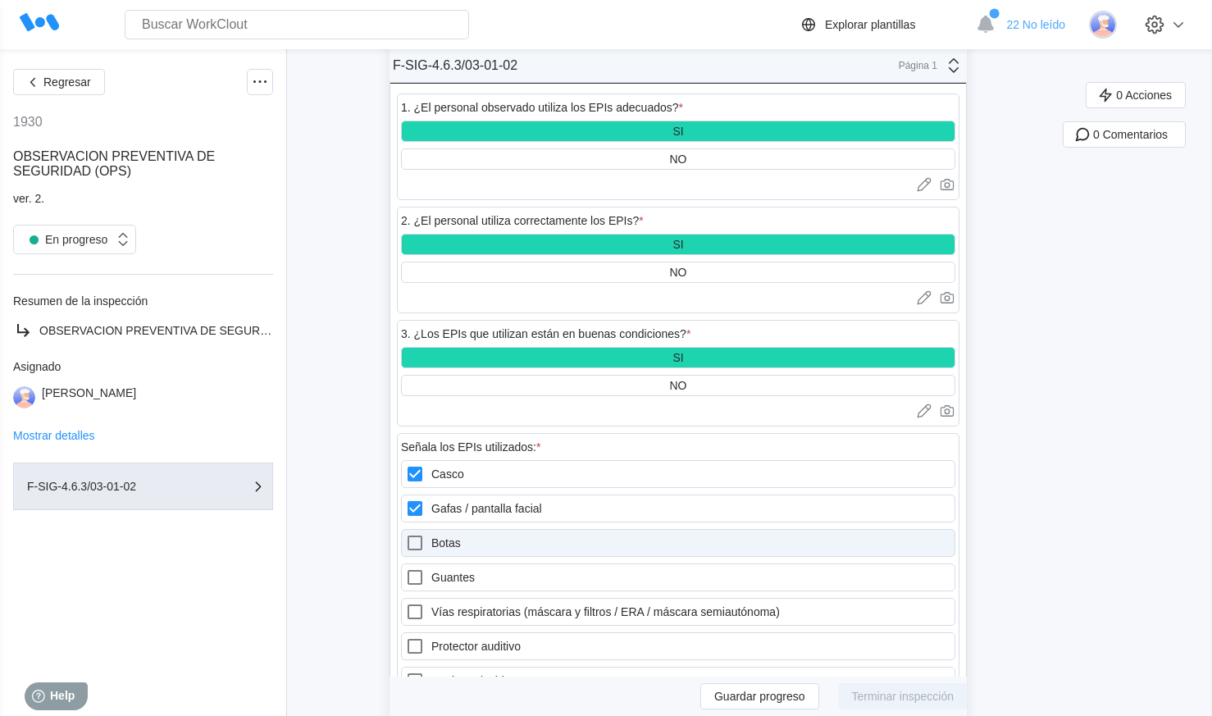
drag, startPoint x: 427, startPoint y: 540, endPoint x: 428, endPoint y: 552, distance: 12.4
click at [425, 541] on icon at bounding box center [415, 543] width 20 height 20
click at [406, 534] on input "Botas" at bounding box center [405, 533] width 1 height 1
checkbox input "true"
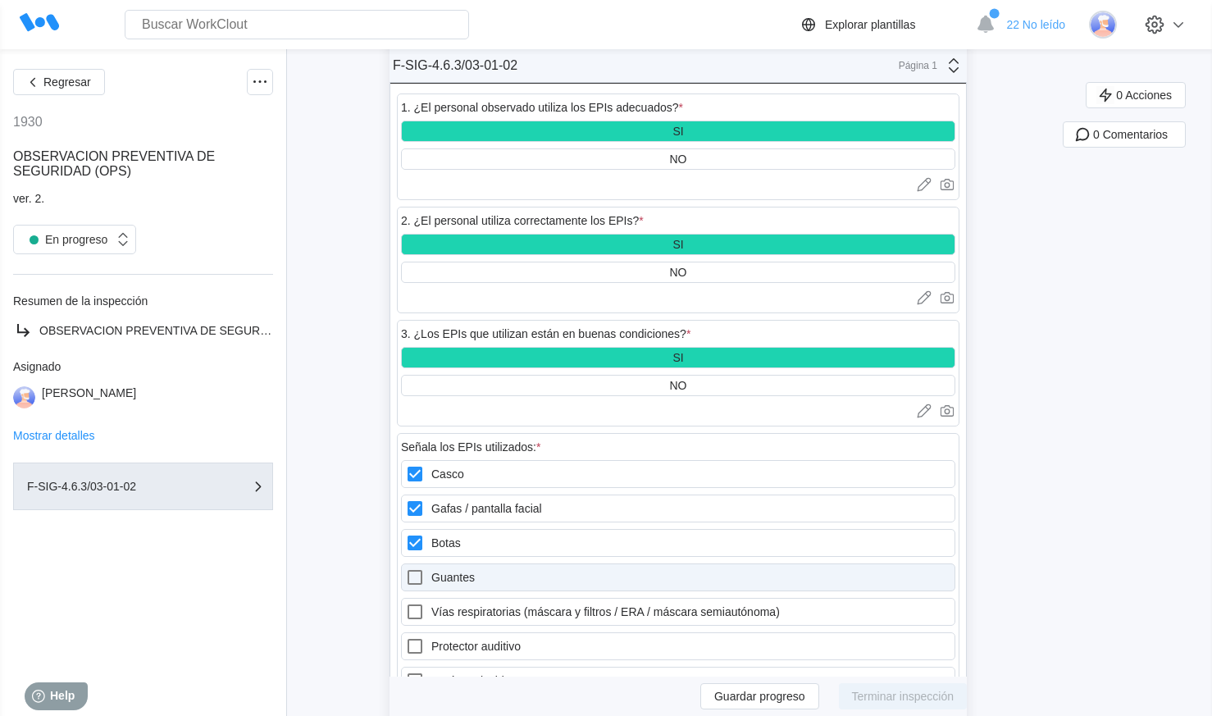
click at [425, 573] on icon at bounding box center [415, 578] width 20 height 20
click at [406, 568] on input "Guantes" at bounding box center [405, 568] width 1 height 1
checkbox input "true"
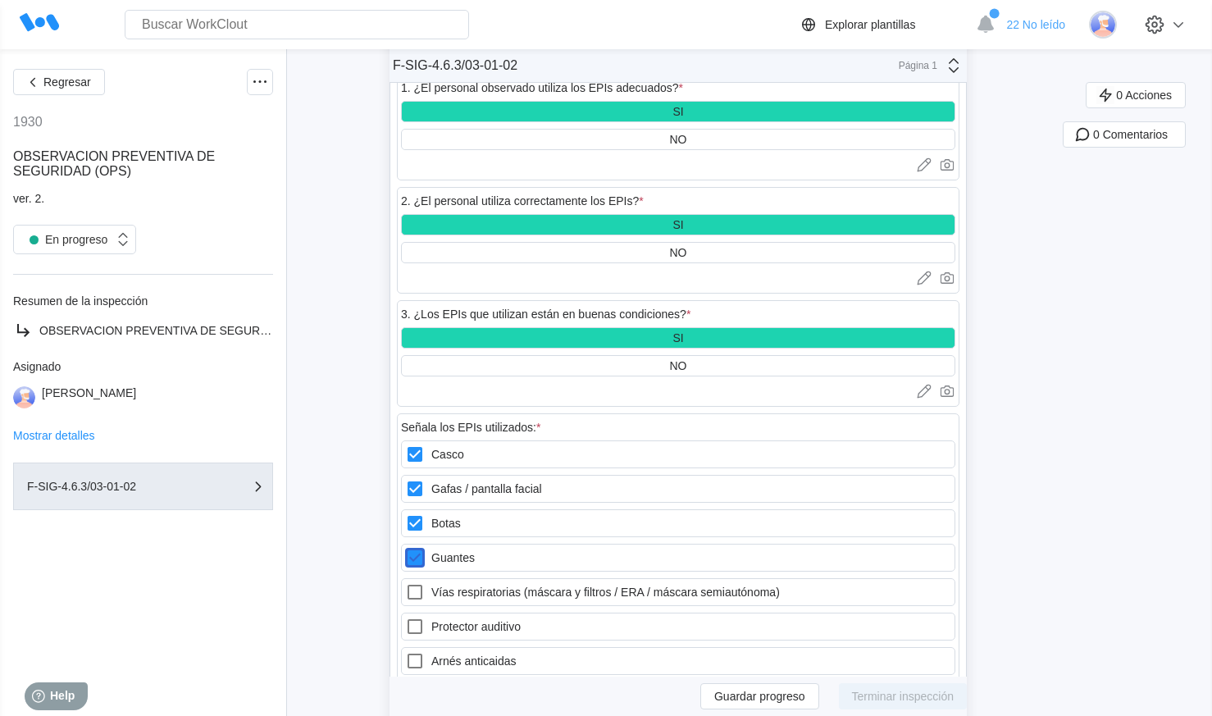
scroll to position [1394, 0]
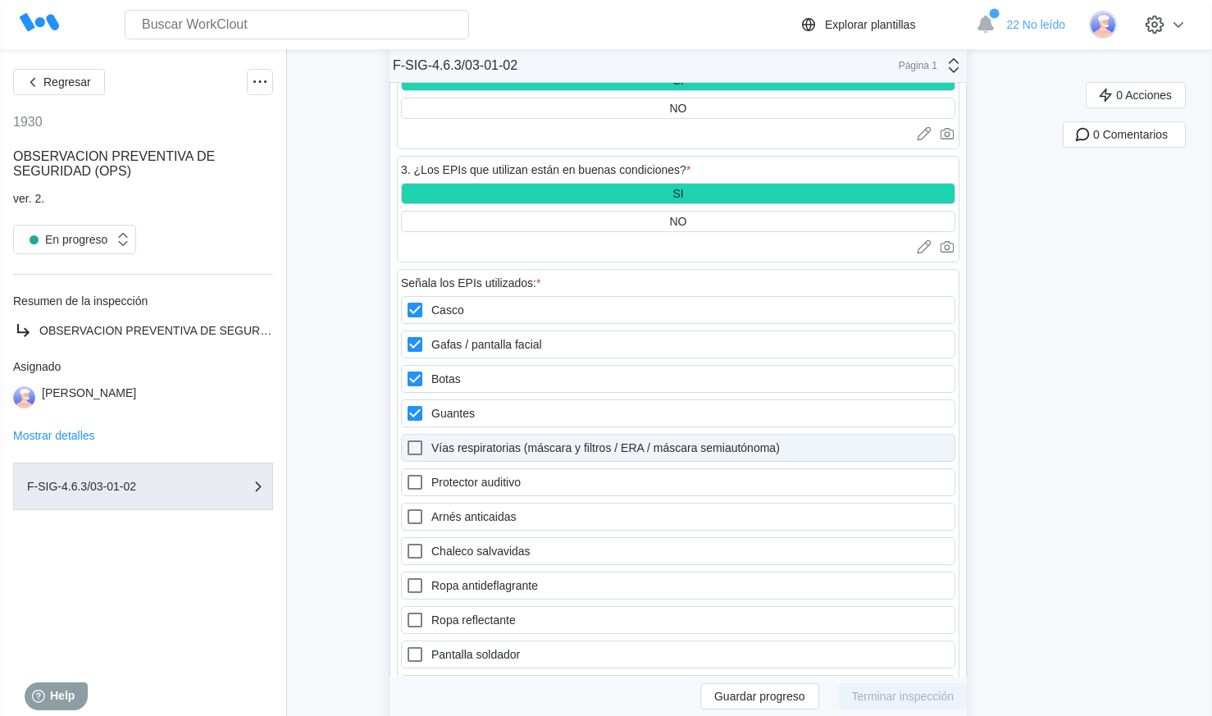
click at [415, 440] on icon at bounding box center [415, 448] width 20 height 20
click at [406, 439] on semiautónoma\) "Vías respiratorias (máscara y filtros / ERA / máscara semiautónoma)" at bounding box center [405, 438] width 1 height 1
checkbox semiautónoma\) "true"
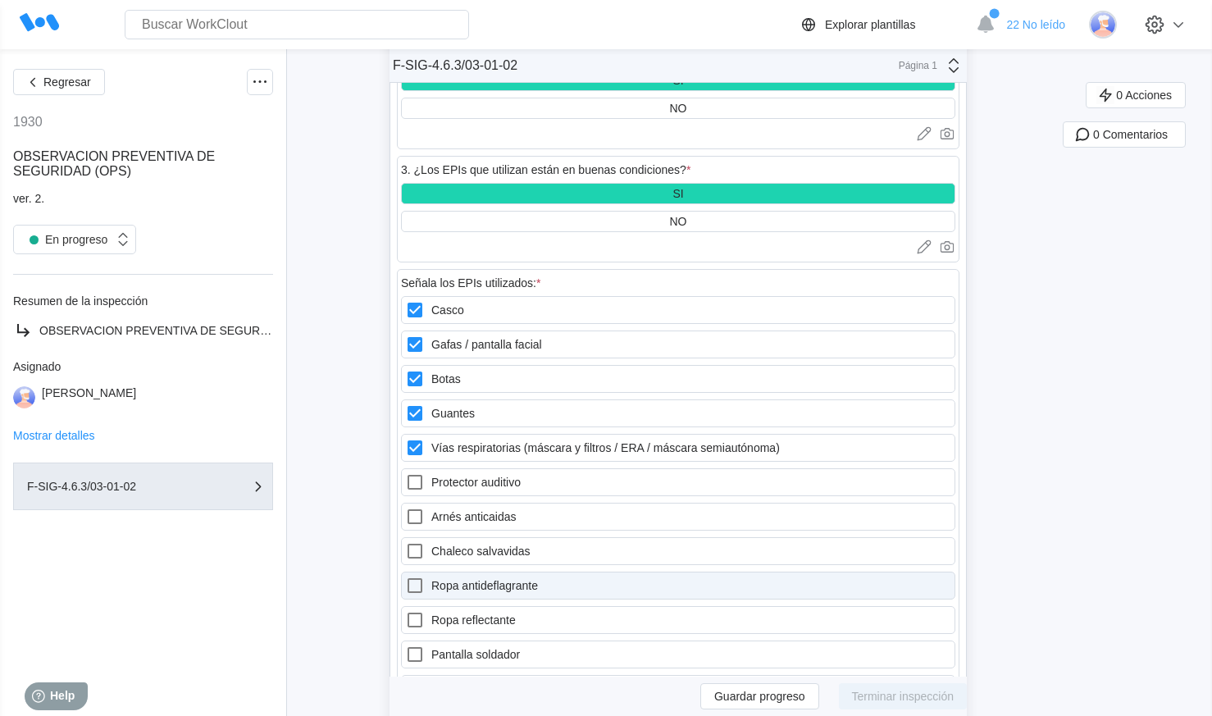
click at [417, 588] on icon at bounding box center [415, 586] width 20 height 20
click at [406, 577] on antideflagrante "Ropa antideflagrante" at bounding box center [405, 576] width 1 height 1
checkbox antideflagrante "true"
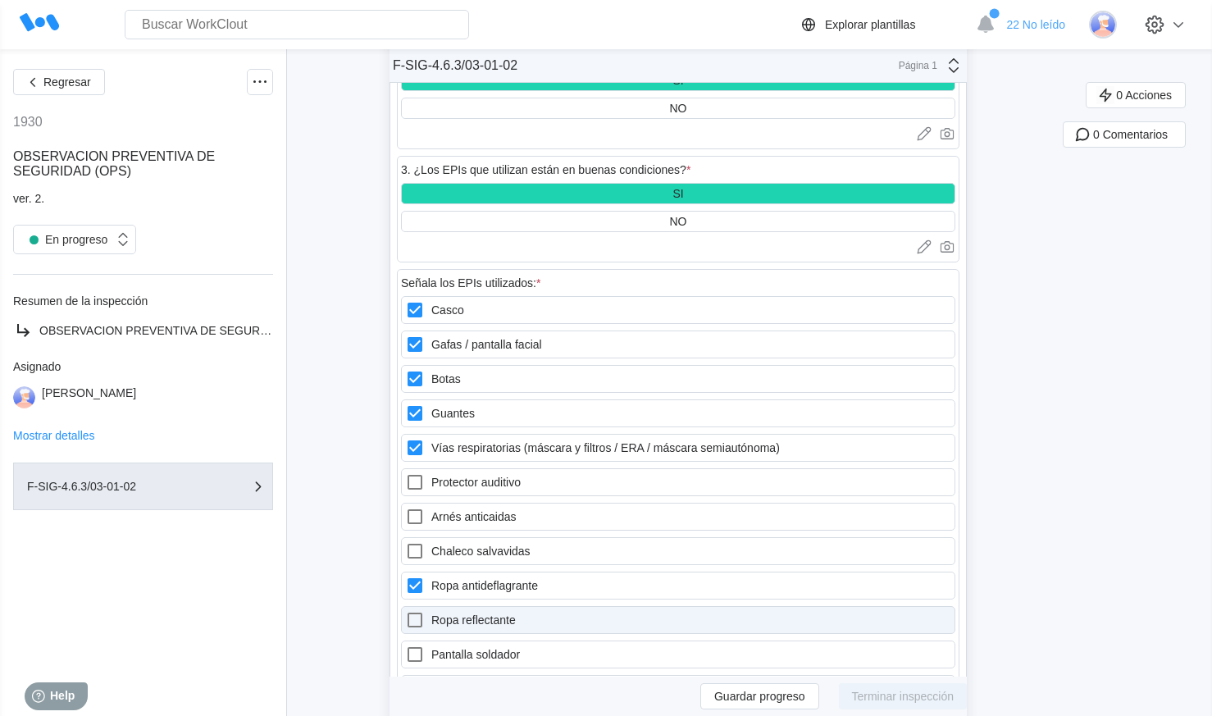
click at [419, 630] on label "Ropa reflectante" at bounding box center [678, 620] width 554 height 28
click at [406, 611] on reflectante "Ropa reflectante" at bounding box center [405, 610] width 1 height 1
checkbox reflectante "true"
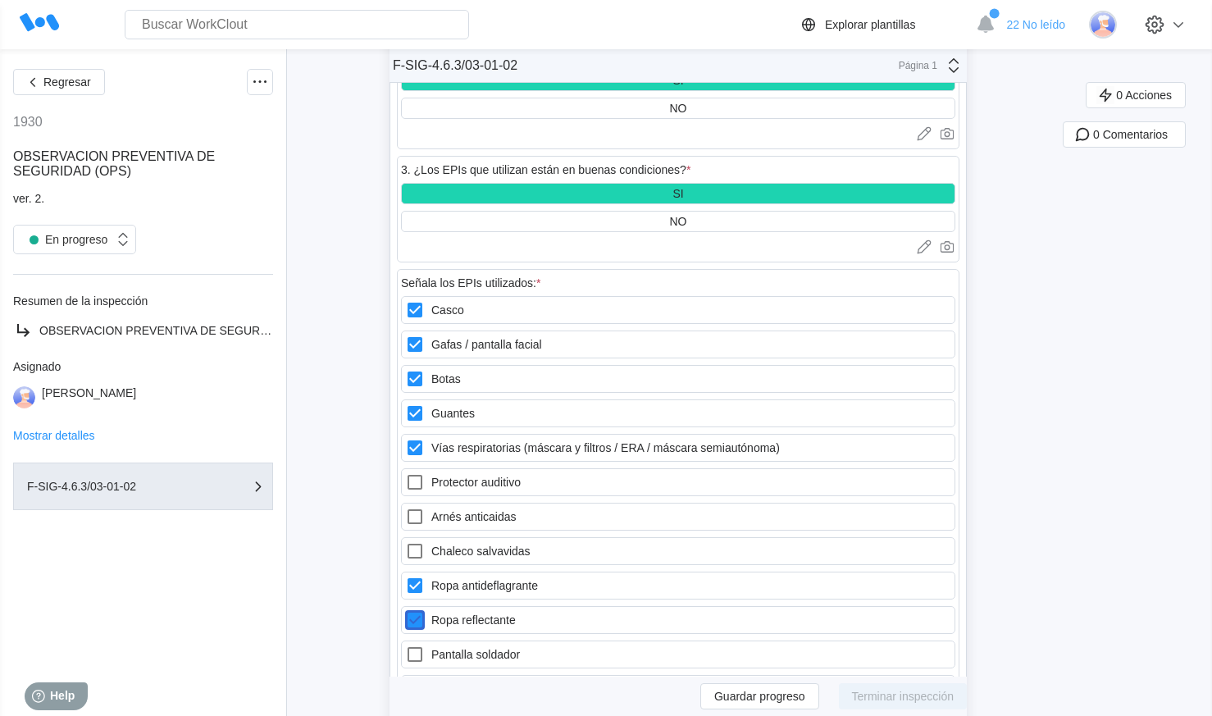
scroll to position [1558, 0]
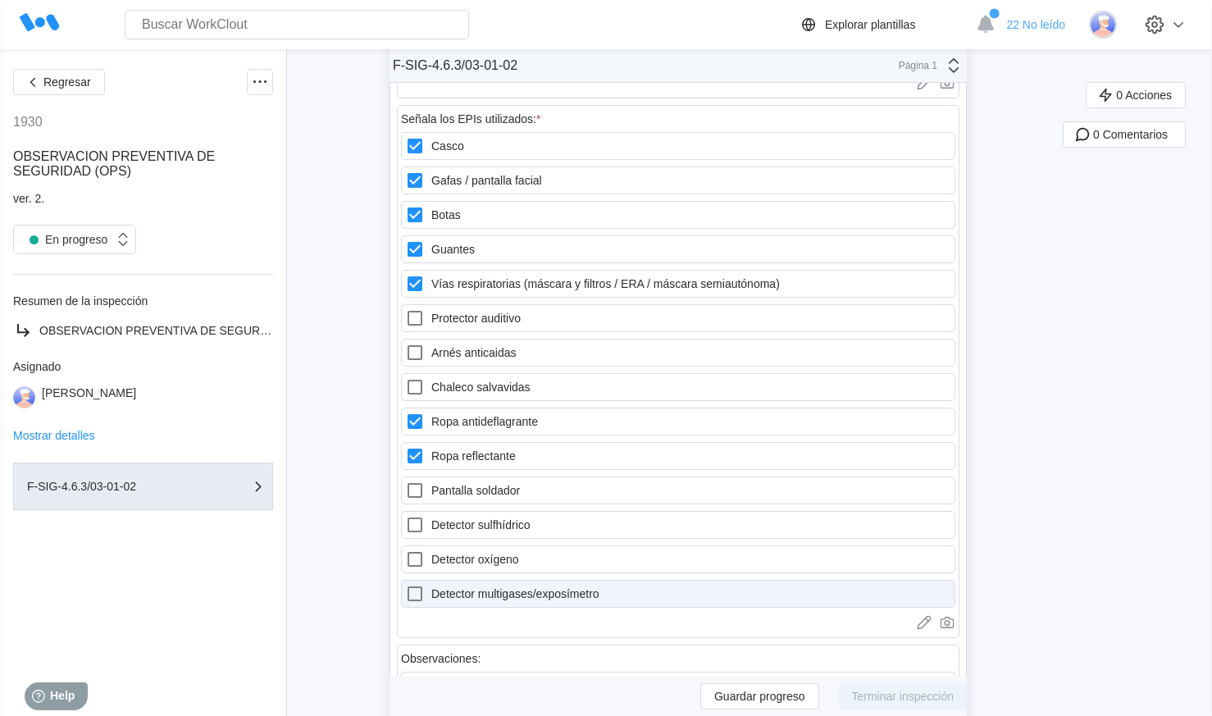
click at [413, 591] on icon at bounding box center [415, 594] width 20 height 20
click at [406, 585] on multigases\/exposímetro "Detector multigases/exposímetro" at bounding box center [405, 584] width 1 height 1
checkbox multigases\/exposímetro "true"
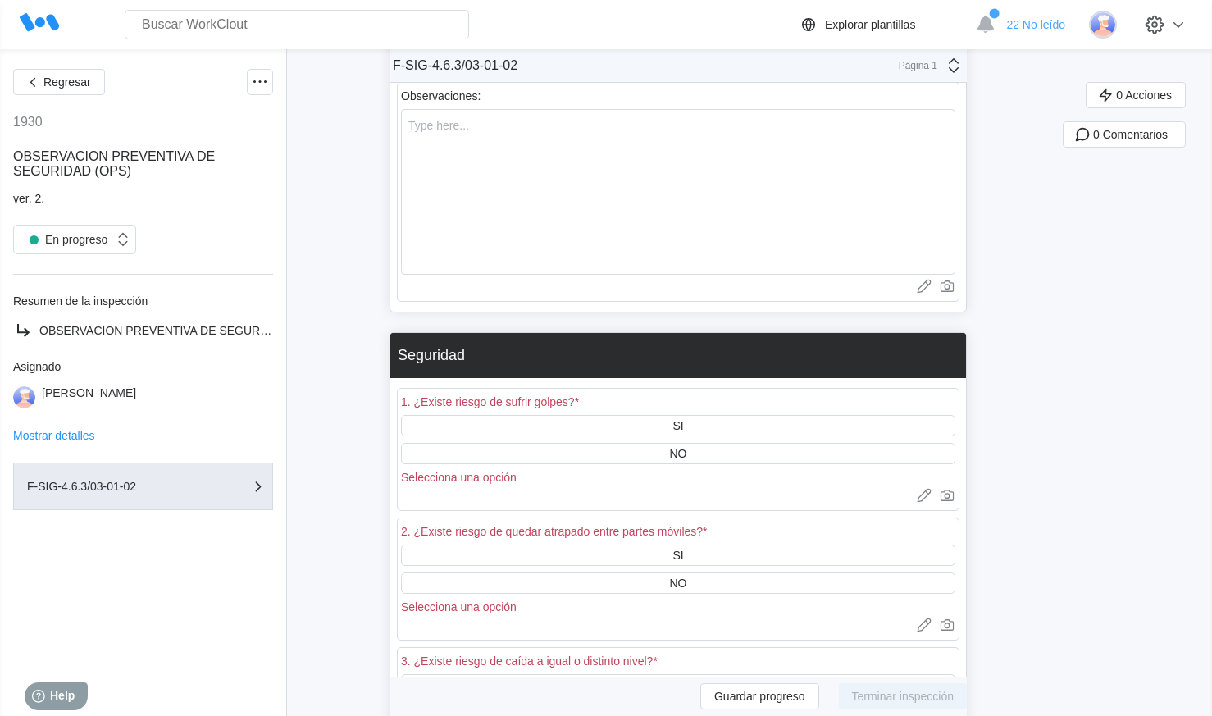
scroll to position [2133, 0]
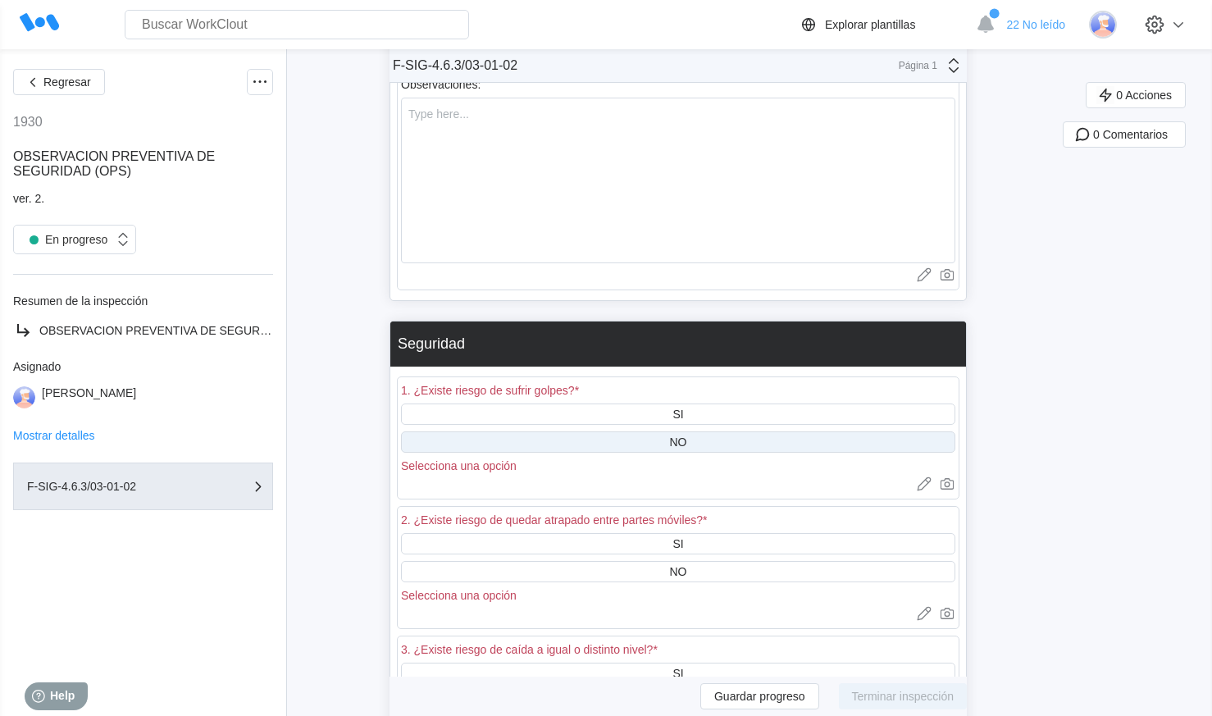
click at [677, 449] on div "NO" at bounding box center [678, 441] width 554 height 21
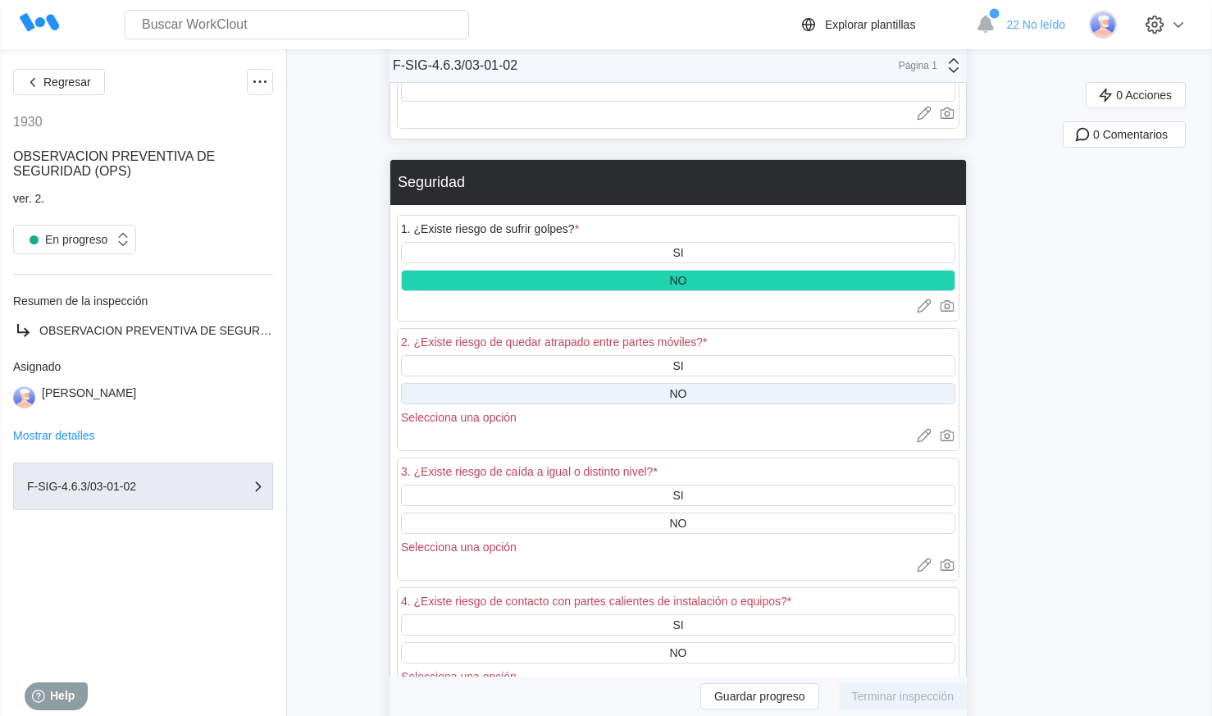
scroll to position [2297, 0]
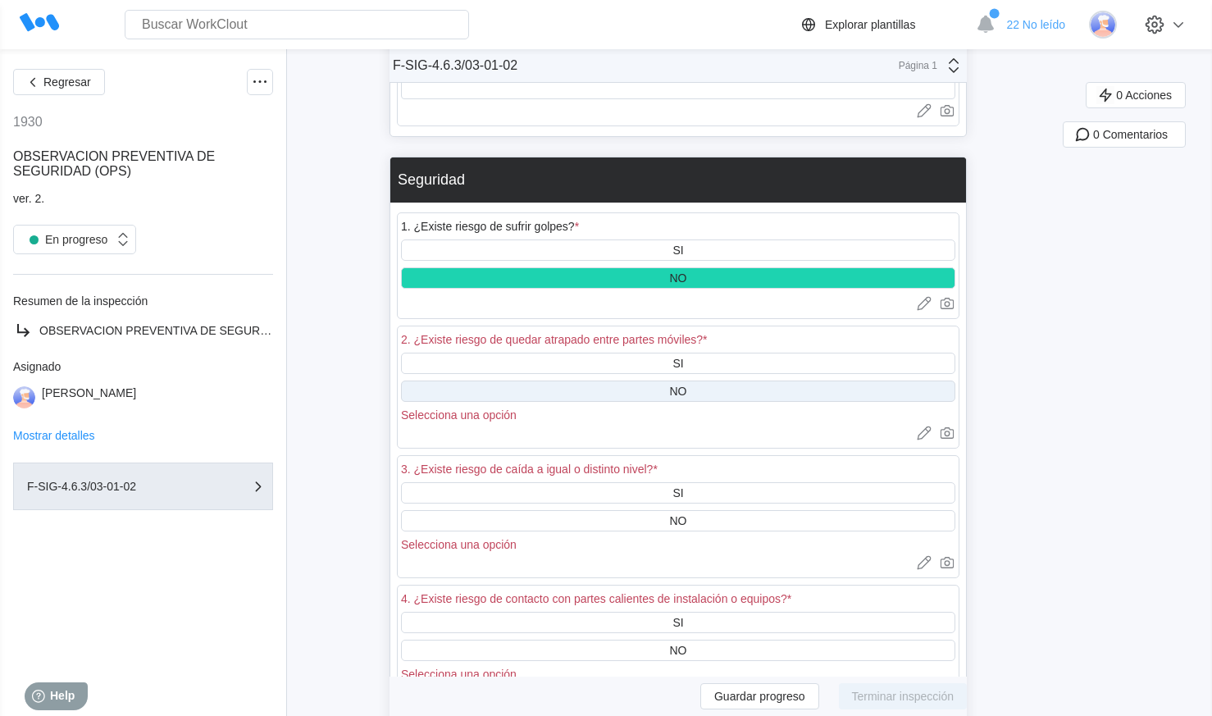
click at [682, 392] on div "NO" at bounding box center [678, 391] width 17 height 13
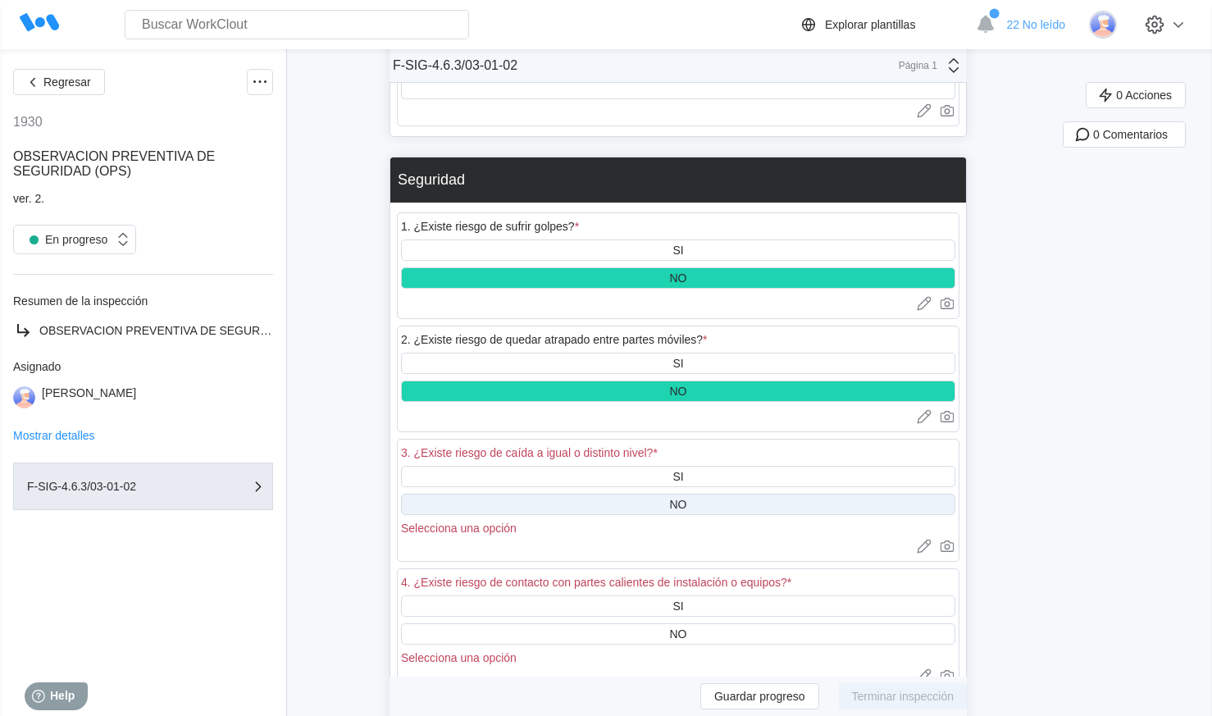
click at [680, 501] on div "NO" at bounding box center [678, 504] width 17 height 13
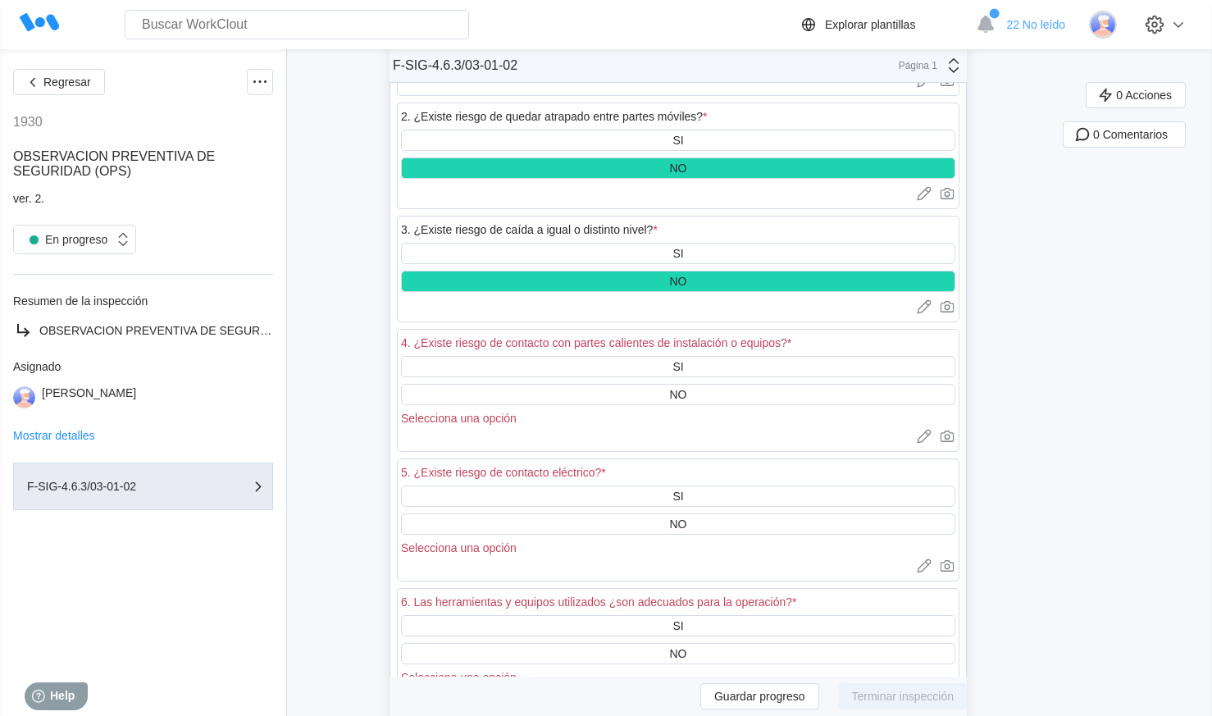
scroll to position [2543, 0]
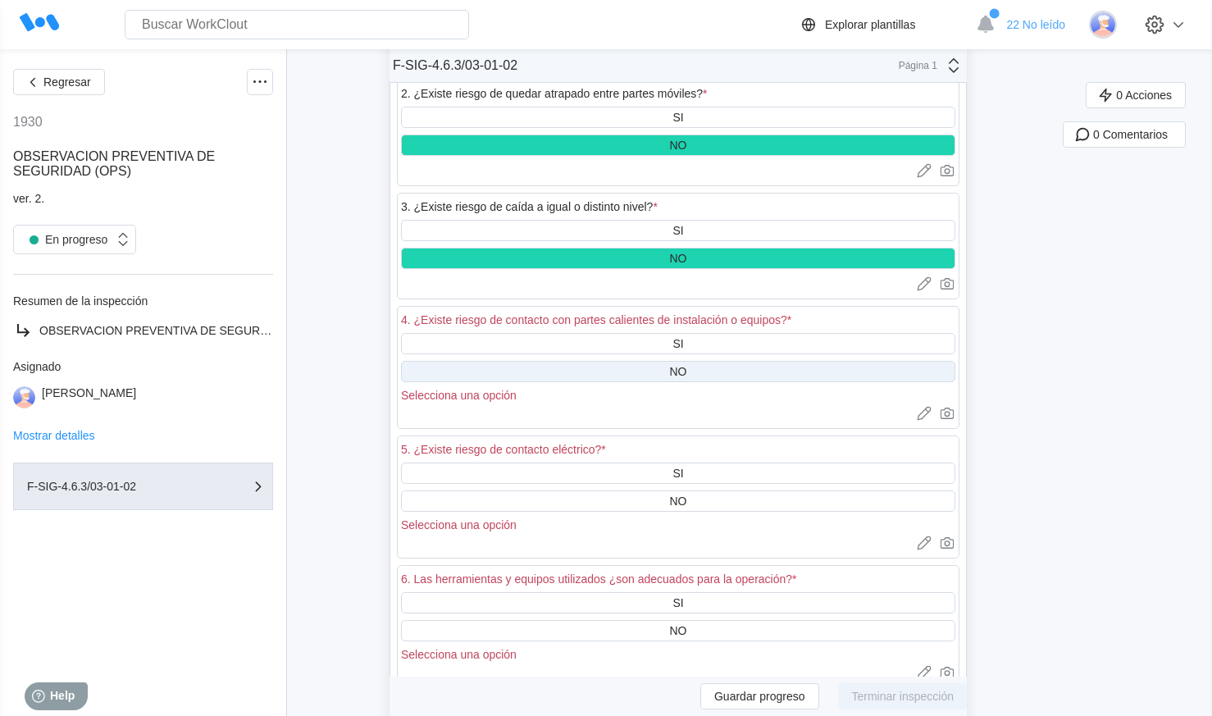
click at [670, 378] on div "NO" at bounding box center [678, 371] width 554 height 21
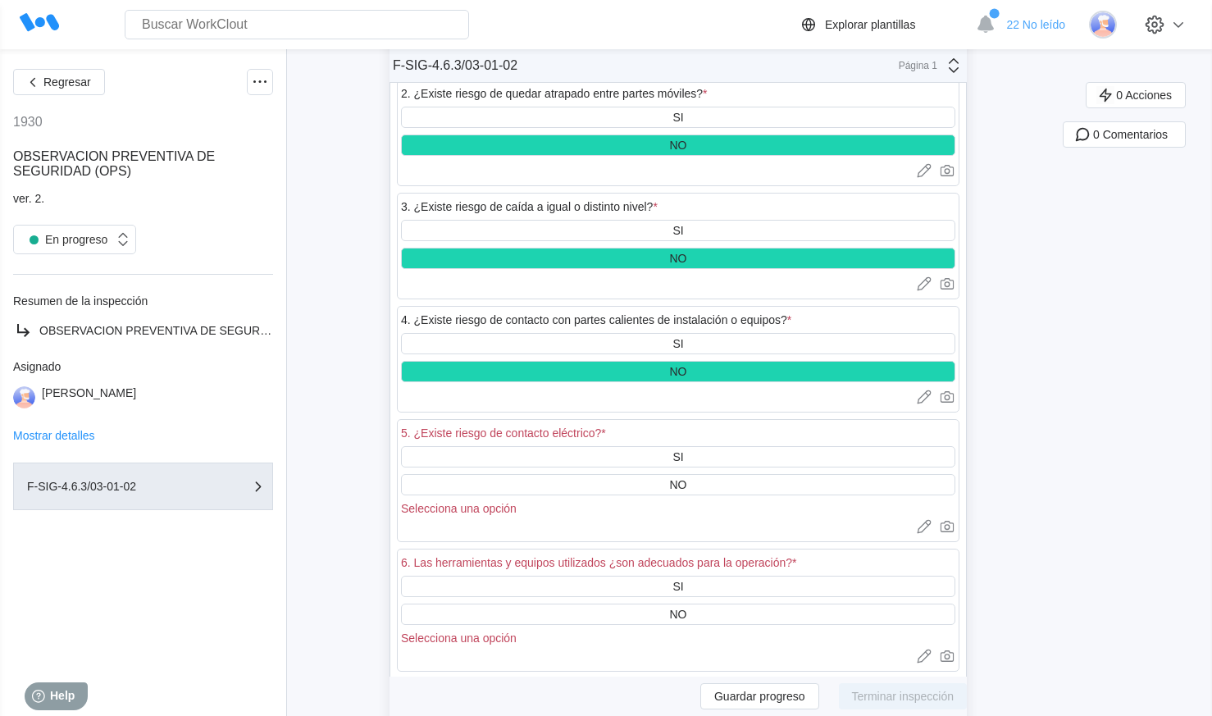
scroll to position [2625, 0]
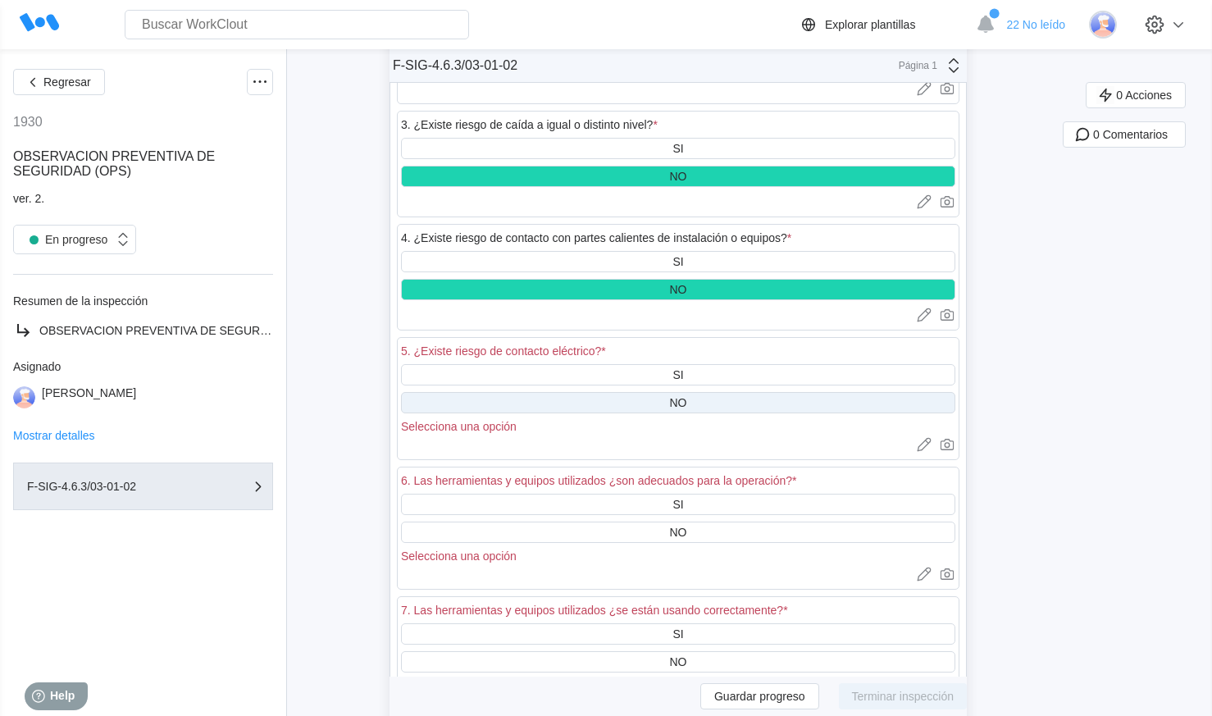
click at [682, 408] on div "NO" at bounding box center [678, 402] width 17 height 13
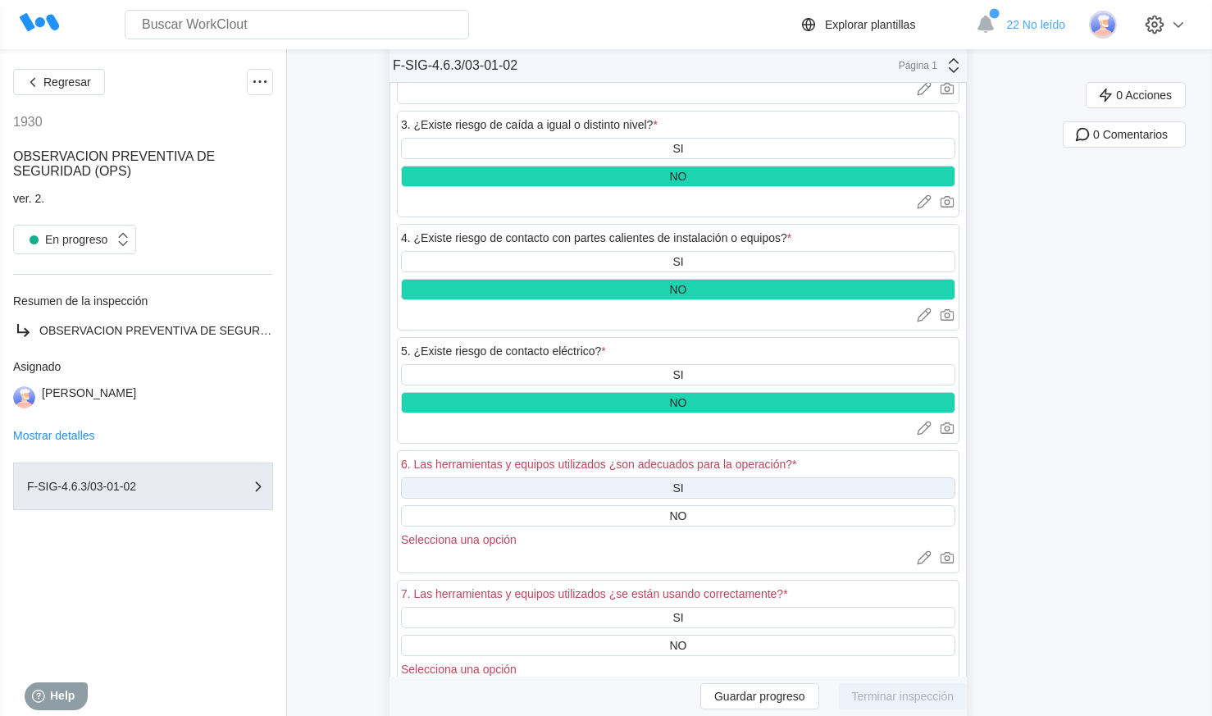
click at [668, 488] on div "SI" at bounding box center [678, 487] width 554 height 21
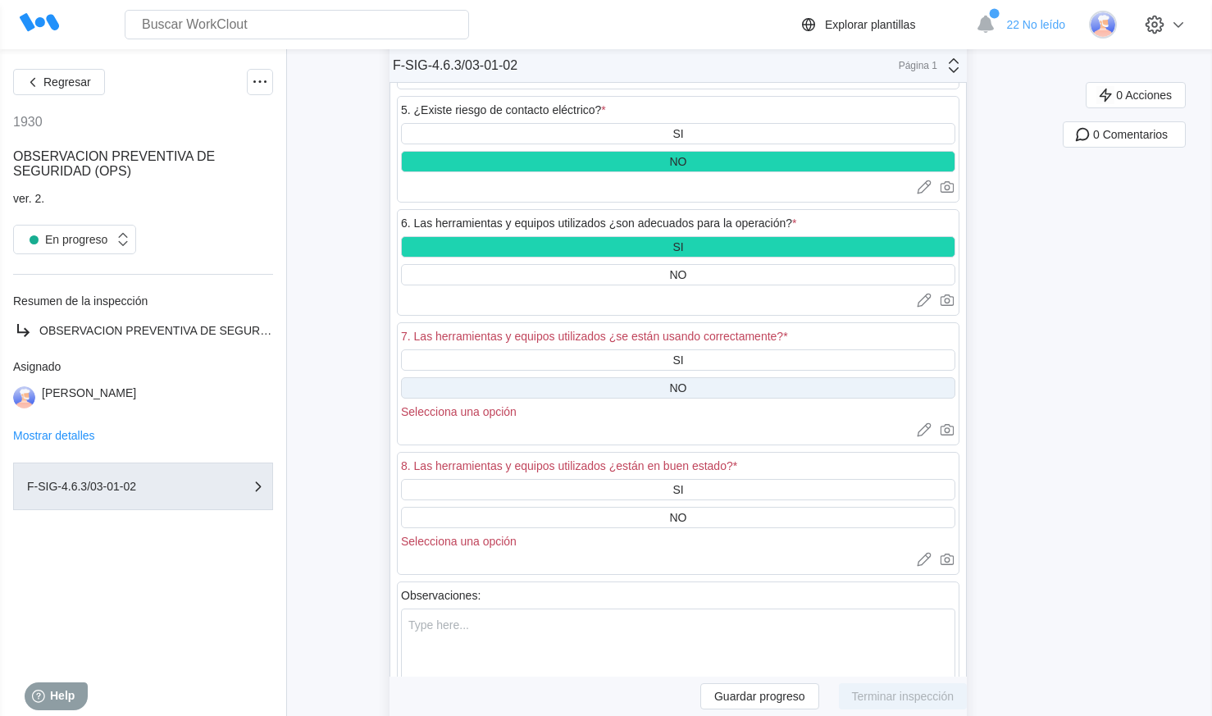
scroll to position [2871, 0]
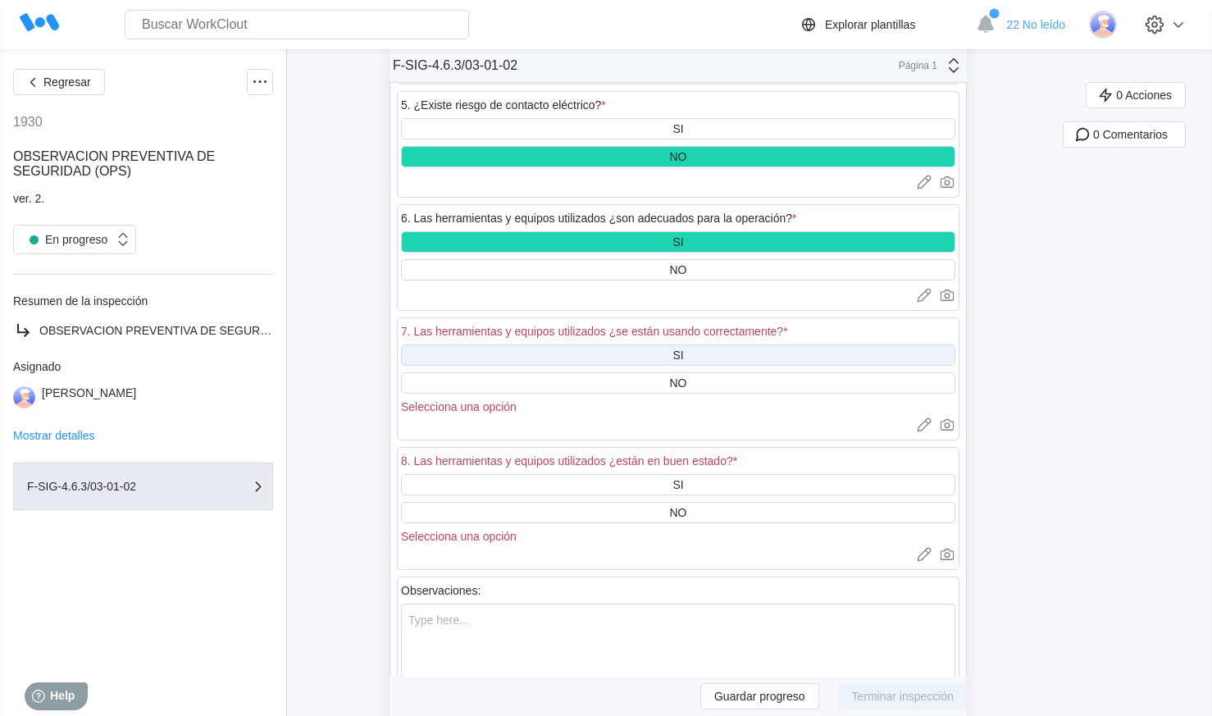
click at [683, 349] on div "SI" at bounding box center [678, 355] width 11 height 13
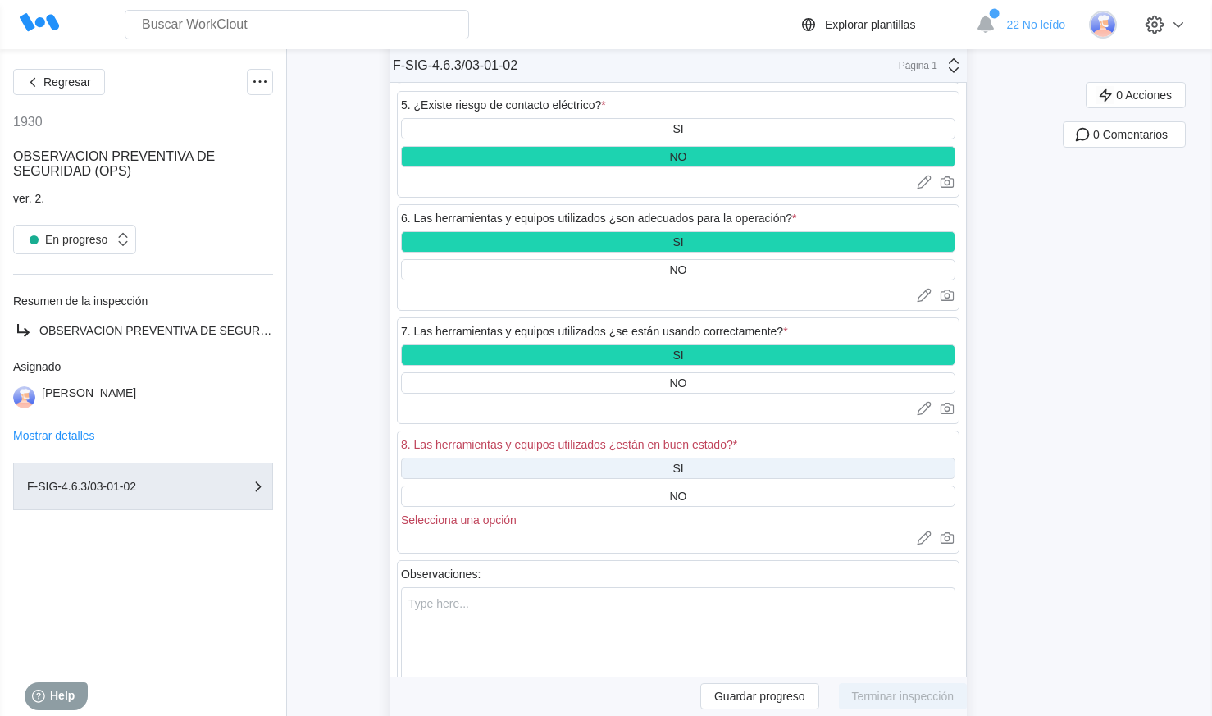
click at [650, 467] on div "SI" at bounding box center [678, 468] width 554 height 21
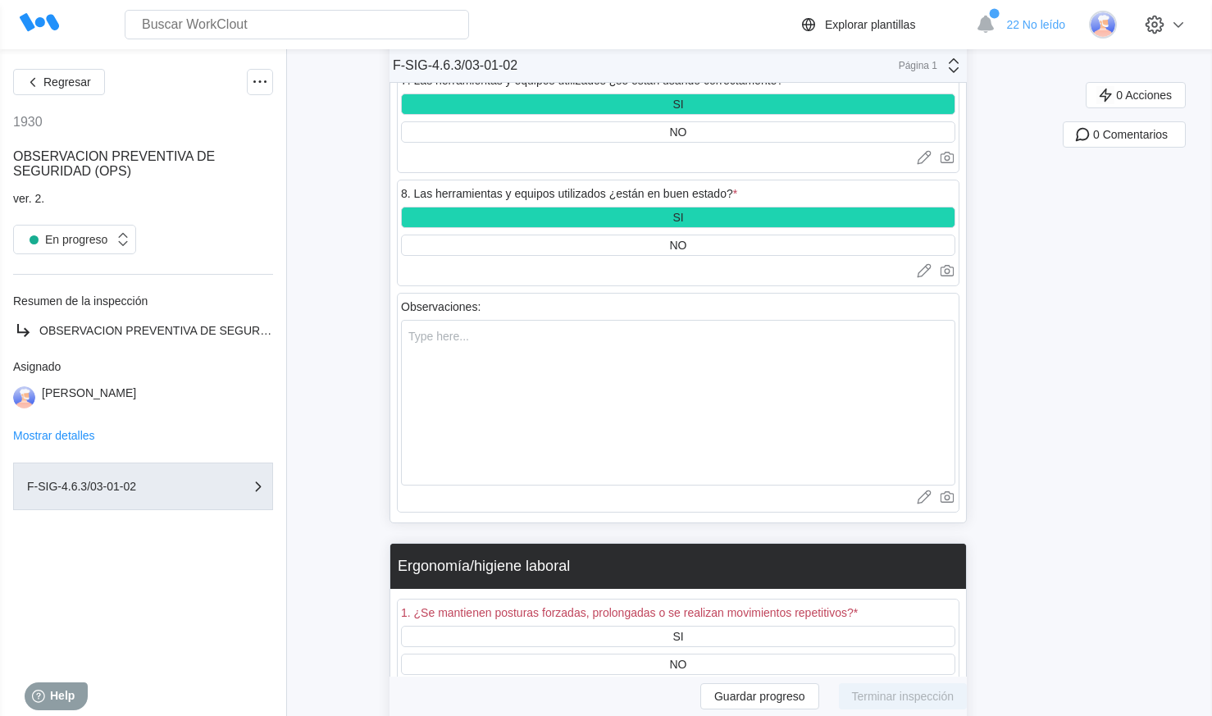
scroll to position [3445, 0]
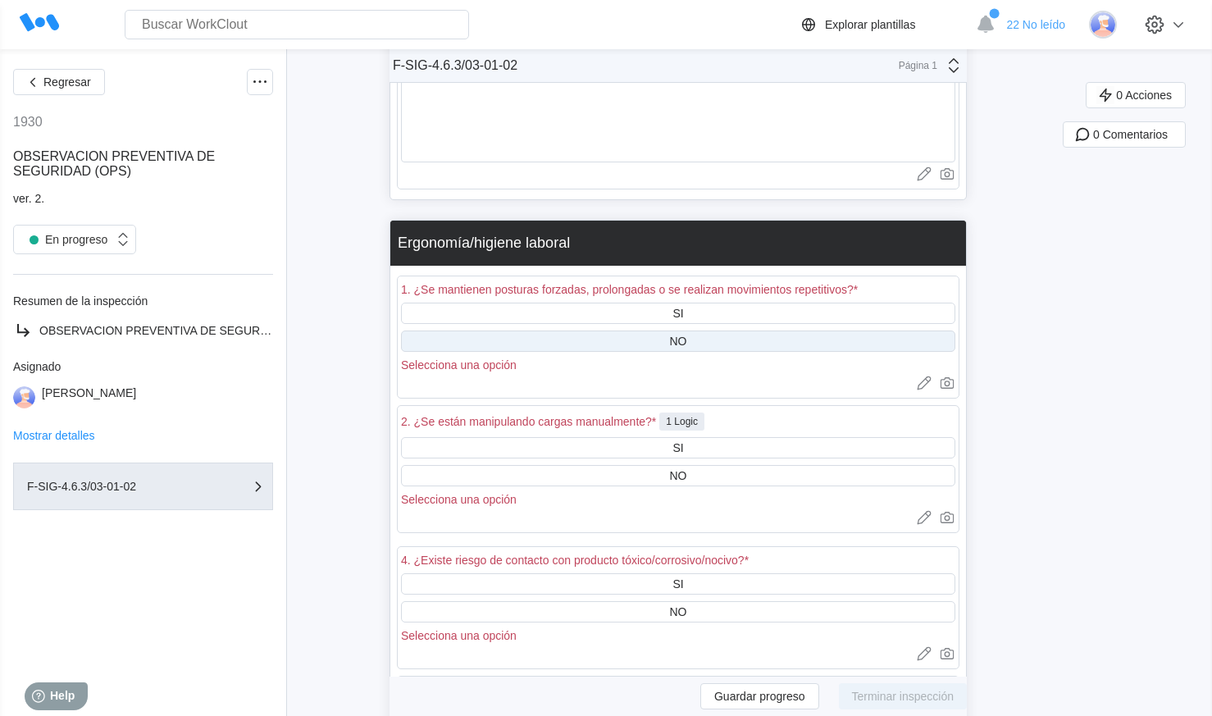
click at [669, 342] on div "NO" at bounding box center [678, 341] width 554 height 21
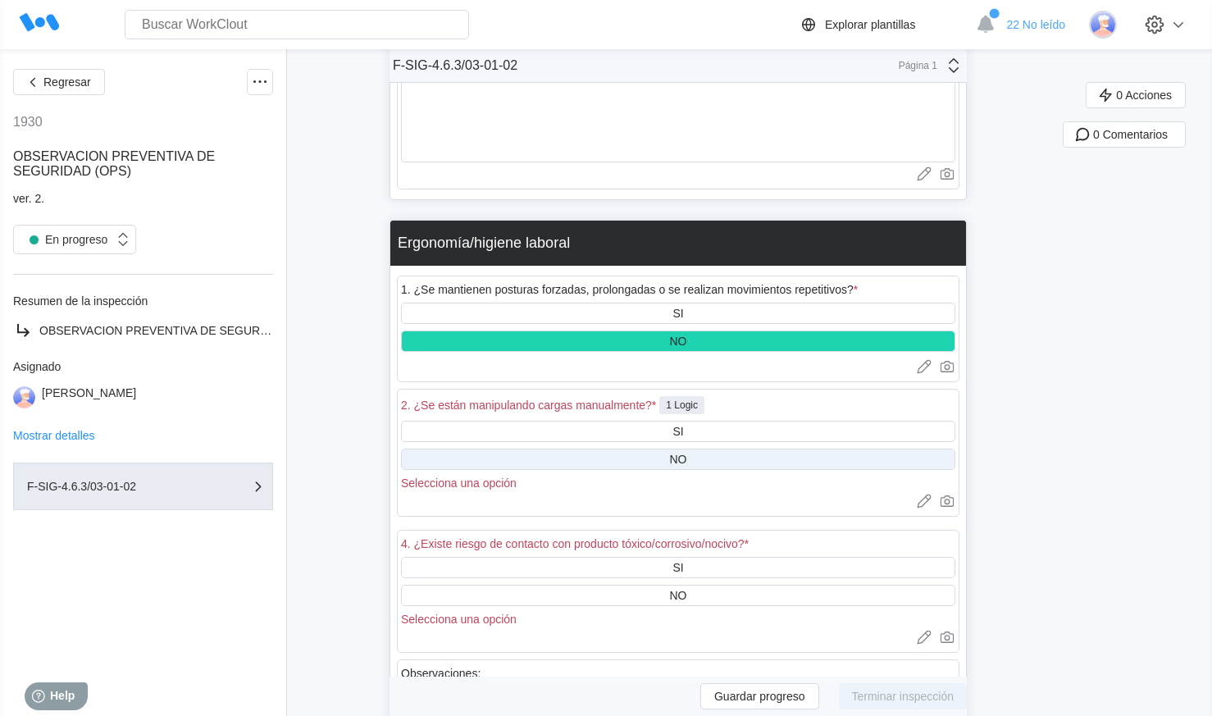
click at [665, 456] on div "NO" at bounding box center [678, 459] width 554 height 21
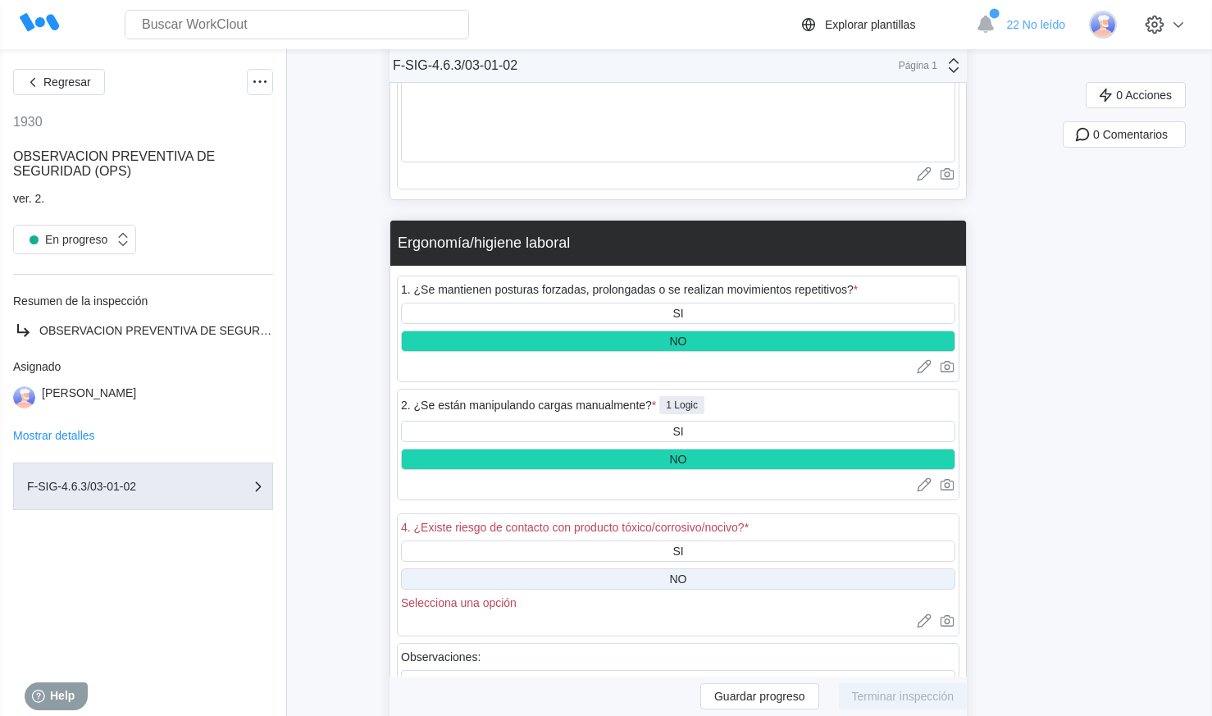
click at [697, 581] on div "NO" at bounding box center [678, 578] width 554 height 21
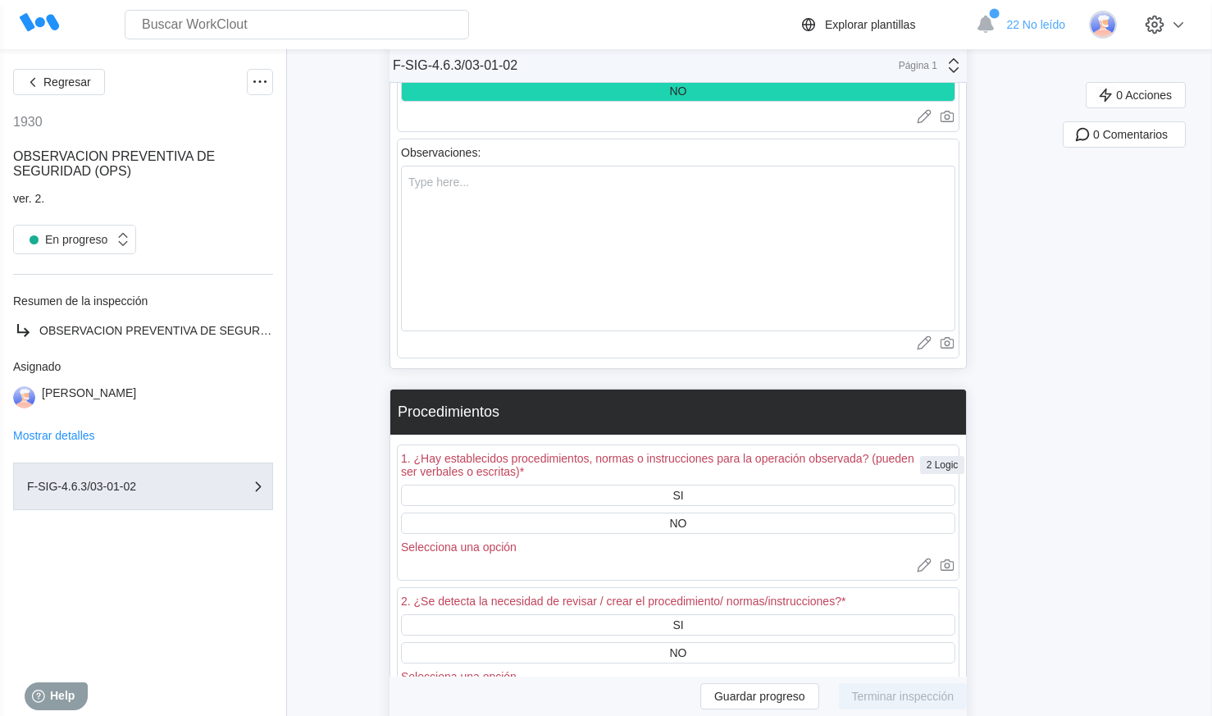
scroll to position [3937, 0]
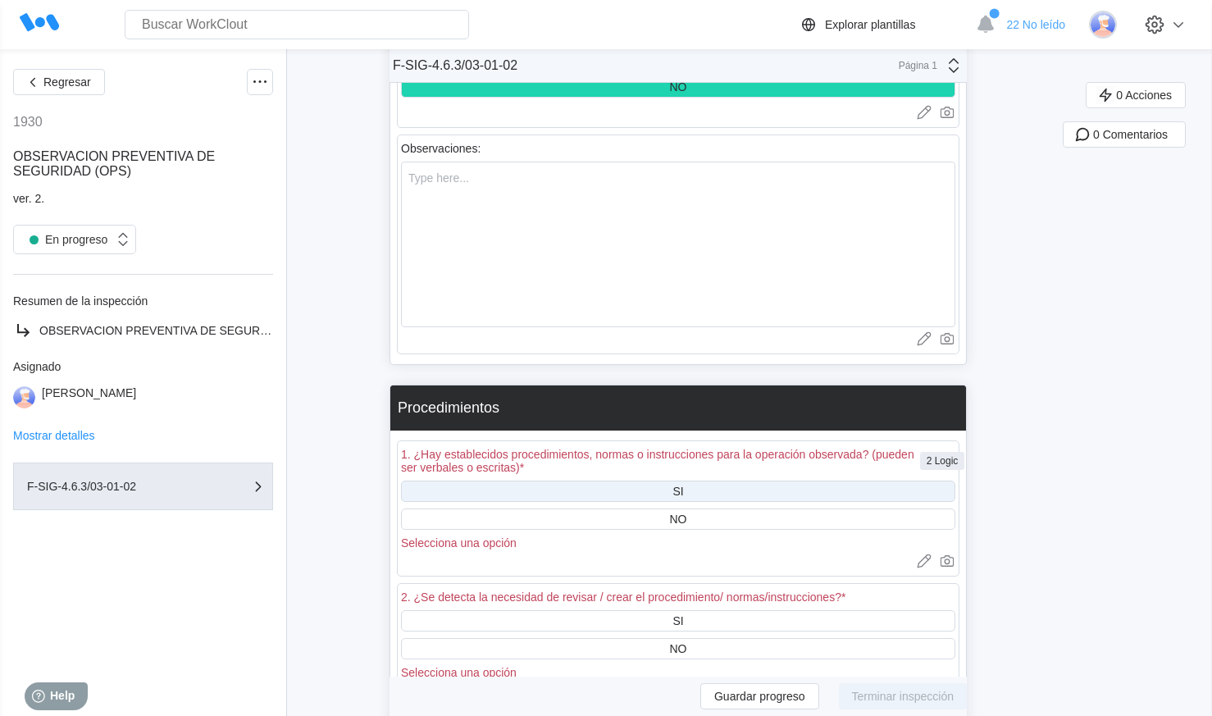
click at [675, 489] on div "SI" at bounding box center [678, 491] width 554 height 21
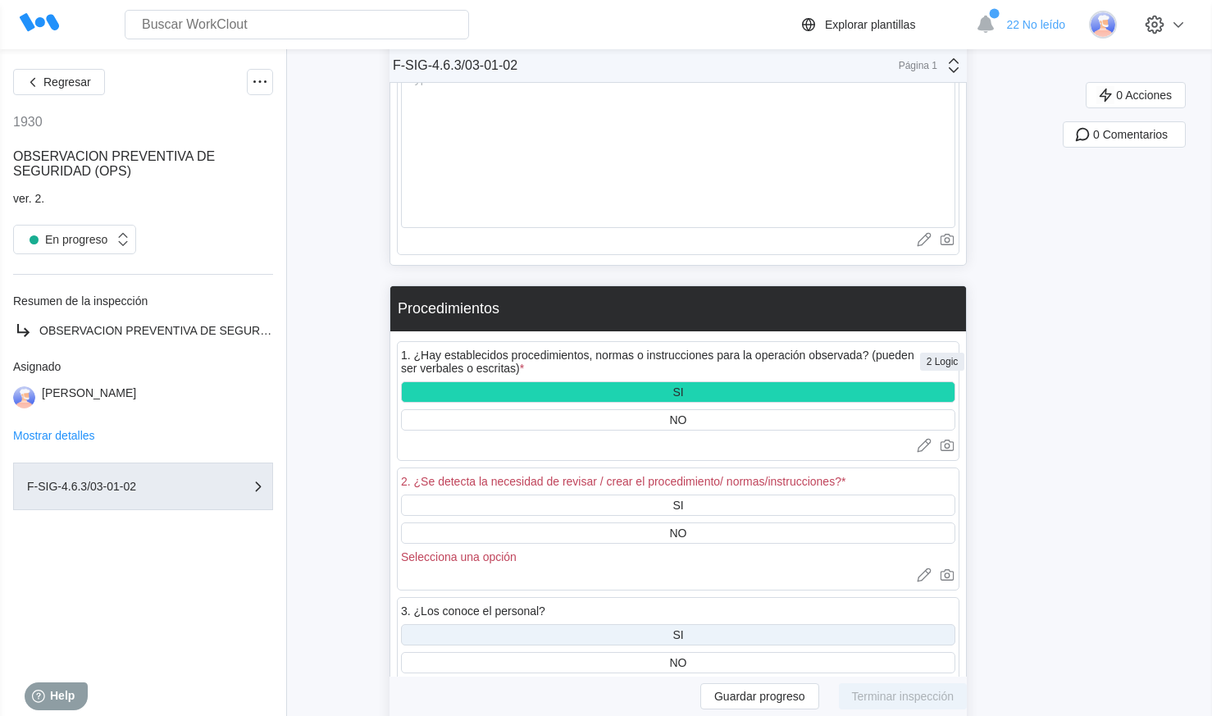
scroll to position [4183, 0]
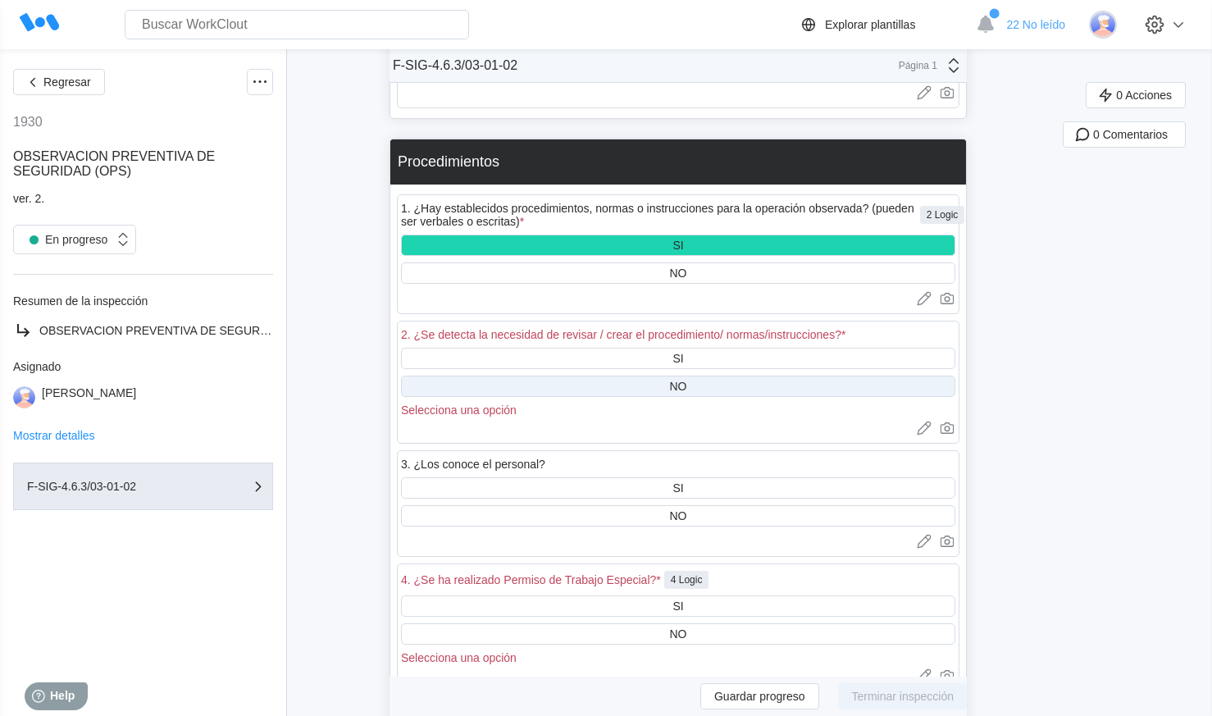
click at [695, 389] on div "NO" at bounding box center [678, 386] width 554 height 21
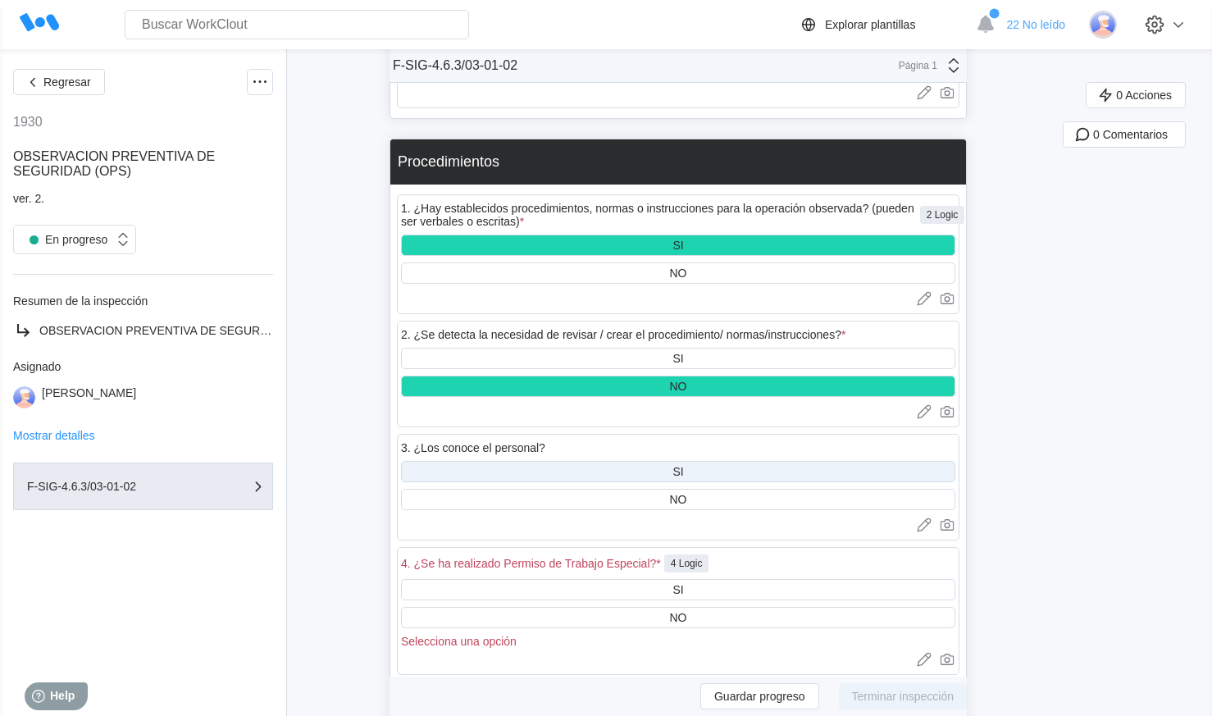
click at [675, 475] on div "SI" at bounding box center [678, 471] width 554 height 21
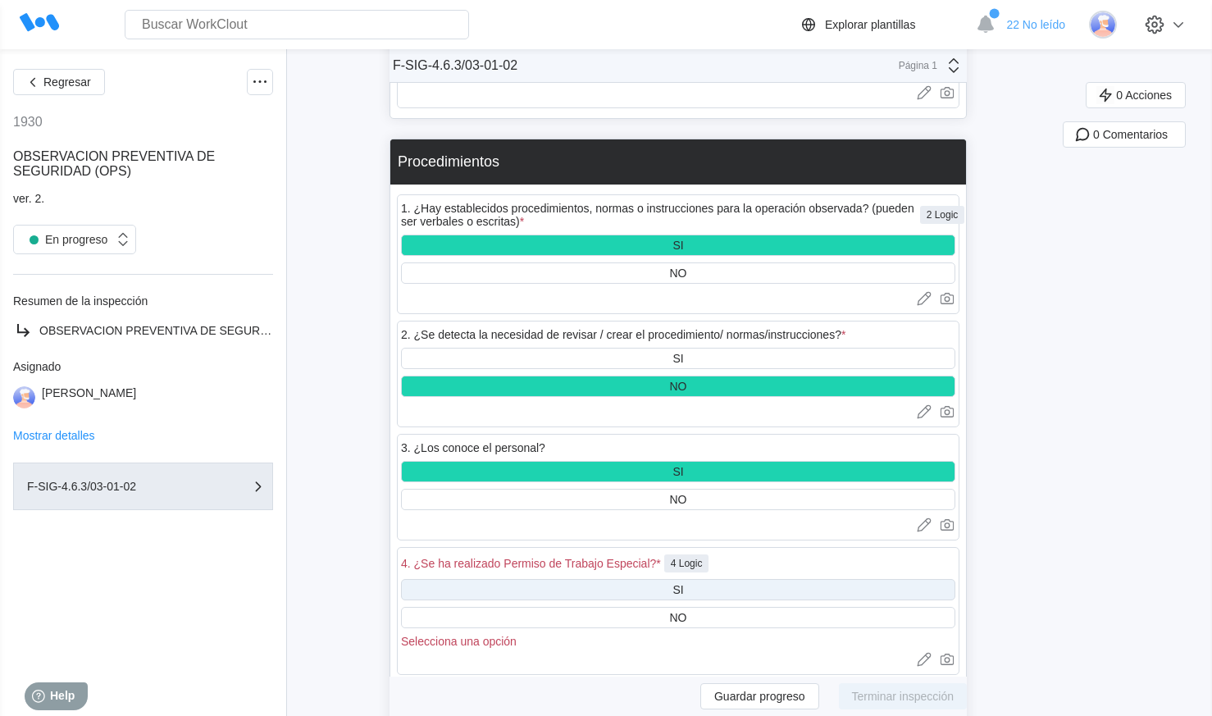
click at [655, 587] on div "SI" at bounding box center [678, 589] width 554 height 21
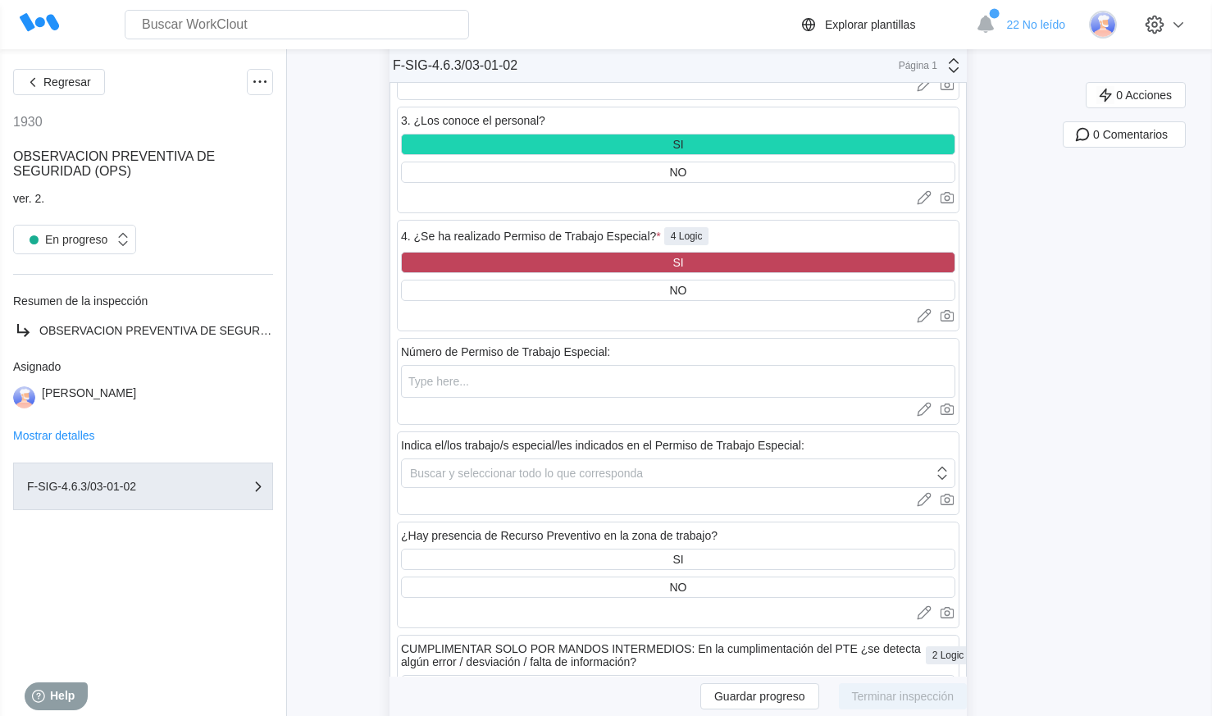
scroll to position [4511, 0]
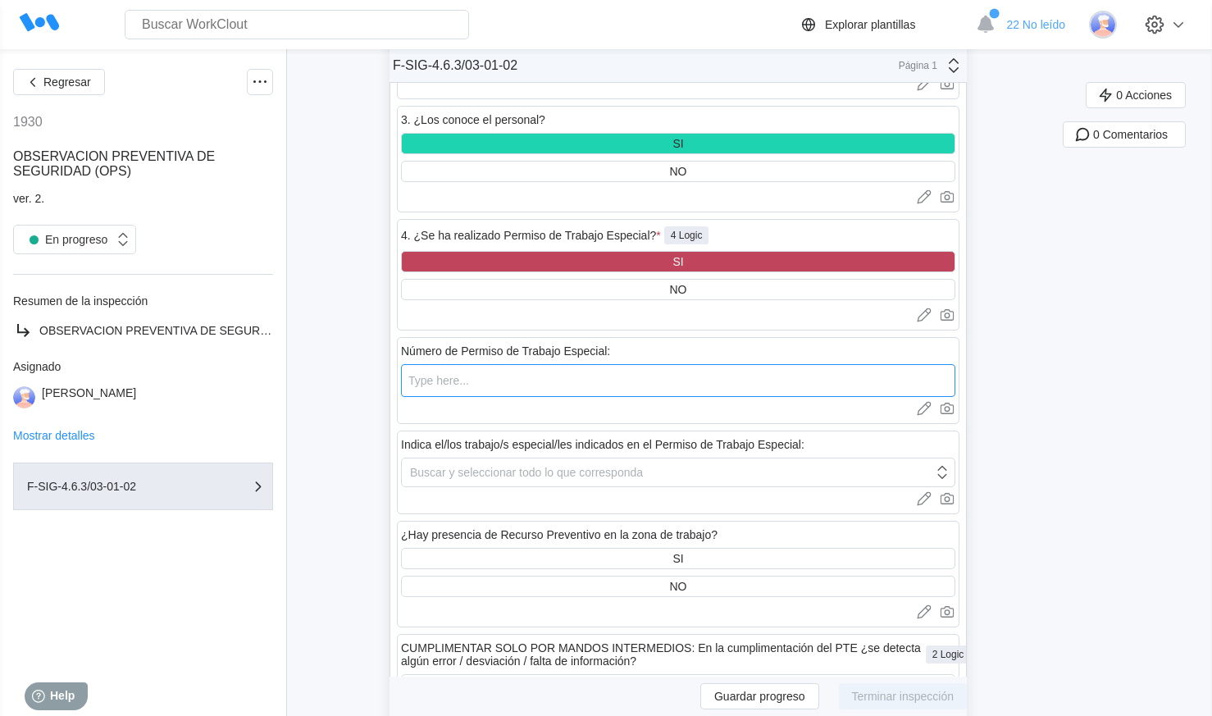
click at [519, 386] on input "text" at bounding box center [678, 380] width 554 height 33
type input "000541"
click at [484, 477] on div "Buscar y seleccionar todo lo que corresponda" at bounding box center [526, 472] width 233 height 13
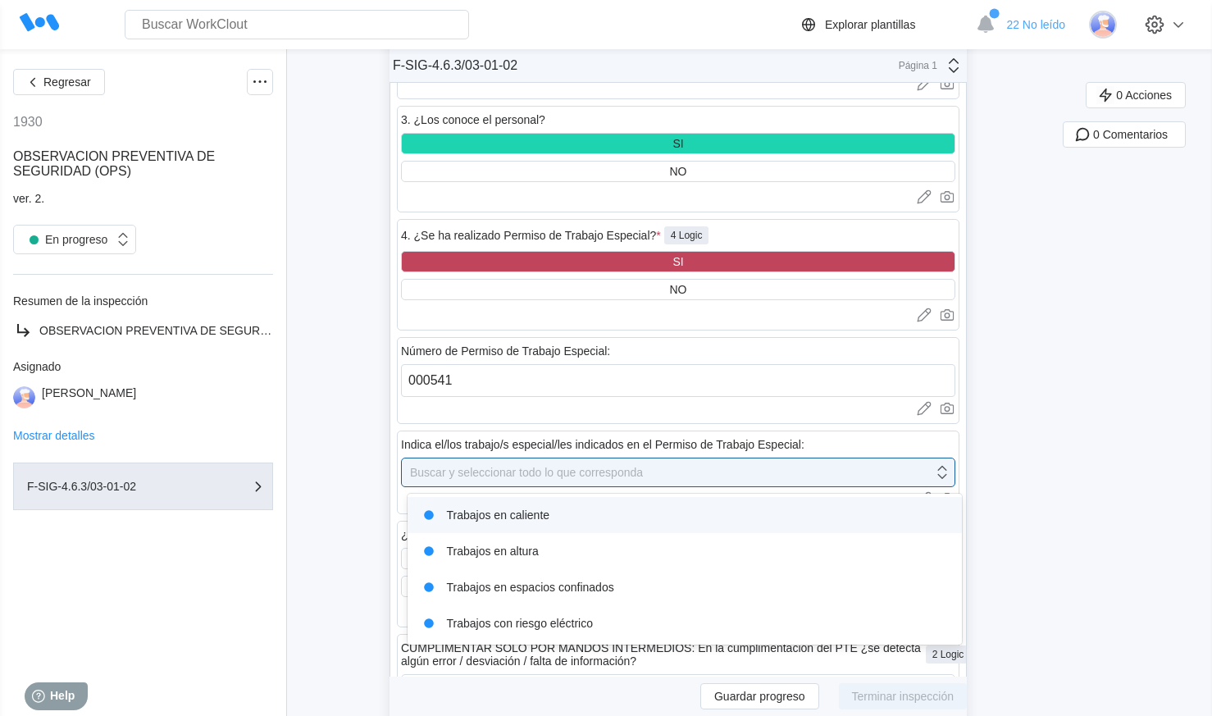
click at [437, 522] on icon at bounding box center [428, 515] width 23 height 23
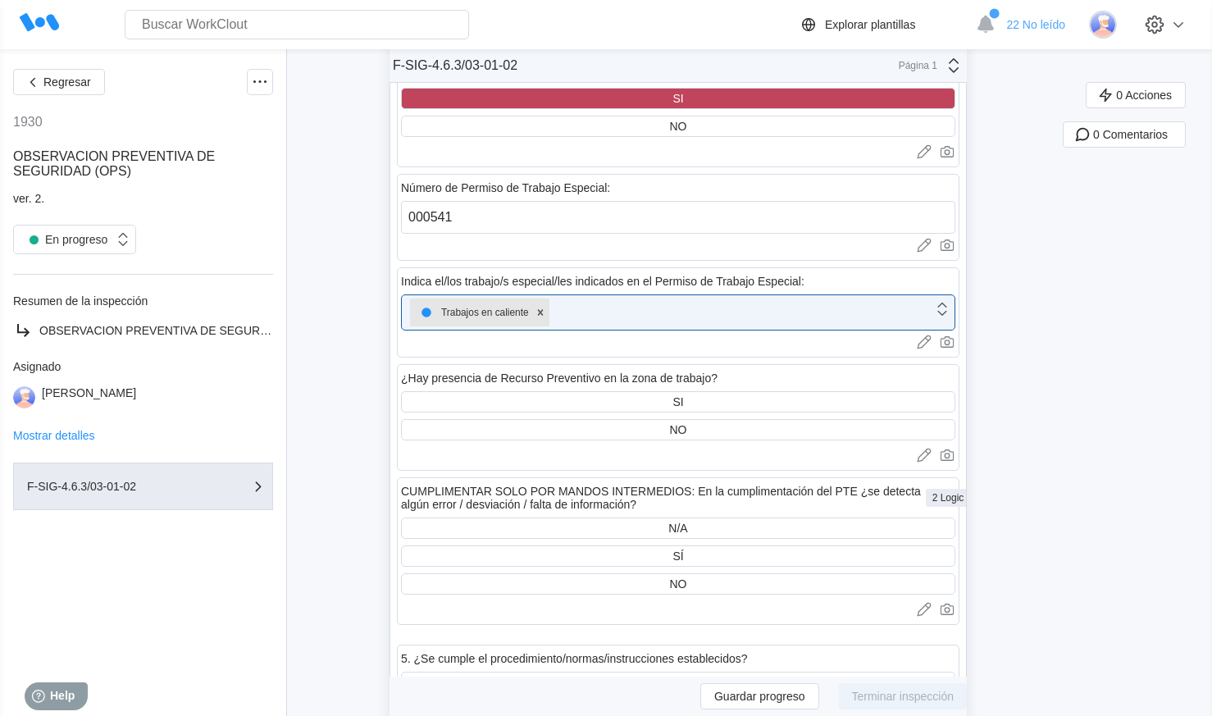
scroll to position [4675, 0]
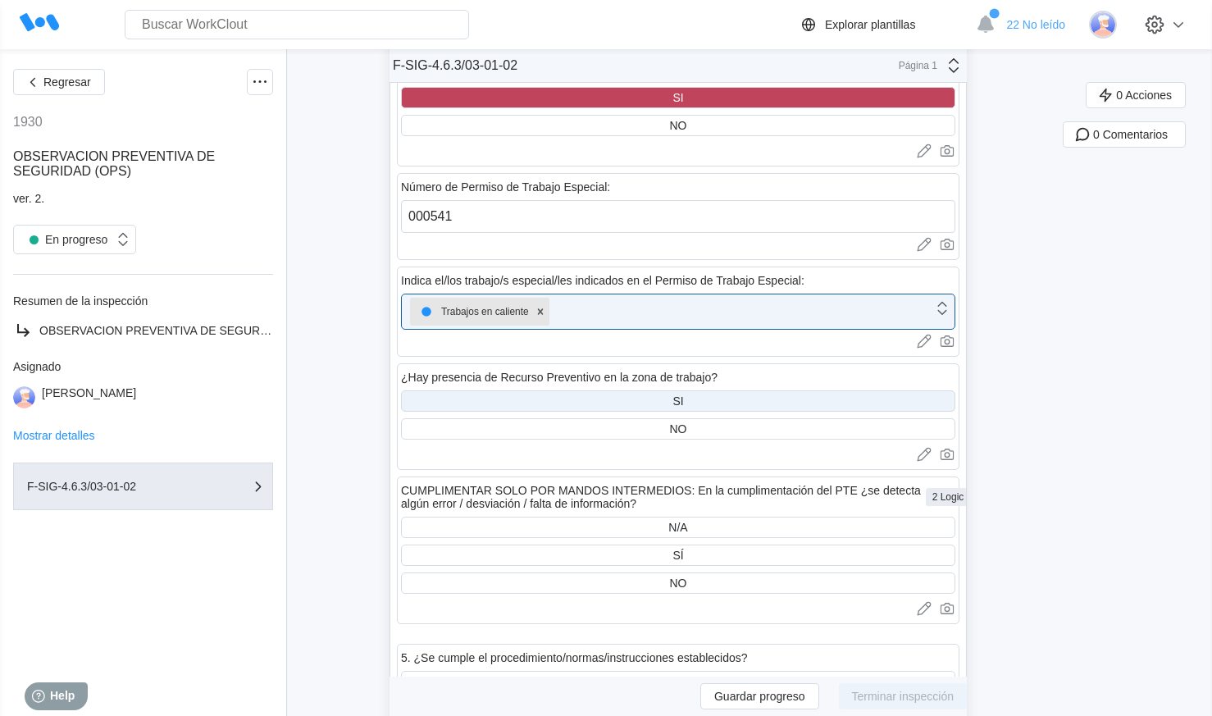
click at [636, 399] on div "SI" at bounding box center [678, 400] width 554 height 21
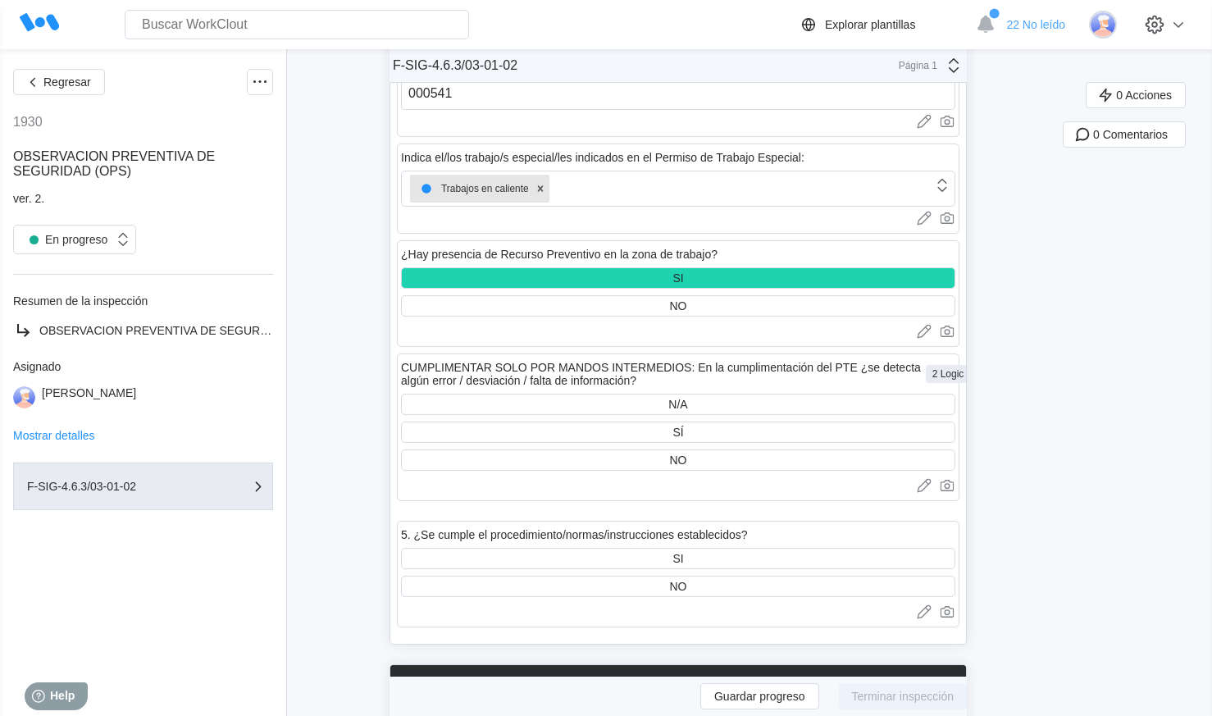
scroll to position [4839, 0]
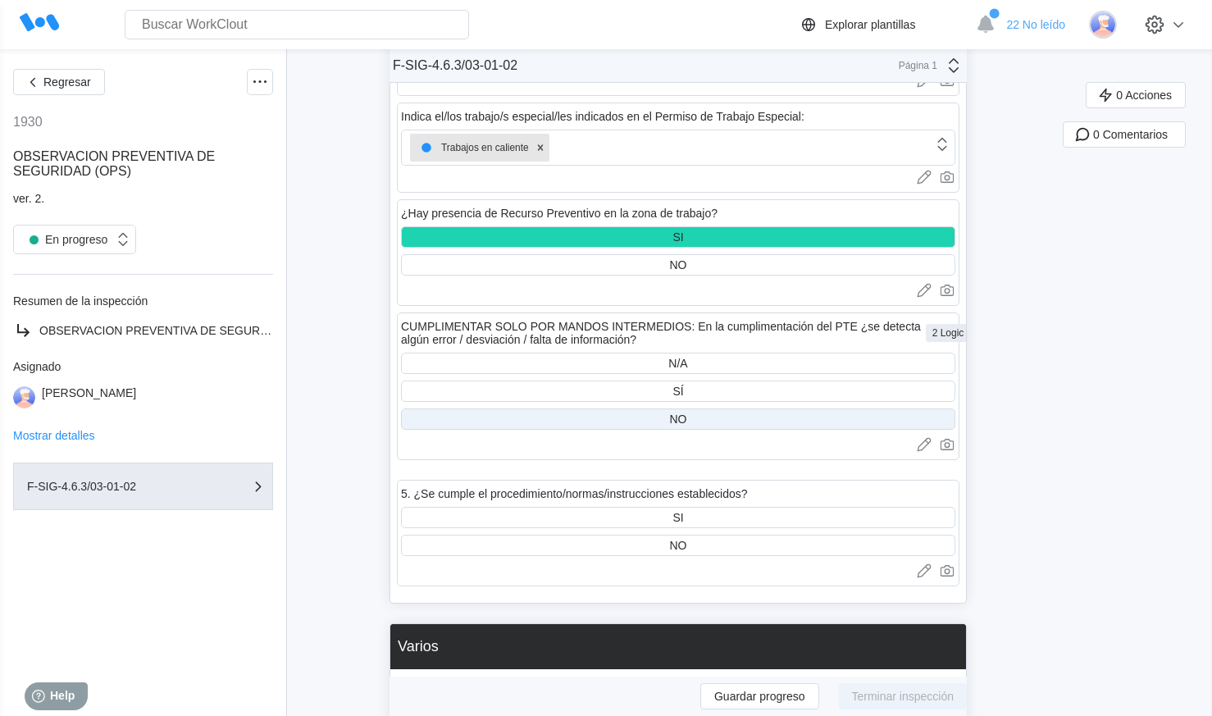
click at [687, 422] on div "NO" at bounding box center [678, 419] width 17 height 13
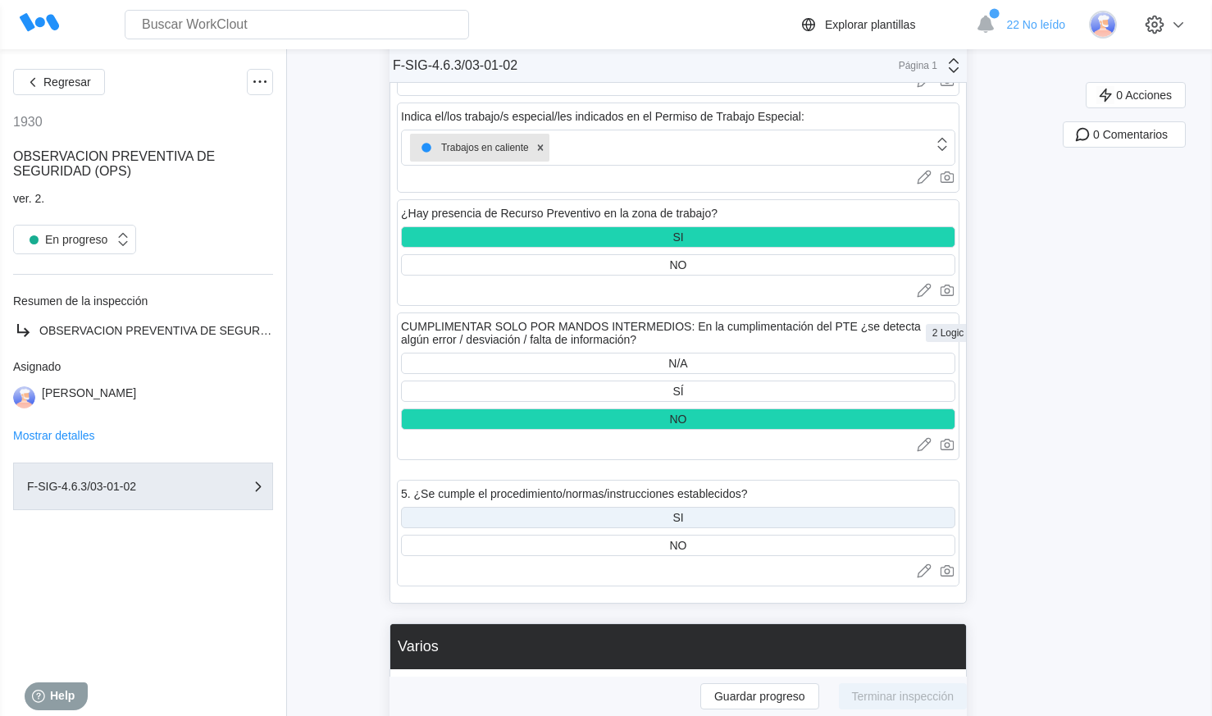
click at [680, 514] on div "SI" at bounding box center [678, 517] width 11 height 13
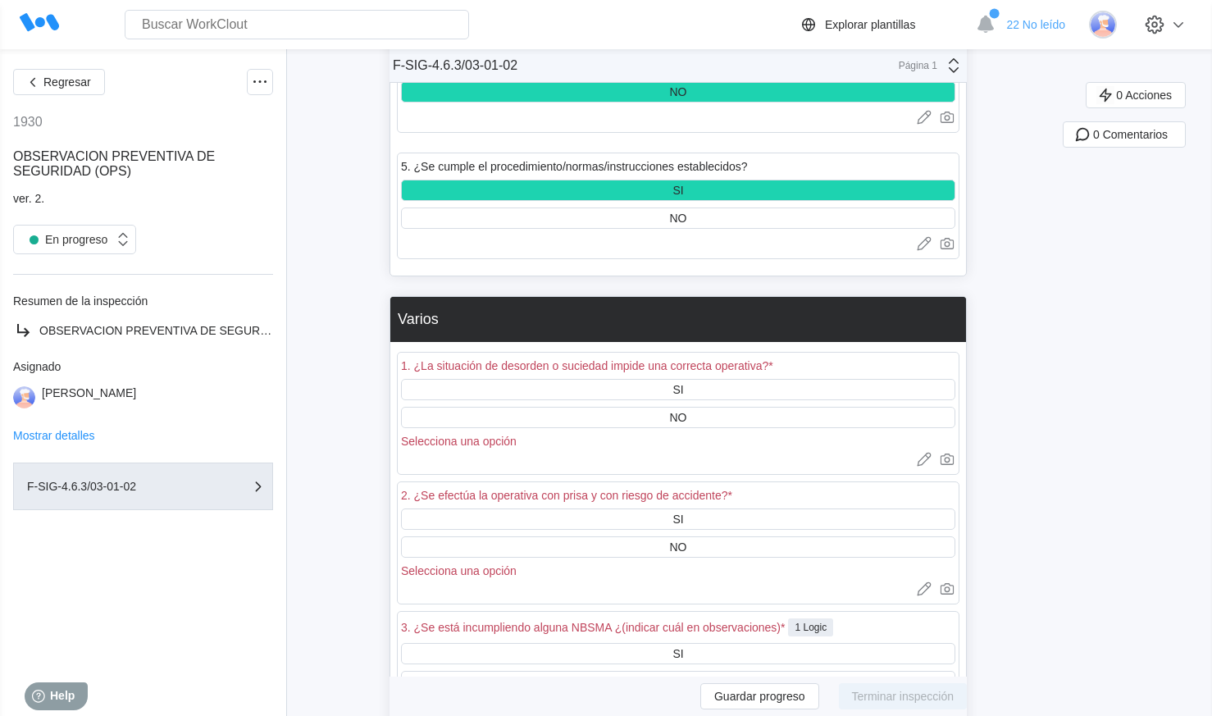
scroll to position [5167, 0]
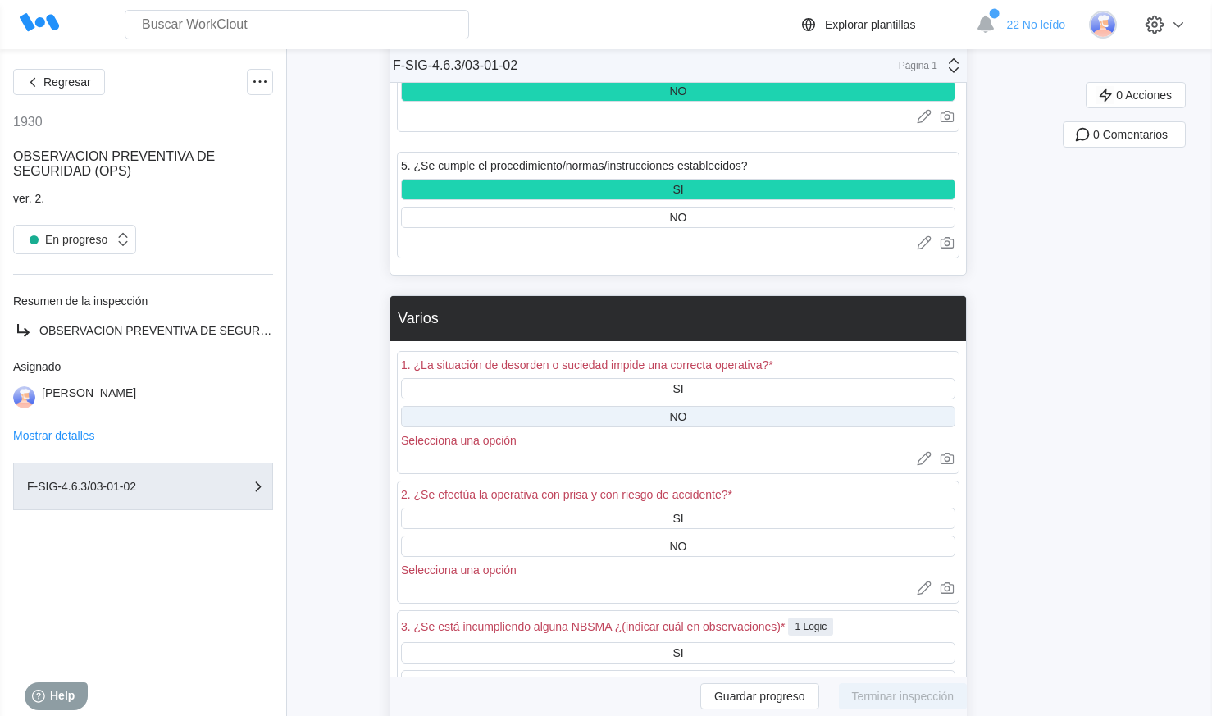
click at [694, 421] on div "NO" at bounding box center [678, 416] width 554 height 21
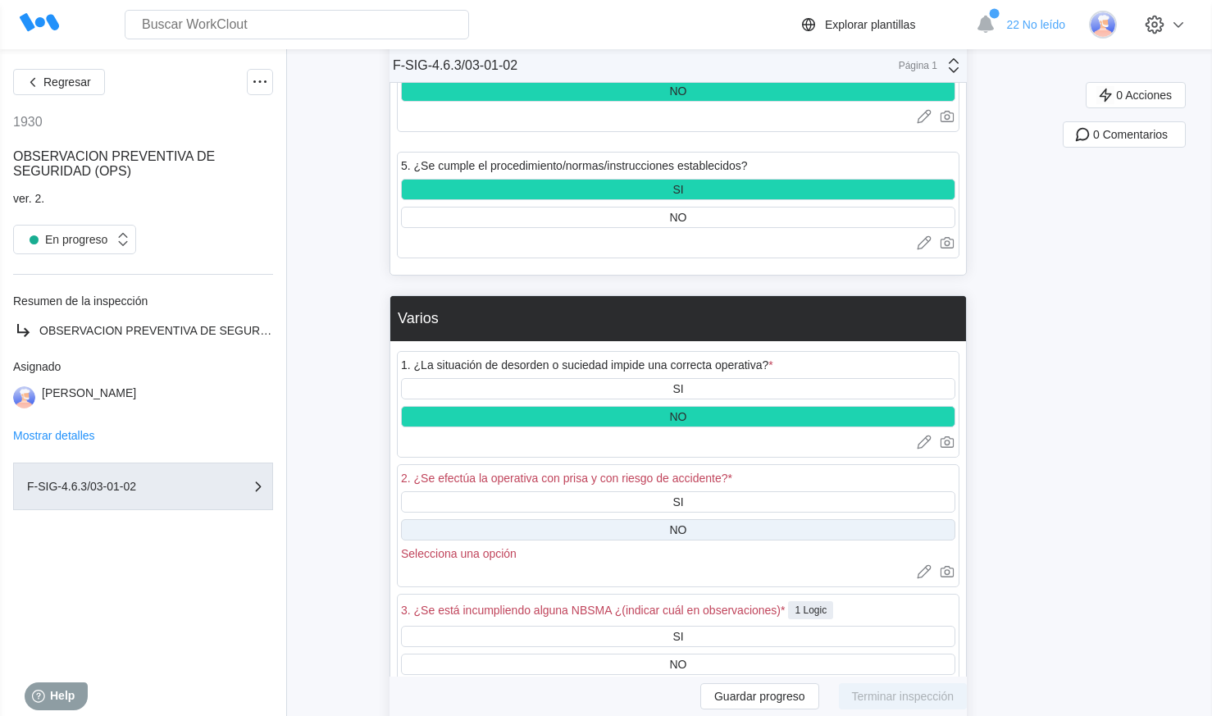
click at [646, 534] on div "NO" at bounding box center [678, 529] width 554 height 21
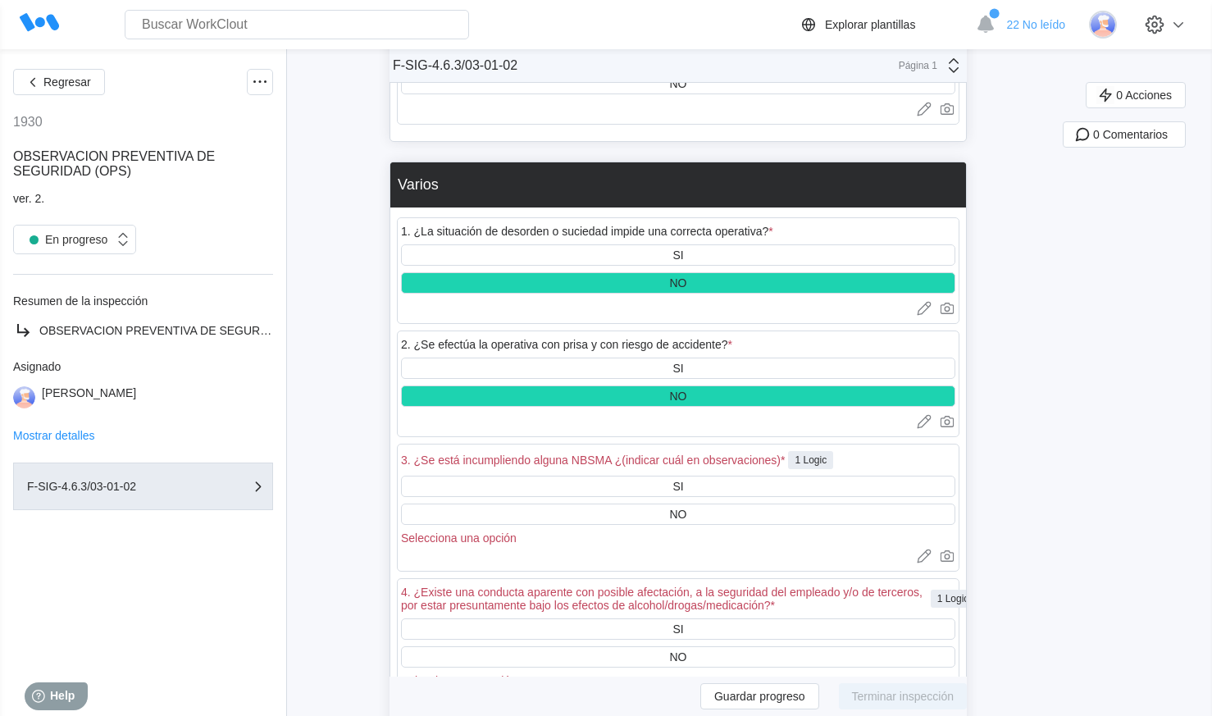
scroll to position [5495, 0]
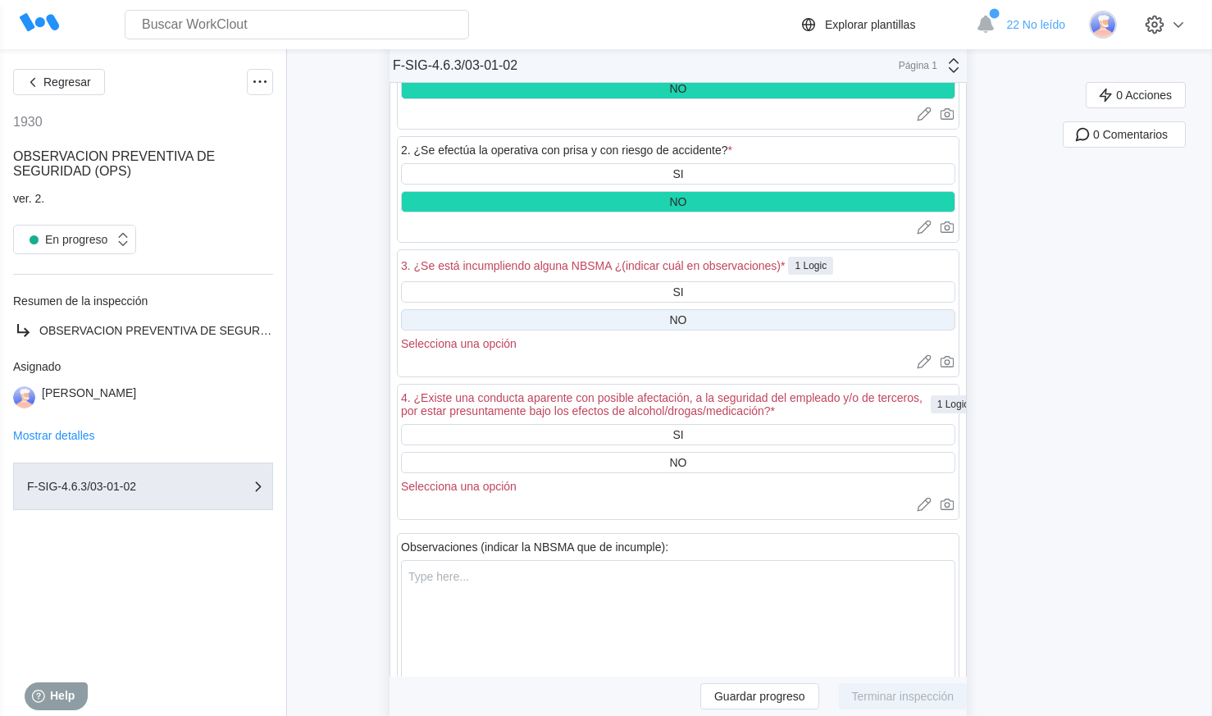
click at [686, 325] on div "NO" at bounding box center [678, 319] width 17 height 13
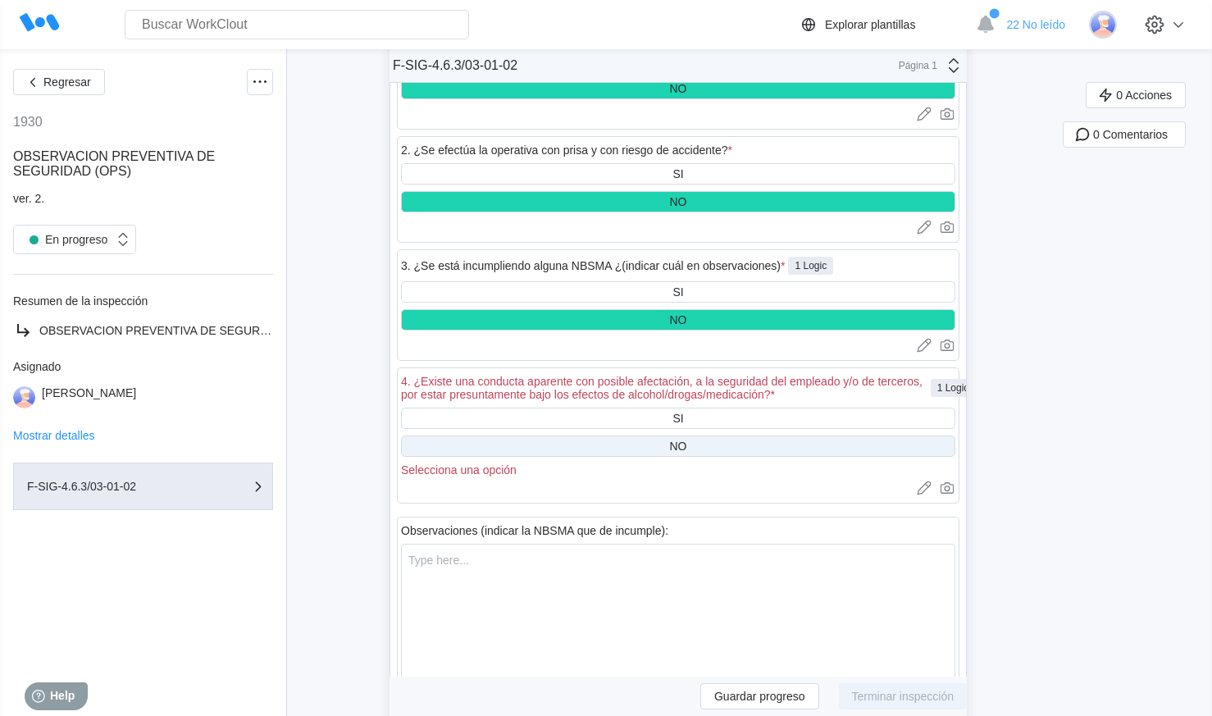
click at [680, 448] on div "NO" at bounding box center [678, 446] width 17 height 13
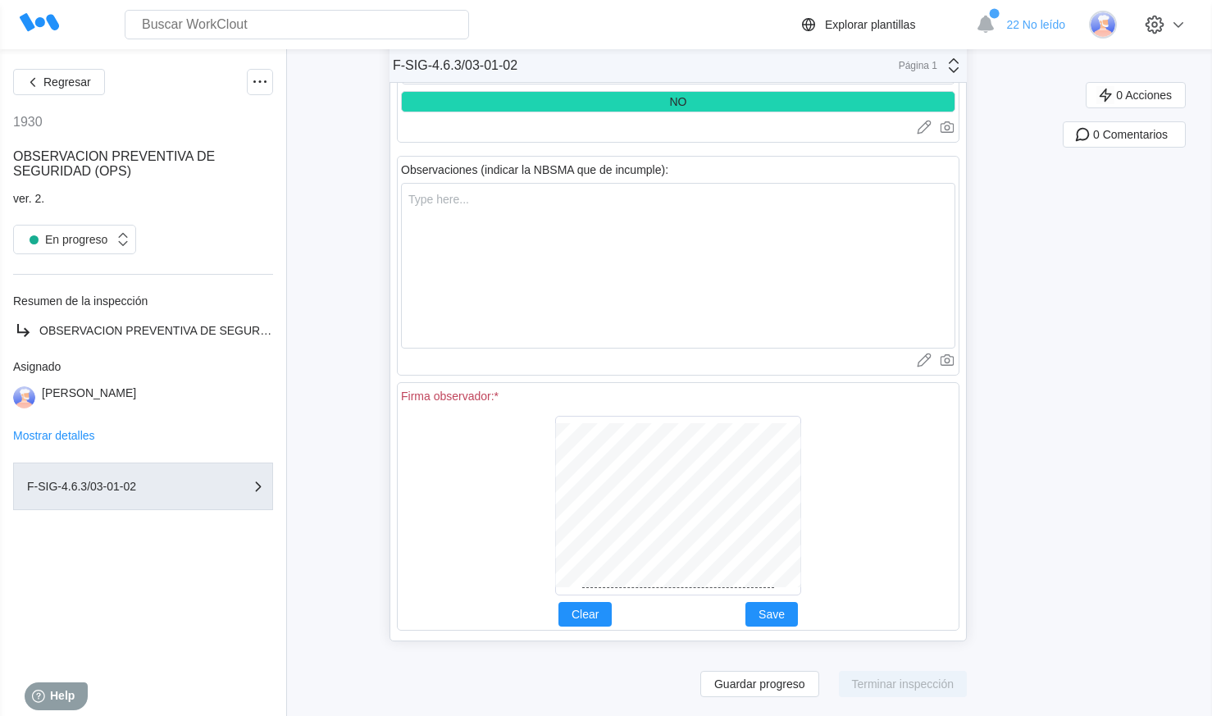
scroll to position [5841, 0]
click at [783, 625] on button "Save" at bounding box center [772, 613] width 52 height 25
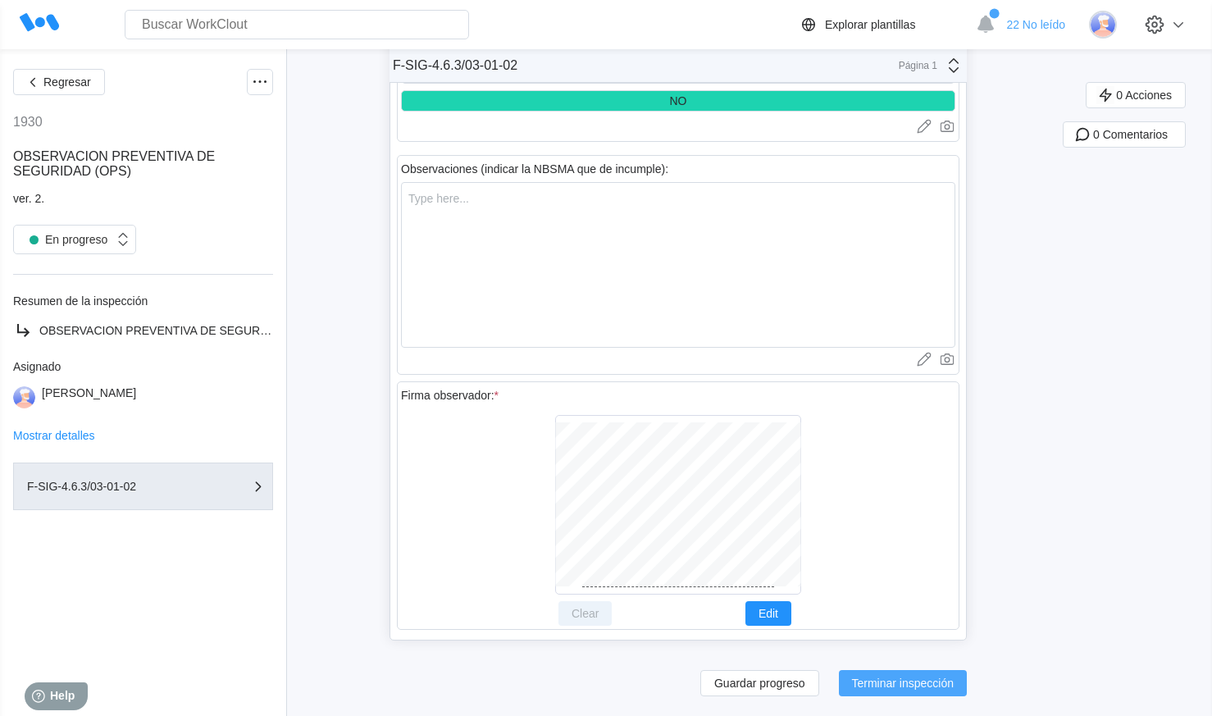
click at [892, 678] on span "Terminar inspección" at bounding box center [903, 682] width 103 height 11
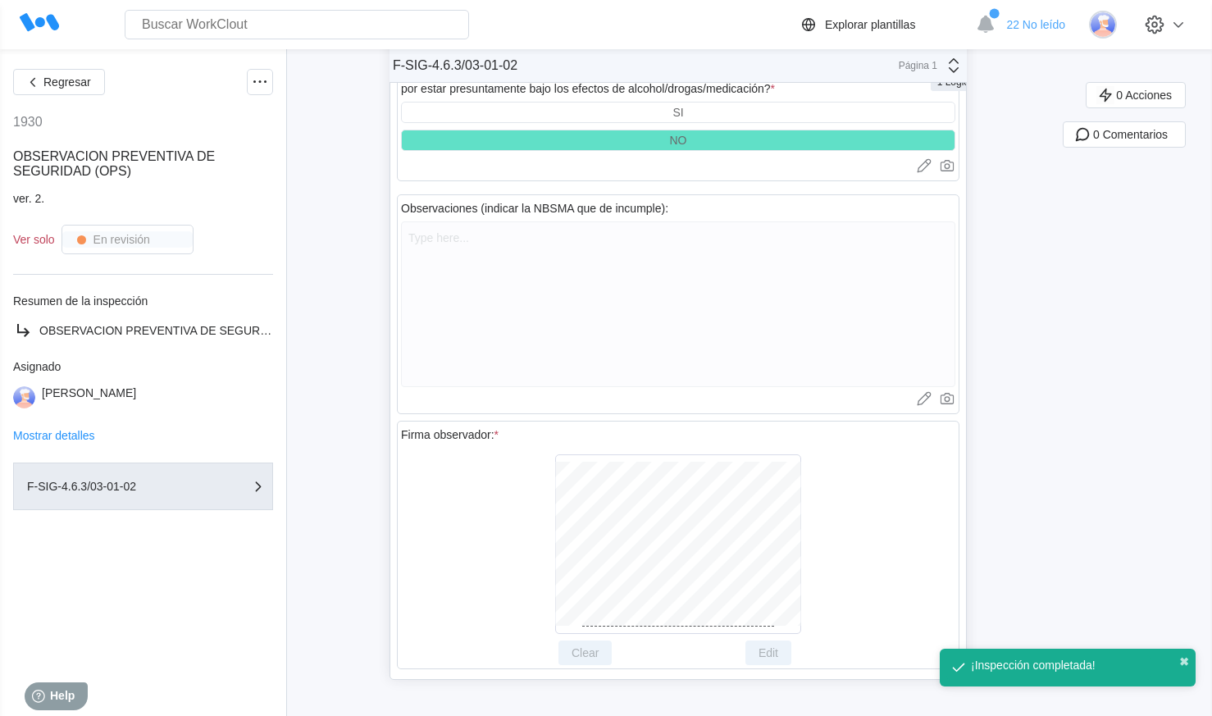
scroll to position [5801, 0]
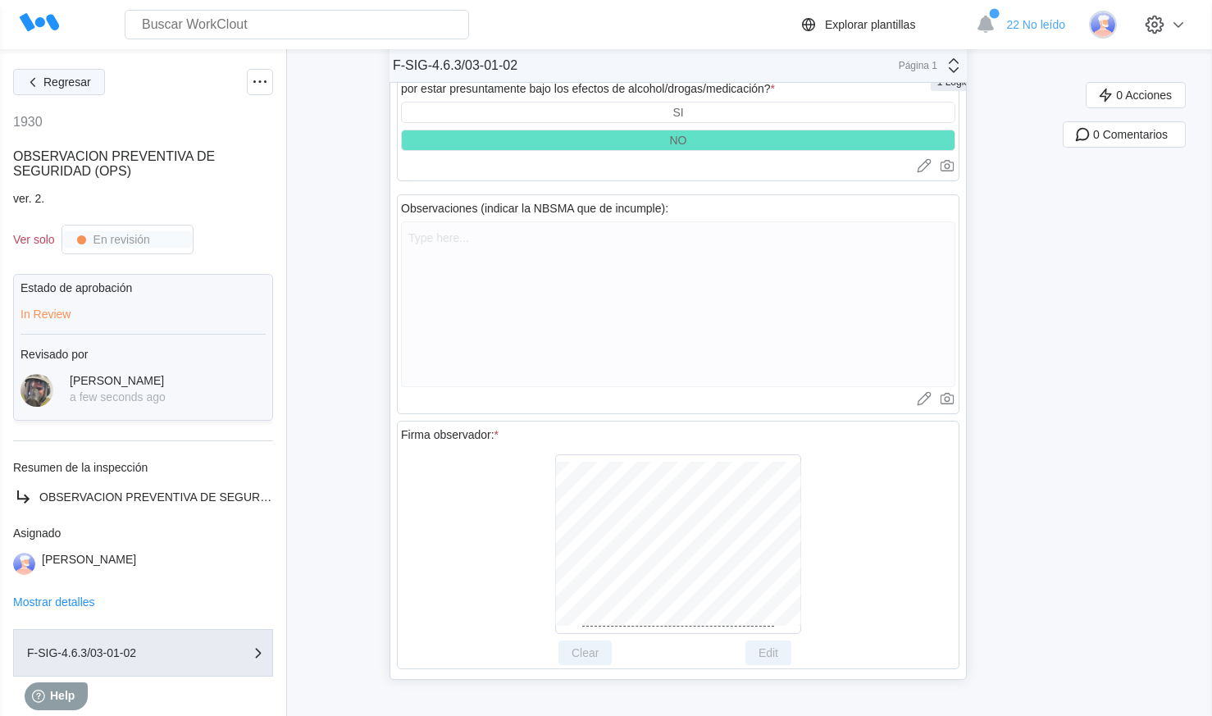
click at [63, 89] on button "Regresar" at bounding box center [59, 82] width 92 height 26
